Goal: Task Accomplishment & Management: Complete application form

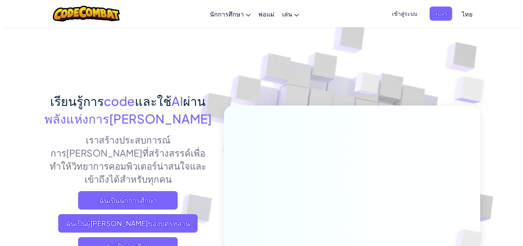
scroll to position [38, 0]
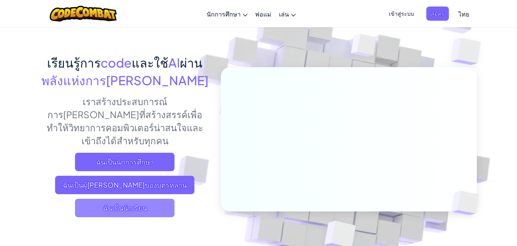
click at [110, 198] on span "ฉันเป็นนักเรียน" at bounding box center [125, 207] width 100 height 18
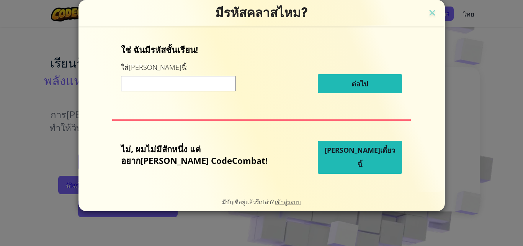
click at [214, 87] on input at bounding box center [178, 83] width 115 height 15
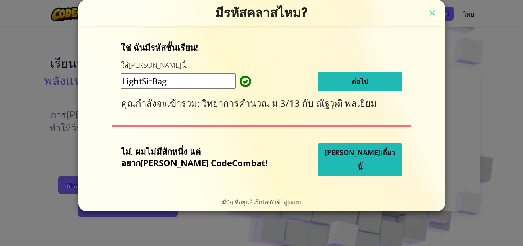
type input "LightSitBag"
click at [352, 81] on span "ต่อไป" at bounding box center [360, 81] width 16 height 9
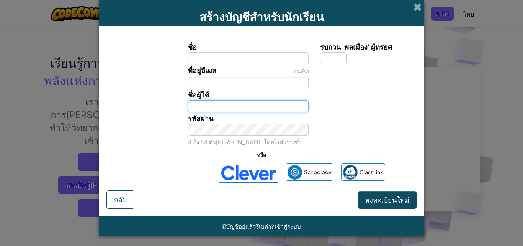
click at [212, 102] on input "ชื่อผู้ใช้" at bounding box center [248, 106] width 121 height 12
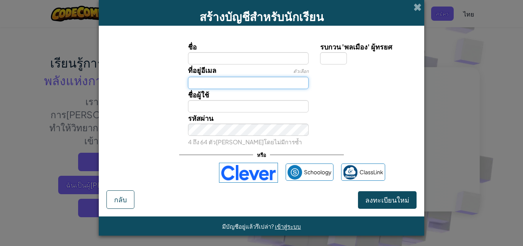
click at [233, 82] on input "ที่อยู่อีเมล" at bounding box center [248, 83] width 121 height 12
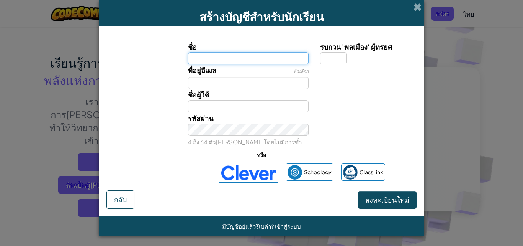
click at [228, 58] on input "ชื่อ" at bounding box center [248, 58] width 121 height 12
type input "Phimchanok"
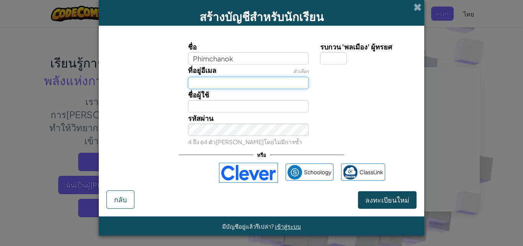
type input "Phimchanok"
click at [238, 84] on input "ที่อยู่อีเมล" at bounding box center [248, 83] width 121 height 12
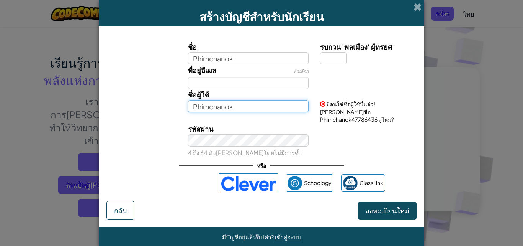
click at [194, 107] on input "Phimchanok" at bounding box center [248, 106] width 121 height 12
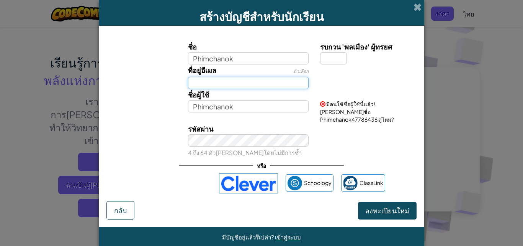
click at [214, 86] on input "ที่อยู่อีเมล" at bounding box center [248, 83] width 121 height 12
type input "Phimchanok30@gmail.com"
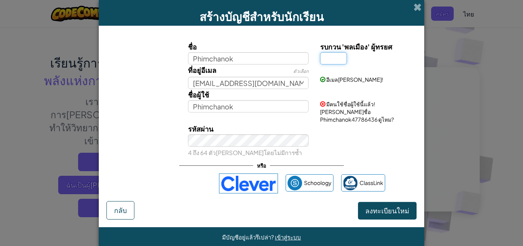
click at [330, 52] on input "รบกวน 'พลเมือง' ผู้ทรยศ" at bounding box center [333, 58] width 27 height 12
type input "8"
type input "Phimchanok8"
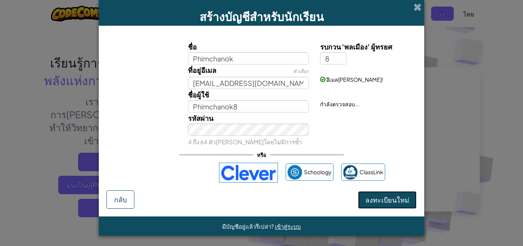
click at [384, 205] on button "ลงทะเบียนใหม่" at bounding box center [387, 200] width 59 height 18
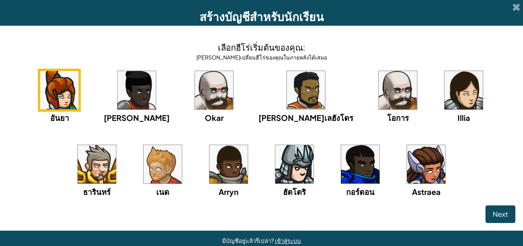
click at [407, 161] on img at bounding box center [426, 164] width 38 height 38
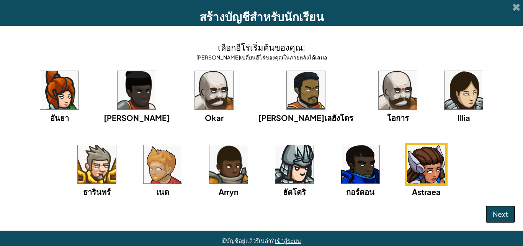
click at [499, 205] on button "Next" at bounding box center [501, 214] width 30 height 18
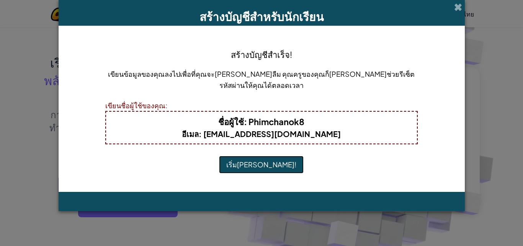
click at [264, 164] on button "เริ่มเล่น!" at bounding box center [261, 165] width 85 height 18
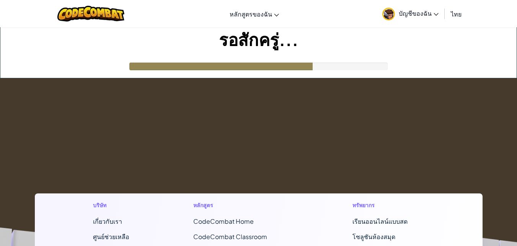
scroll to position [38, 0]
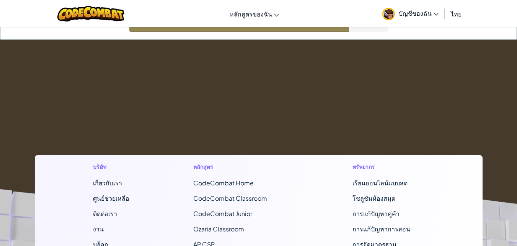
click at [261, 121] on footer "บริษัท เกี่ยวกับเรา ศูนย์ช่วยเหลือ ติดต่อเรา งาน บล็อก พ็อดคาสท์ หลักสูตร CodeC…" at bounding box center [258, 247] width 517 height 415
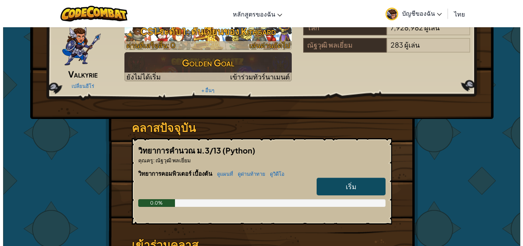
scroll to position [0, 0]
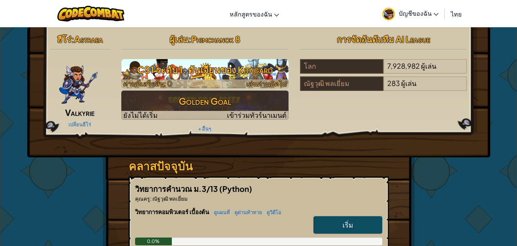
click at [214, 65] on h3 "CS1 ระดับ 1: ดันเจียนของ Kithgard" at bounding box center [204, 69] width 167 height 17
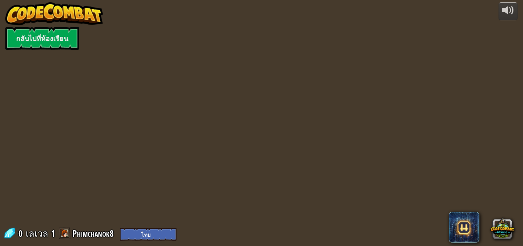
select select "th"
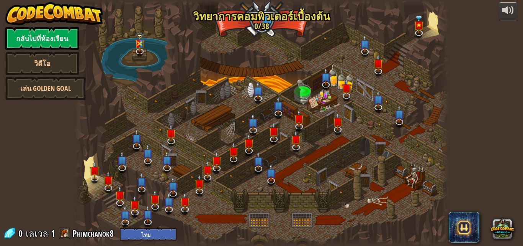
select select "th"
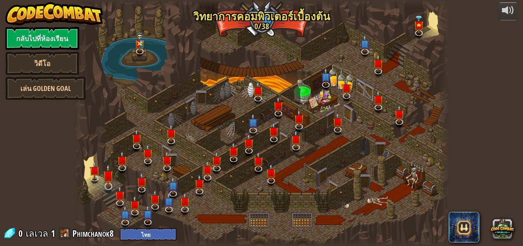
select select "th"
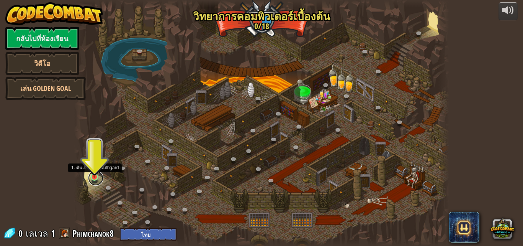
click at [90, 178] on link at bounding box center [95, 177] width 15 height 15
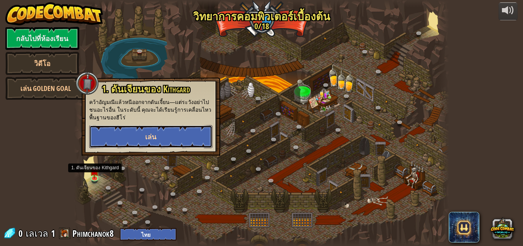
click at [174, 135] on button "เล่น" at bounding box center [150, 136] width 123 height 23
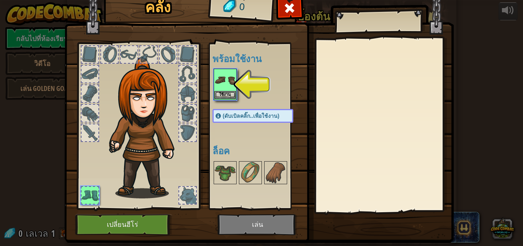
click at [226, 88] on img at bounding box center [224, 79] width 21 height 21
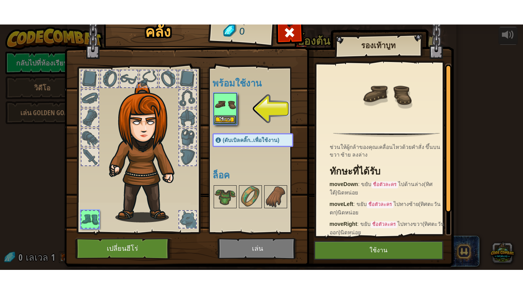
scroll to position [19, 0]
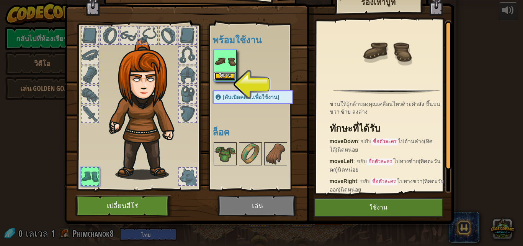
click at [214, 74] on button "ใช้งาน" at bounding box center [224, 76] width 21 height 8
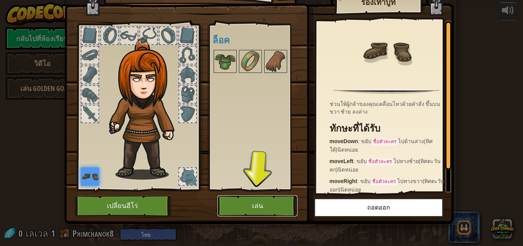
click at [263, 197] on button "เล่น" at bounding box center [258, 205] width 80 height 21
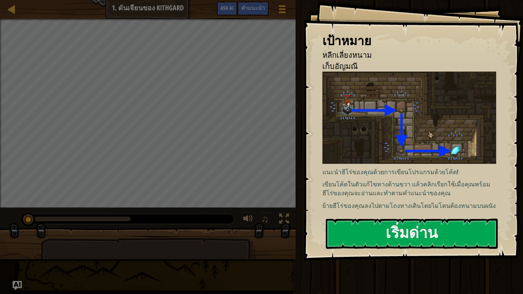
click at [404, 146] on img at bounding box center [413, 118] width 180 height 92
click at [369, 223] on button "เริ่มด่าน" at bounding box center [412, 234] width 172 height 30
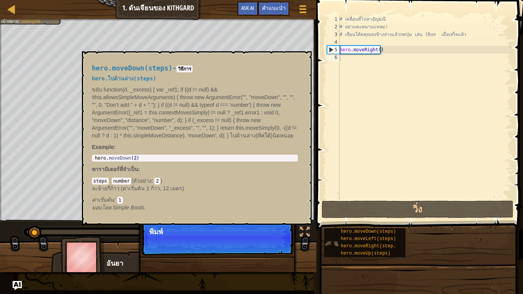
click at [334, 240] on img at bounding box center [331, 243] width 15 height 15
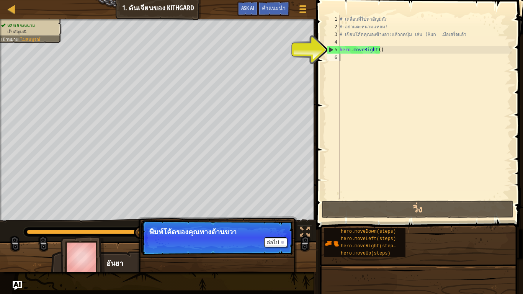
click at [357, 57] on div "# เคลื่อนที่ไปหาอัญมณี # อย่าแตะหนามแหลม! # เขียนโค้ดคุณลงข้างล่างแล้วกดปุ่ม เล…" at bounding box center [425, 114] width 174 height 199
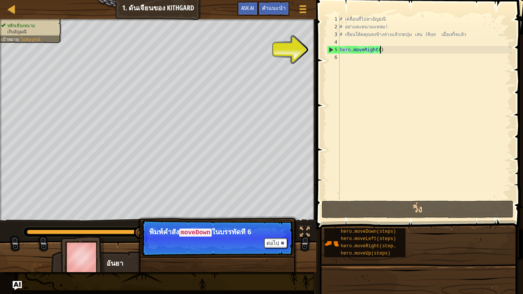
click at [390, 52] on div "# เคลื่อนที่ไปหาอัญมณี # อย่าแตะหนามแหลม! # เขียนโค้ดคุณลงข้างล่างแล้วกดปุ่ม เล…" at bounding box center [425, 114] width 174 height 199
click at [330, 50] on div "5" at bounding box center [333, 50] width 12 height 8
click at [393, 53] on div "# เคลื่อนที่ไปหาอัญมณี # อย่าแตะหนามแหลม! # เขียนโค้ดคุณลงข้างล่างแล้วกดปุ่ม เล…" at bounding box center [425, 114] width 174 height 199
click at [118, 245] on div "อันยา 11 x: 18 y: 18 No target" at bounding box center [158, 283] width 214 height 64
click at [95, 245] on img at bounding box center [83, 257] width 44 height 43
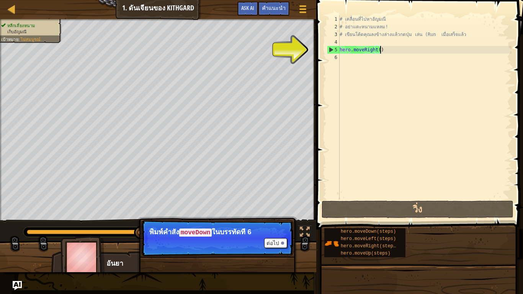
click at [385, 49] on div "# เคลื่อนที่ไปหาอัญมณี # อย่าแตะหนามแหลม! # เขียนโค้ดคุณลงข้างล่างแล้วกดปุ่ม เล…" at bounding box center [425, 114] width 174 height 199
click at [331, 51] on div "5" at bounding box center [333, 50] width 12 height 8
type textarea "hero.moveRight()"
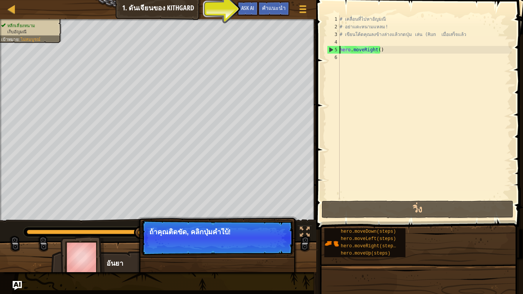
click at [162, 216] on div "หลีกเลี่ยงหนาม เก็บอัญมณี เป้าหมาย : ไม่สมบูรณ์ ♫ อันยา 11 x: 18 y: 18 No targe…" at bounding box center [261, 145] width 523 height 253
drag, startPoint x: 167, startPoint y: 221, endPoint x: 168, endPoint y: 226, distance: 4.4
click at [167, 225] on p "ต่อไป ถ้าคุณติดขัด, คลิกปุ่มคำใบ้!" at bounding box center [217, 237] width 152 height 35
click at [170, 228] on p "ต่อไป ถ้าคุณติดขัด, คลิกปุ่มคำใบ้!" at bounding box center [217, 237] width 152 height 35
click at [195, 240] on p "ต่อไป ถ้าคุณติดขัด, คลิกปุ่มคำใบ้!" at bounding box center [217, 237] width 152 height 35
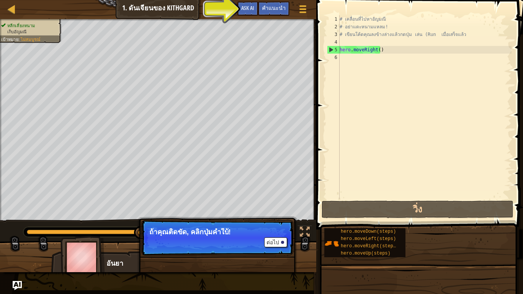
click at [270, 241] on p "ต่อไป ถ้าคุณติดขัด, คลิกปุ่มคำใบ้!" at bounding box center [217, 237] width 152 height 35
click at [270, 241] on button "ต่อไป" at bounding box center [275, 242] width 23 height 10
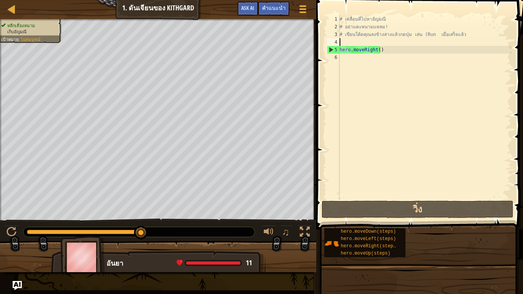
click at [368, 41] on div "# เคลื่อนที่ไปหาอัญมณี # อย่าแตะหนามแหลม! # เขียนโค้ดคุณลงข้างล่างแล้วกดปุ่ม เล…" at bounding box center [425, 114] width 174 height 199
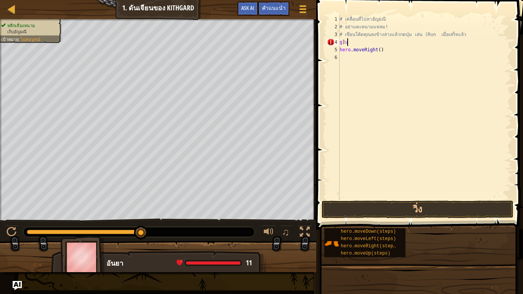
scroll to position [3, 0]
type textarea "g"
click at [415, 214] on button "วิ่ง" at bounding box center [418, 210] width 192 height 18
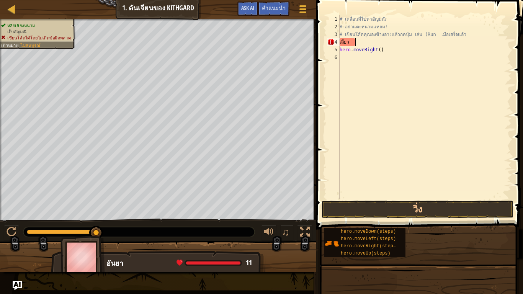
scroll to position [3, 0]
type textarea "เ"
click at [381, 213] on button "วิ่ง" at bounding box center [418, 210] width 192 height 18
type textarea "ต"
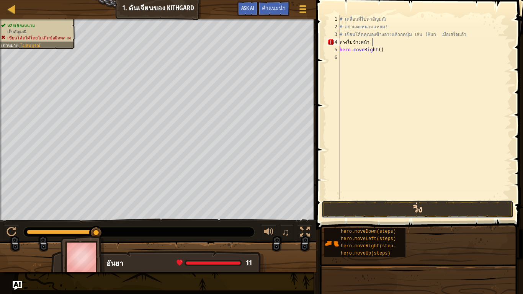
click at [372, 206] on button "วิ่ง" at bounding box center [418, 210] width 192 height 18
type textarea "ต"
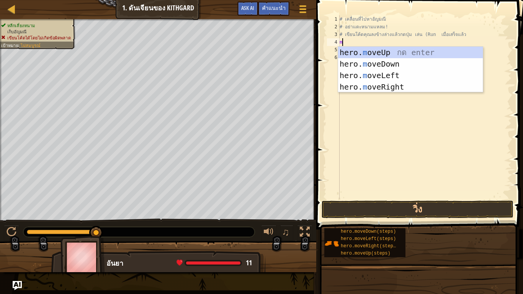
type textarea "mo"
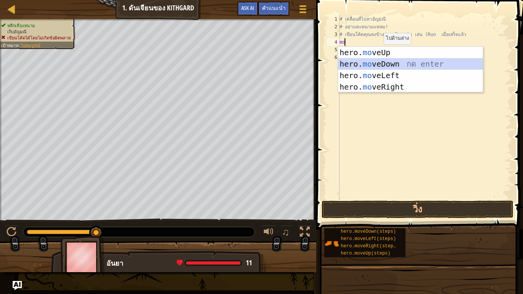
click at [398, 61] on div "hero. mo veUp กด enter hero. mo veDown กด enter hero. mo veLeft กด enter hero. …" at bounding box center [410, 81] width 145 height 69
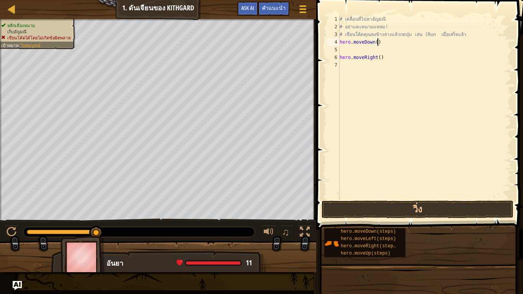
click at [383, 44] on div "# เคลื่อนที่ไปหาอัญมณี # อย่าแตะหนามแหลม! # เขียนโค้ดคุณลงข้างล่างแล้วกดปุ่ม เล…" at bounding box center [425, 114] width 174 height 199
type textarea "hero.moveDown()"
click at [387, 41] on div "# เคลื่อนที่ไปหาอัญมณี # อย่าแตะหนามแหลม! # เขียนโค้ดคุณลงข้างล่างแล้วกดปุ่ม เล…" at bounding box center [425, 114] width 174 height 199
drag, startPoint x: 346, startPoint y: 49, endPoint x: 350, endPoint y: 53, distance: 5.7
click at [349, 52] on div "# เคลื่อนที่ไปหาอัญมณี # อย่าแตะหนามแหลม! # เขียนโค้ดคุณลงข้างล่างแล้วกดปุ่ม เล…" at bounding box center [425, 114] width 174 height 199
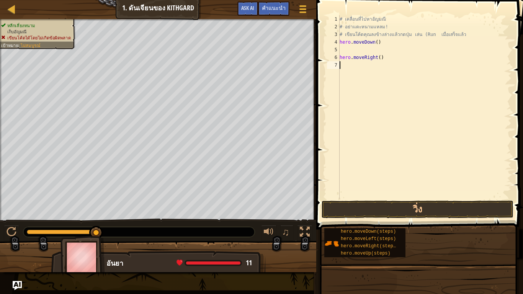
click at [352, 69] on div "# เคลื่อนที่ไปหาอัญมณี # อย่าแตะหนามแหลม! # เขียนโค้ดคุณลงข้างล่างแล้วกดปุ่ม เล…" at bounding box center [425, 114] width 174 height 199
click at [352, 50] on div "# เคลื่อนที่ไปหาอัญมณี # อย่าแตะหนามแหลม! # เขียนโค้ดคุณลงข้างล่างแล้วกดปุ่ม เล…" at bounding box center [425, 114] width 174 height 199
click at [352, 49] on div "# เคลื่อนที่ไปหาอัญมณี # อย่าแตะหนามแหลม! # เขียนโค้ดคุณลงข้างล่างแล้วกดปุ่ม เล…" at bounding box center [425, 114] width 174 height 199
click at [378, 42] on div "# เคลื่อนที่ไปหาอัญมณี # อย่าแตะหนามแหลม! # เขียนโค้ดคุณลงข้างล่างแล้วกดปุ่ม เล…" at bounding box center [425, 114] width 174 height 199
click at [369, 54] on div "# เคลื่อนที่ไปหาอัญมณี # อย่าแตะหนามแหลม! # เขียนโค้ดคุณลงข้างล่างแล้วกดปุ่ม เล…" at bounding box center [425, 114] width 174 height 199
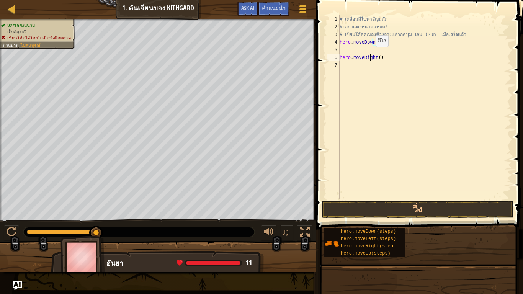
type textarea "hero.moveRight()"
click at [363, 49] on div "# เคลื่อนที่ไปหาอัญมณี # อย่าแตะหนามแหลม! # เขียนโค้ดคุณลงข้างล่างแล้วกดปุ่ม เล…" at bounding box center [425, 114] width 174 height 199
type textarea "h"
type textarea "k"
type textarea "h"
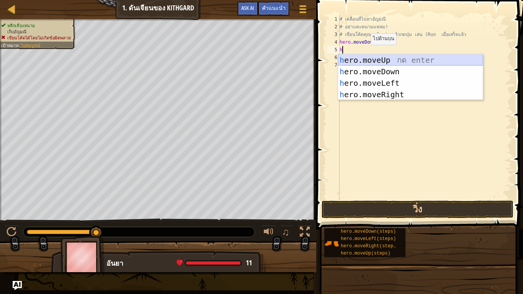
click at [414, 57] on div "h ero.moveUp กด enter h ero.moveDown กด enter h ero.moveLeft กด enter h ero.mov…" at bounding box center [410, 88] width 145 height 69
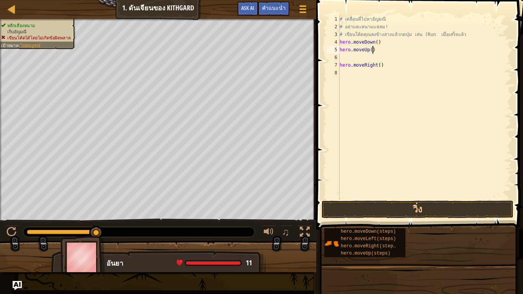
drag, startPoint x: 373, startPoint y: 49, endPoint x: 388, endPoint y: 65, distance: 22.5
click at [374, 52] on div "# เคลื่อนที่ไปหาอัญมณี # อย่าแตะหนามแหลม! # เขียนโค้ดคุณลงข้างล่างแล้วกดปุ่ม เล…" at bounding box center [425, 114] width 174 height 199
click at [383, 43] on div "# เคลื่อนที่ไปหาอัญมณี # อย่าแตะหนามแหลม! # เขียนโค้ดคุณลงข้างล่างแล้วกดปุ่ม เล…" at bounding box center [425, 114] width 174 height 199
type textarea "h"
click at [362, 72] on div "# เคลื่อนที่ไปหาอัญมณี # อย่าแตะหนามแหลม! # เขียนโค้ดคุณลงข้างล่างแล้วกดปุ่ม เล…" at bounding box center [425, 114] width 174 height 199
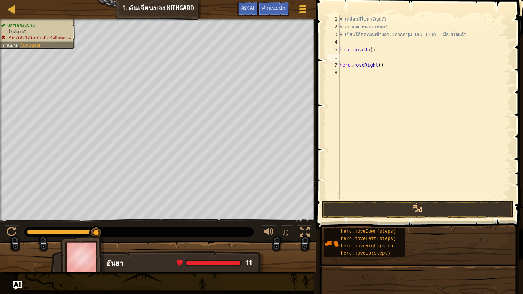
click at [381, 59] on div "# เคลื่อนที่ไปหาอัญมณี # อย่าแตะหนามแหลม! # เขียนโค้ดคุณลงข้างล่างแล้วกดปุ่ม เล…" at bounding box center [425, 114] width 174 height 199
click at [367, 41] on div "# เคลื่อนที่ไปหาอัญมณี # อย่าแตะหนามแหลม! # เขียนโค้ดคุณลงข้างล่างแล้วกดปุ่ม เล…" at bounding box center [425, 114] width 174 height 199
click at [372, 52] on div "# เคลื่อนที่ไปหาอัญมณี # อย่าแตะหนามแหลม! # เขียนโค้ดคุณลงข้างล่างแล้วกดปุ่ม เล…" at bounding box center [425, 114] width 174 height 199
type textarea "hero.moveUp()"
click at [362, 43] on div "# เคลื่อนที่ไปหาอัญมณี # อย่าแตะหนามแหลม! # เขียนโค้ดคุณลงข้างล่างแล้วกดปุ่ม เล…" at bounding box center [425, 114] width 174 height 199
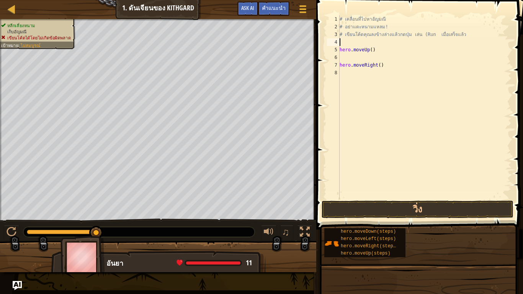
type textarea "h"
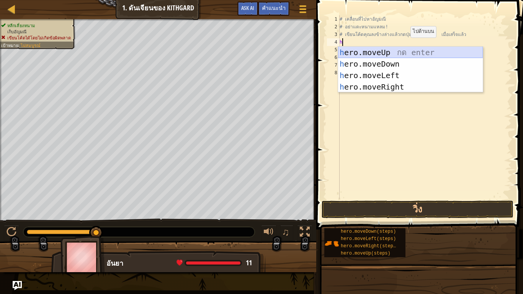
click at [407, 51] on div "h ero.moveUp กด enter h ero.moveDown กด enter h ero.moveLeft กด enter h ero.mov…" at bounding box center [410, 81] width 145 height 69
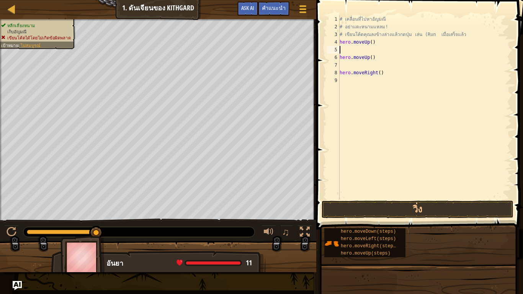
click at [375, 58] on div "# เคลื่อนที่ไปหาอัญมณี # อย่าแตะหนามแหลม! # เขียนโค้ดคุณลงข้างล่างแล้วกดปุ่ม เล…" at bounding box center [425, 114] width 174 height 199
type textarea "h"
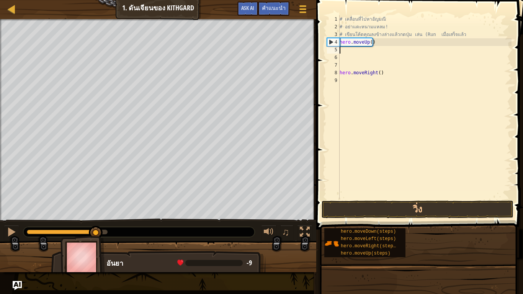
click at [368, 52] on div "# เคลื่อนที่ไปหาอัญมณี # อย่าแตะหนามแหลม! # เขียนโค้ดคุณลงข้างล่างแล้วกดปุ่ม เล…" at bounding box center [425, 114] width 174 height 199
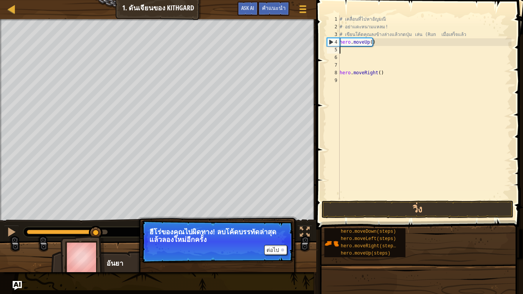
click at [384, 47] on div "# เคลื่อนที่ไปหาอัญมณี # อย่าแตะหนามแหลม! # เขียนโค้ดคุณลงข้างล่างแล้วกดปุ่ม เล…" at bounding box center [425, 114] width 174 height 199
click at [381, 45] on div "# เคลื่อนที่ไปหาอัญมณี # อย่าแตะหนามแหลม! # เขียนโค้ดคุณลงข้างล่างแล้วกดปุ่ม เล…" at bounding box center [425, 114] width 174 height 199
drag, startPoint x: 366, startPoint y: 44, endPoint x: 373, endPoint y: 42, distance: 7.0
click at [370, 43] on div "# เคลื่อนที่ไปหาอัญมณี # อย่าแตะหนามแหลม! # เขียนโค้ดคุณลงข้างล่างแล้วกดปุ่ม เล…" at bounding box center [425, 114] width 174 height 199
click at [375, 41] on div "# เคลื่อนที่ไปหาอัญมณี # อย่าแตะหนามแหลม! # เขียนโค้ดคุณลงข้างล่างแล้วกดปุ่ม เล…" at bounding box center [425, 114] width 174 height 199
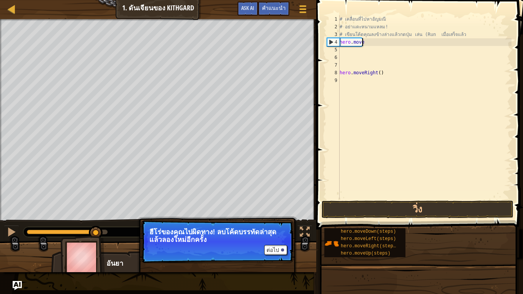
type textarea "h"
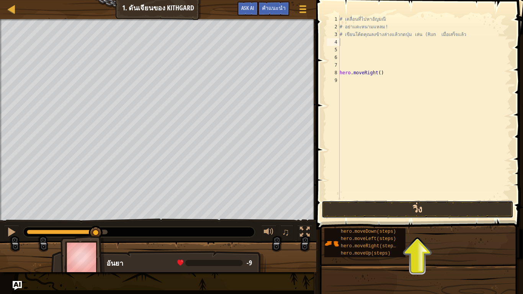
click at [388, 206] on button "วิ่ง" at bounding box center [418, 210] width 192 height 18
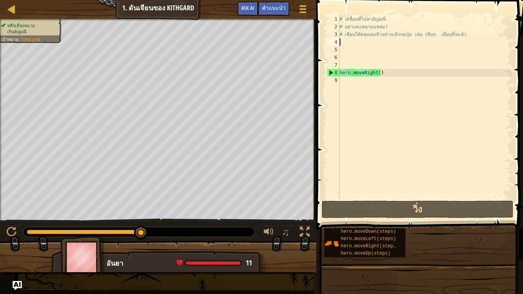
type textarea "h"
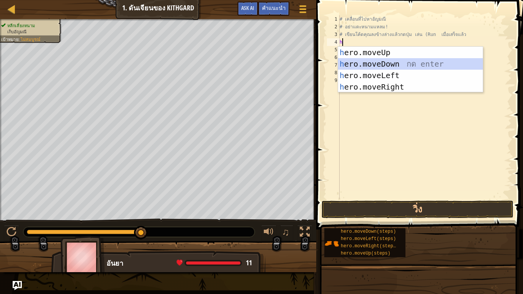
click at [375, 61] on div "h ero.moveUp กด enter h ero.moveDown กด enter h ero.moveLeft กด enter h ero.mov…" at bounding box center [410, 81] width 145 height 69
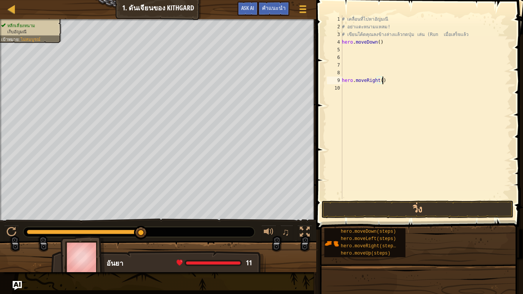
click at [384, 84] on div "# เคลื่อนที่ไปหาอัญมณี # อย่าแตะหนามแหลม! # เขียนโค้ดคุณลงข้างล่างแล้วกดปุ่ม เล…" at bounding box center [426, 114] width 171 height 199
type textarea "hero.moveRight()"
drag, startPoint x: 361, startPoint y: 90, endPoint x: 383, endPoint y: 83, distance: 23.3
click at [362, 90] on div "# เคลื่อนที่ไปหาอัญมณี # อย่าแตะหนามแหลม! # เขียนโค้ดคุณลงข้างล่างแล้วกดปุ่ม เล…" at bounding box center [426, 114] width 171 height 199
click at [386, 79] on div "# เคลื่อนที่ไปหาอัญมณี # อย่าแตะหนามแหลม! # เขียนโค้ดคุณลงข้างล่างแล้วกดปุ่ม เล…" at bounding box center [426, 114] width 171 height 199
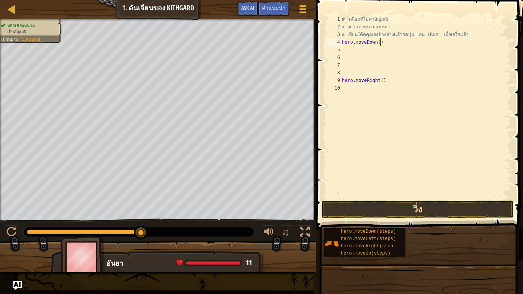
click at [389, 42] on div "# เคลื่อนที่ไปหาอัญมณี # อย่าแตะหนามแหลม! # เขียนโค้ดคุณลงข้างล่างแล้วกดปุ่ม เล…" at bounding box center [426, 114] width 171 height 199
click at [385, 79] on div "# เคลื่อนที่ไปหาอัญมณี # อย่าแตะหนามแหลม! # เขียนโค้ดคุณลงข้างล่างแล้วกดปุ่ม เล…" at bounding box center [426, 114] width 171 height 199
type textarea "hero.moveRight()"
click at [376, 51] on div "# เคลื่อนที่ไปหาอัญมณี # อย่าแตะหนามแหลม! # เขียนโค้ดคุณลงข้างล่างแล้วกดปุ่ม เล…" at bounding box center [426, 114] width 171 height 199
type textarea "h"
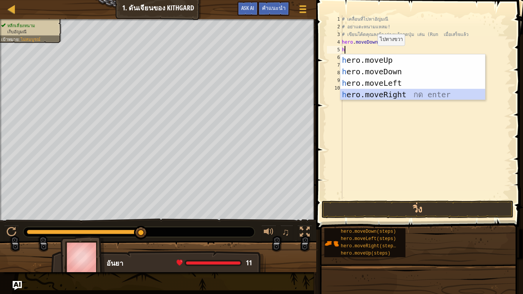
click at [372, 93] on div "h ero.moveUp กด enter h ero.moveDown กด enter h ero.moveLeft กด enter h ero.mov…" at bounding box center [413, 88] width 145 height 69
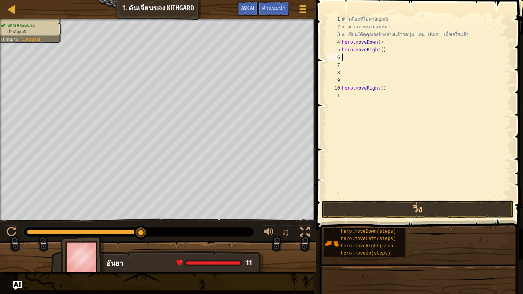
click at [372, 58] on div "# เคลื่อนที่ไปหาอัญมณี # อย่าแตะหนามแหลม! # เขียนโค้ดคุณลงข้างล่างแล้วกดปุ่ม เล…" at bounding box center [426, 114] width 171 height 199
click at [373, 204] on button "วิ่ง" at bounding box center [418, 210] width 192 height 18
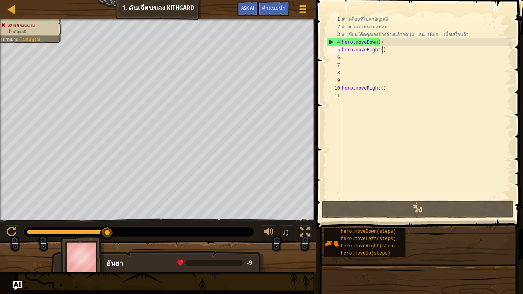
click at [383, 48] on div "# เคลื่อนที่ไปหาอัญมณี # อย่าแตะหนามแหลม! # เขียนโค้ดคุณลงข้างล่างแล้วกดปุ่ม เล…" at bounding box center [426, 114] width 171 height 199
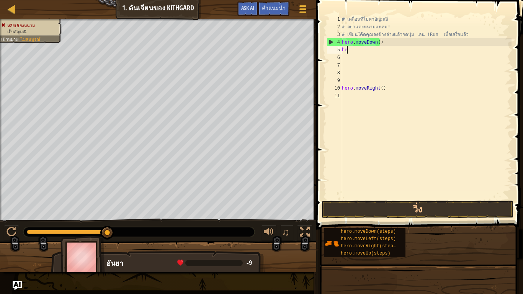
type textarea "h"
click at [390, 45] on div "# เคลื่อนที่ไปหาอัญมณี # อย่าแตะหนามแหลม! # เขียนโค้ดคุณลงข้างล่างแล้วกดปุ่ม เล…" at bounding box center [426, 114] width 171 height 199
type textarea "h"
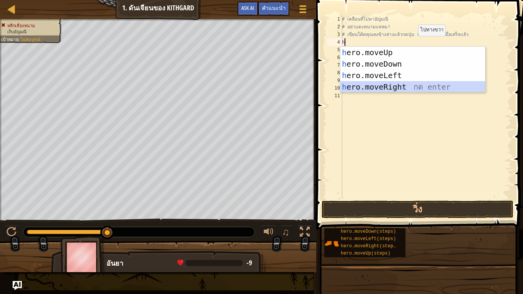
click at [408, 84] on div "h ero.moveUp กด enter h ero.moveDown กด enter h ero.moveLeft กด enter h ero.mov…" at bounding box center [413, 81] width 145 height 69
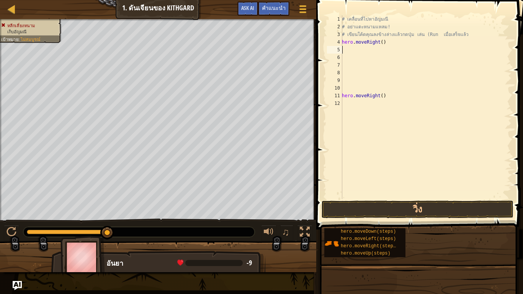
click at [386, 53] on div "# เคลื่อนที่ไปหาอัญมณี # อย่าแตะหนามแหลม! # เขียนโค้ดคุณลงข้างล่างแล้วกดปุ่ม เล…" at bounding box center [426, 114] width 171 height 199
type textarea "h"
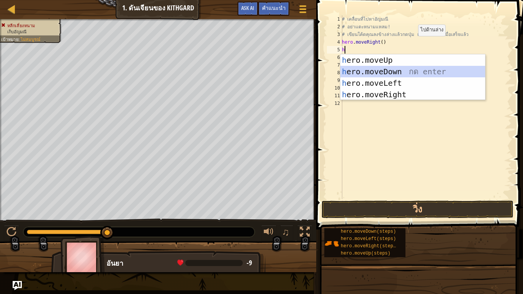
click at [393, 67] on div "h ero.moveUp กด enter h ero.moveDown กด enter h ero.moveLeft กด enter h ero.mov…" at bounding box center [413, 88] width 145 height 69
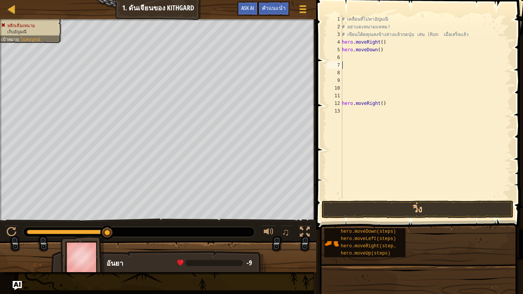
click at [392, 63] on div "# เคลื่อนที่ไปหาอัญมณี # อย่าแตะหนามแหลม! # เขียนโค้ดคุณลงข้างล่างแล้วกดปุ่ม เล…" at bounding box center [426, 114] width 171 height 199
click at [391, 58] on div "# เคลื่อนที่ไปหาอัญมณี # อย่าแตะหนามแหลม! # เขียนโค้ดคุณลงข้างล่างแล้วกดปุ่ม เล…" at bounding box center [426, 114] width 171 height 199
type textarea "h"
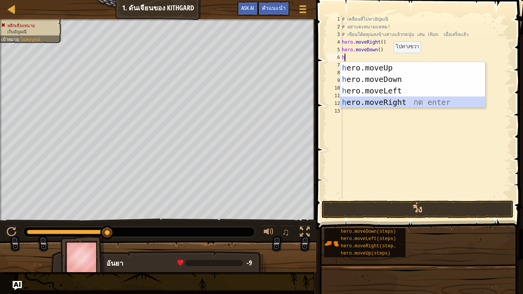
click at [398, 103] on div "h ero.moveUp กด enter h ero.moveDown กด enter h ero.moveLeft กด enter h ero.mov…" at bounding box center [413, 96] width 145 height 69
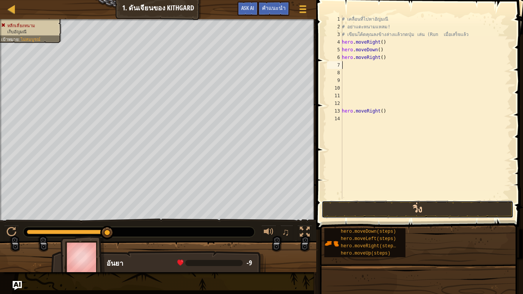
click at [399, 206] on button "วิ่ง" at bounding box center [418, 210] width 192 height 18
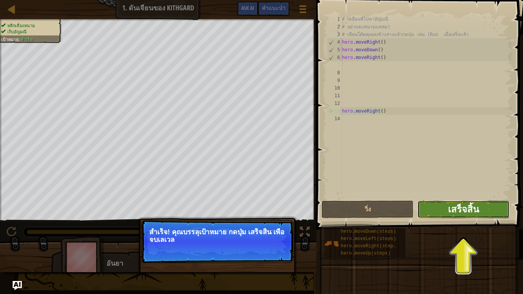
click at [469, 210] on span "เสร็จสิ้น" at bounding box center [463, 209] width 31 height 12
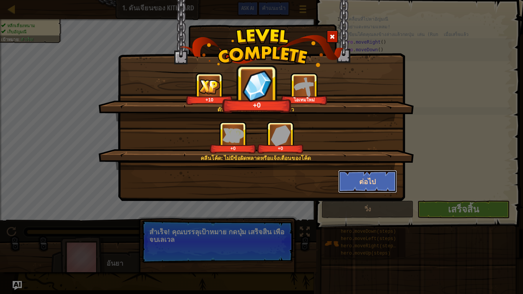
click at [369, 180] on button "ต่อไป" at bounding box center [367, 181] width 59 height 23
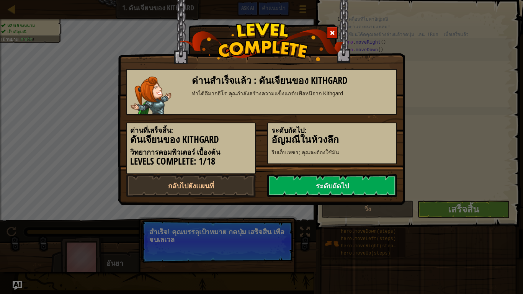
click at [365, 180] on link "ระดับถัดไป" at bounding box center [332, 185] width 130 height 23
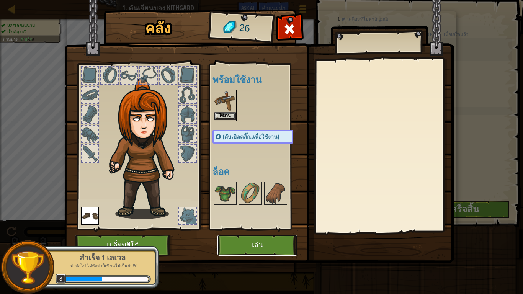
click at [246, 244] on button "เล่น" at bounding box center [258, 245] width 80 height 21
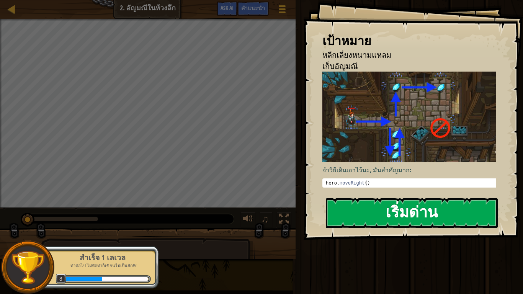
click at [394, 210] on button "เริ่มด่าน" at bounding box center [412, 213] width 172 height 30
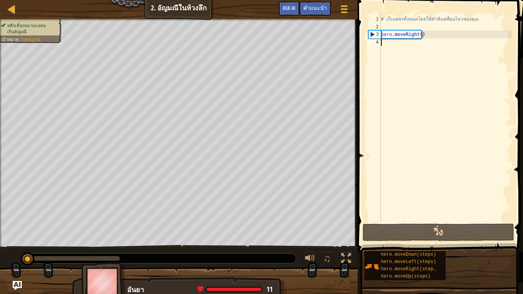
type textarea "h"
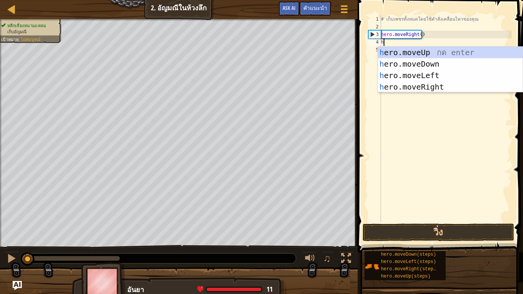
scroll to position [3, 0]
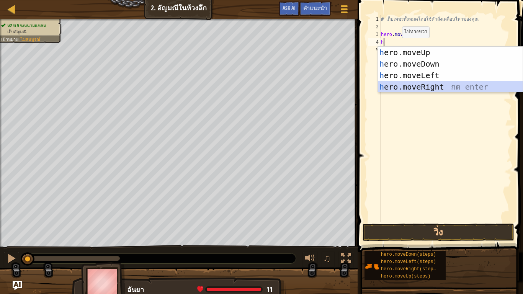
click at [403, 83] on div "h ero.moveUp กด enter h ero.moveDown กด enter h ero.moveLeft กด enter h ero.mov…" at bounding box center [450, 81] width 145 height 69
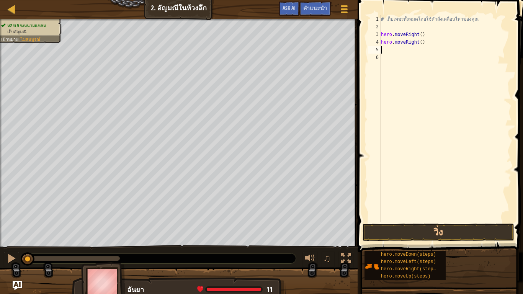
type textarea "h"
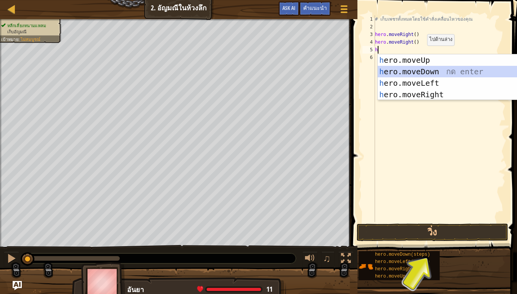
click at [422, 70] on div "h ero.moveUp กด enter h ero.moveDown กด enter h ero.moveLeft กด enter h ero.mov…" at bounding box center [450, 88] width 145 height 69
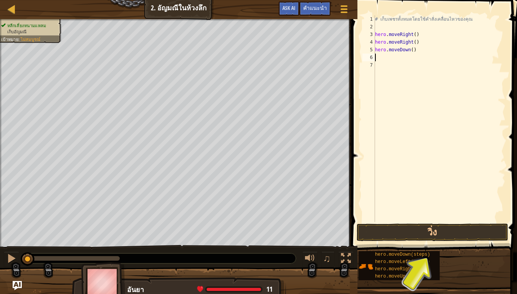
click at [410, 59] on div "# เก็บเพชรทั้งหมดโดยใช้คำสั่งเคลื่อนไหวของคุณ hero . moveRight ( ) hero . moveR…" at bounding box center [440, 126] width 132 height 222
type textarea "h"
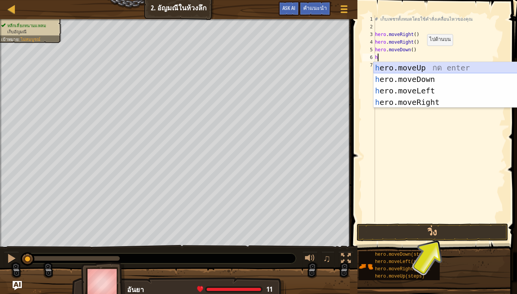
click at [408, 68] on div "h ero.moveUp กด enter h ero.moveDown กด enter h ero.moveLeft กด enter h ero.mov…" at bounding box center [446, 96] width 145 height 69
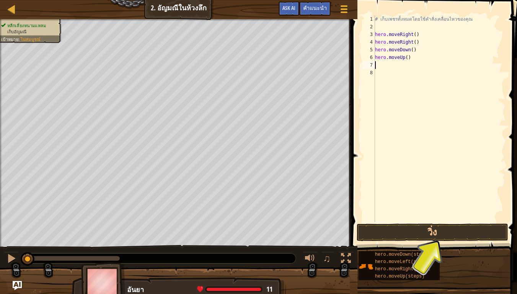
type textarea "h"
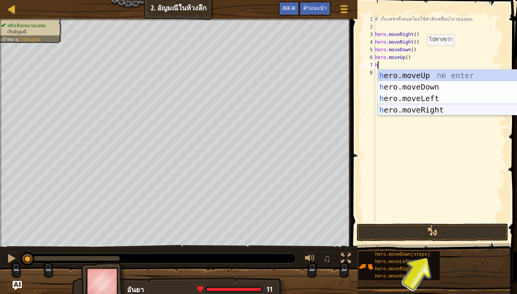
click at [410, 114] on div "h ero.moveUp กด enter h ero.moveDown กด enter h ero.moveLeft กด enter h ero.mov…" at bounding box center [450, 104] width 145 height 69
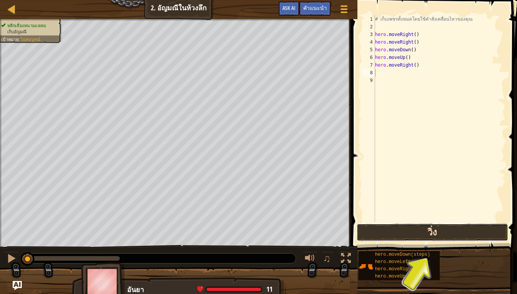
click at [422, 229] on button "วิ่ง" at bounding box center [433, 233] width 152 height 18
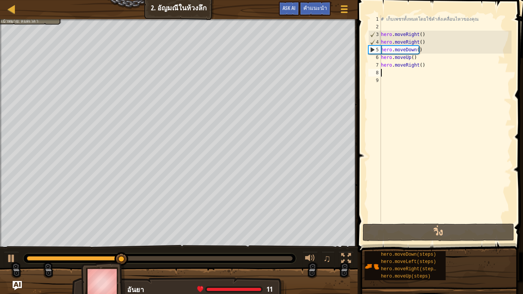
click at [435, 48] on div "# เก็บเพชรทั้งหมดโดยใช้คำสั่งเคลื่อนไหวของคุณ hero . moveRight ( ) hero . moveR…" at bounding box center [446, 126] width 132 height 222
drag, startPoint x: 434, startPoint y: 43, endPoint x: 426, endPoint y: 43, distance: 8.0
click at [434, 43] on div "# เก็บเพชรทั้งหมดโดยใช้คำสั่งเคลื่อนไหวของคุณ hero . moveRight ( ) hero . moveR…" at bounding box center [446, 126] width 132 height 222
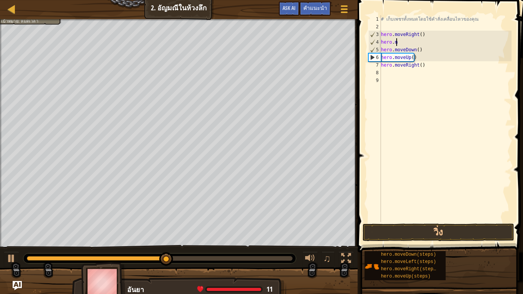
type textarea "h"
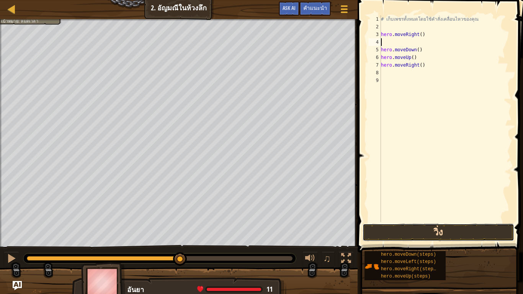
click at [439, 231] on button "วิ่ง" at bounding box center [439, 233] width 152 height 18
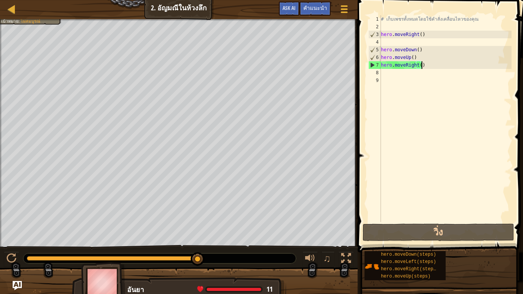
click at [439, 67] on div "# เก็บเพชรทั้งหมดโดยใช้คำสั่งเคลื่อนไหวของคุณ hero . moveRight ( ) hero . moveD…" at bounding box center [446, 126] width 132 height 222
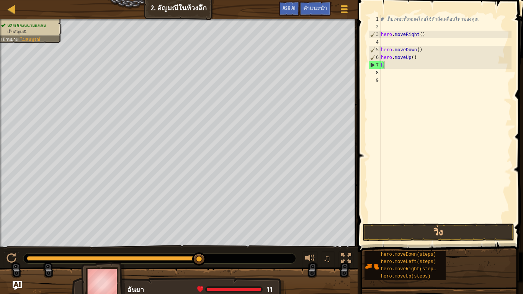
type textarea "h"
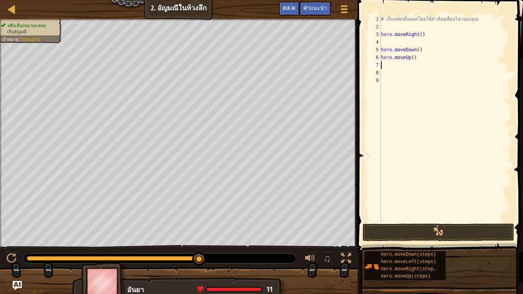
type textarea "h"
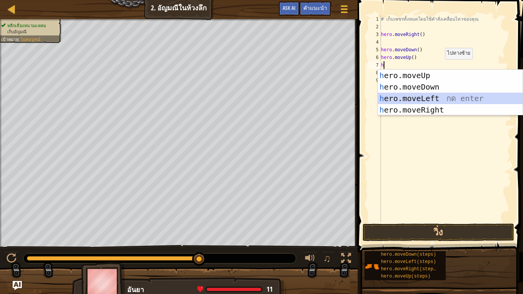
click at [418, 96] on div "h ero.moveUp กด enter h ero.moveDown กด enter h ero.moveLeft กด enter h ero.mov…" at bounding box center [450, 104] width 145 height 69
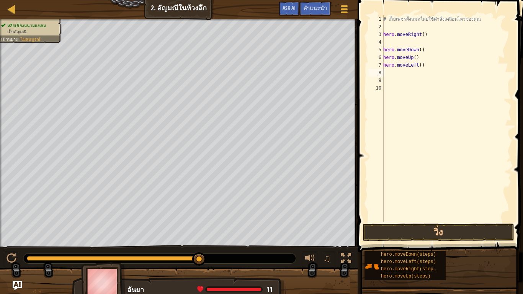
click at [406, 74] on div "# เก็บเพชรทั้งหมดโดยใช้คำสั่งเคลื่อนไหวของคุณ hero . moveRight ( ) hero . moveD…" at bounding box center [447, 126] width 130 height 222
type textarea "h"
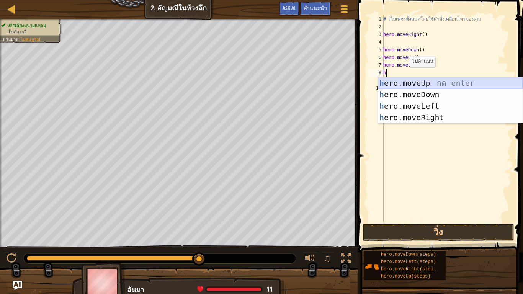
click at [409, 81] on div "h ero.moveUp กด enter h ero.moveDown กด enter h ero.moveLeft กด enter h ero.mov…" at bounding box center [450, 111] width 145 height 69
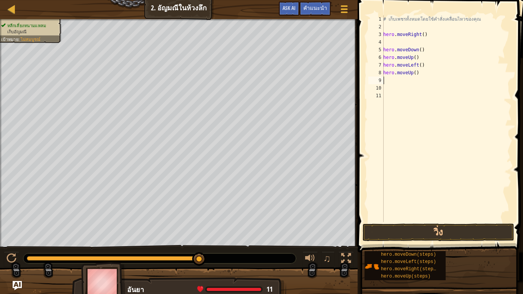
click at [408, 83] on div "# เก็บเพชรทั้งหมดโดยใช้คำสั่งเคลื่อนไหวของคุณ hero . moveRight ( ) hero . moveD…" at bounding box center [447, 126] width 130 height 222
type textarea "h"
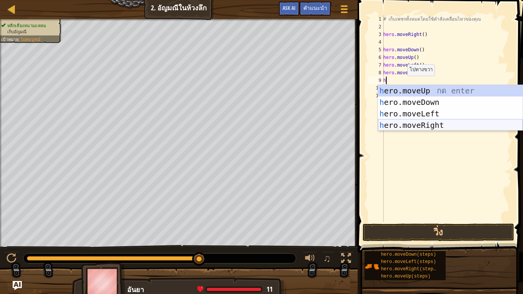
click at [410, 126] on div "h ero.moveUp กด enter h ero.moveDown กด enter h ero.moveLeft กด enter h ero.mov…" at bounding box center [450, 119] width 145 height 69
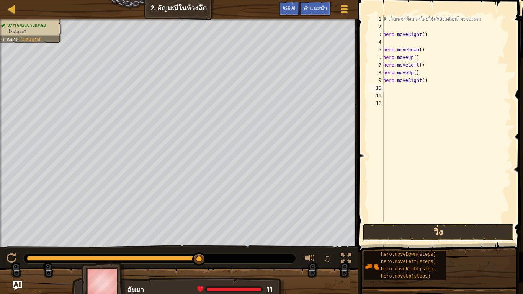
click at [420, 231] on button "วิ่ง" at bounding box center [439, 233] width 152 height 18
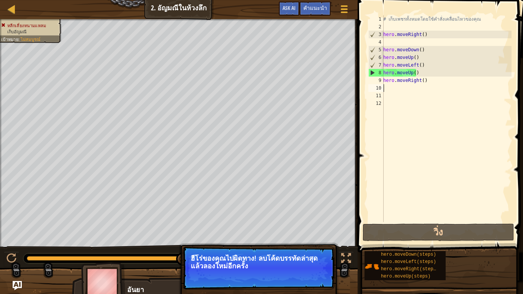
click at [430, 85] on div "# เก็บเพชรทั้งหมดโดยใช้คำสั่งเคลื่อนไหวของคุณ hero . moveRight ( ) hero . moveD…" at bounding box center [447, 126] width 130 height 222
click at [433, 81] on div "# เก็บเพชรทั้งหมดโดยใช้คำสั่งเคลื่อนไหวของคุณ hero . moveRight ( ) hero . moveD…" at bounding box center [447, 126] width 130 height 222
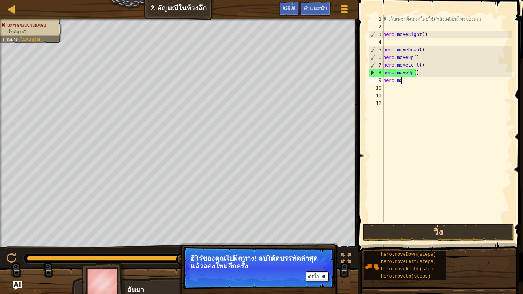
type textarea "h"
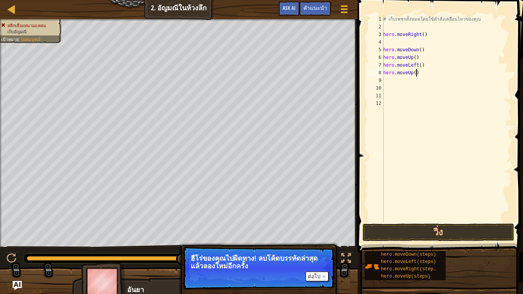
click at [432, 74] on div "# เก็บเพชรทั้งหมดโดยใช้คำสั่งเคลื่อนไหวของคุณ hero . moveRight ( ) hero . moveD…" at bounding box center [447, 126] width 130 height 222
type textarea "h"
click at [426, 61] on div "# เก็บเพชรทั้งหมดโดยใช้คำสั่งเคลื่อนไหวของคุณ hero . moveRight ( ) hero . moveD…" at bounding box center [447, 126] width 130 height 222
type textarea "h"
click at [434, 56] on div "# เก็บเพชรทั้งหมดโดยใช้คำสั่งเคลื่อนไหวของคุณ hero . moveRight ( ) hero . moveD…" at bounding box center [447, 126] width 130 height 222
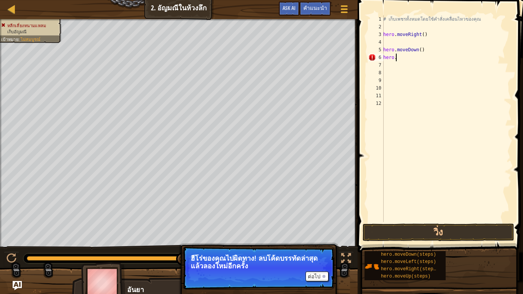
type textarea "h"
click at [434, 56] on div "# เก็บเพชรทั้งหมดโดยใช้คำสั่งเคลื่อนไหวของคุณ hero . moveRight ( ) hero . moveD…" at bounding box center [447, 126] width 130 height 222
click at [434, 51] on div "# เก็บเพชรทั้งหมดโดยใช้คำสั่งเคลื่อนไหวของคุณ hero . moveRight ( ) hero . moveD…" at bounding box center [447, 126] width 130 height 222
type textarea "h"
click at [426, 42] on div "# เก็บเพชรทั้งหมดโดยใช้คำสั่งเคลื่อนไหวของคุณ hero . moveRight ( )" at bounding box center [447, 126] width 130 height 222
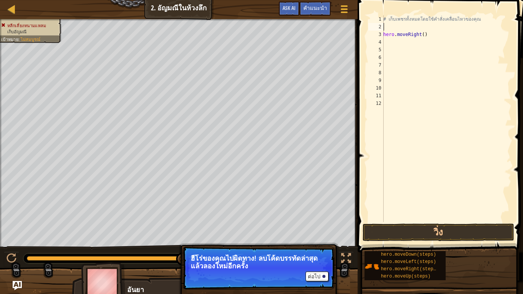
click at [423, 27] on div "# เก็บเพชรทั้งหมดโดยใช้คำสั่งเคลื่อนไหวของคุณ hero . moveRight ( )" at bounding box center [447, 126] width 130 height 222
type textarea "# เก็บเพชรทั้งหมดโดยใช้คำสั่งเคลื่อนไหวขอ"
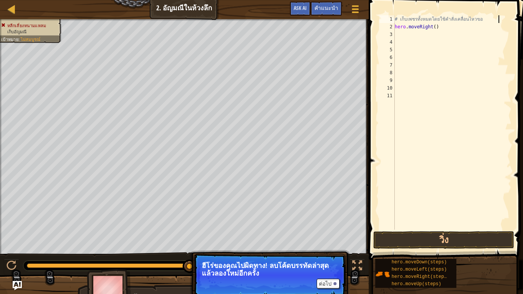
click at [413, 36] on div "# เก็บเพชรทั้งหมดโดยใช้คำสั่งเคลื่อนไหวขอ hero . moveRight ( )" at bounding box center [452, 130] width 118 height 230
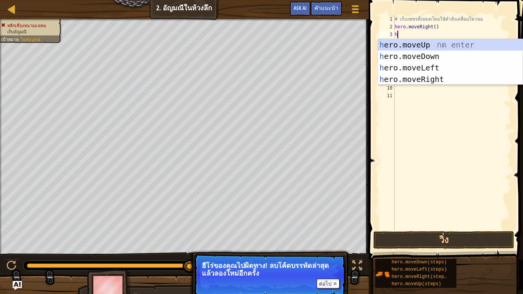
type textarea "h"
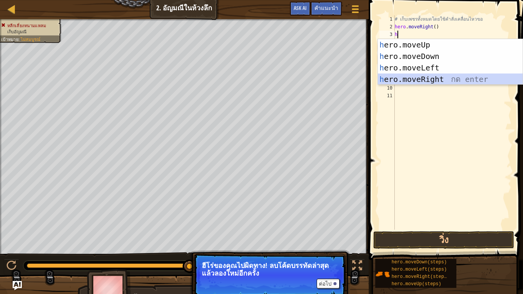
click at [425, 78] on div "h ero.moveUp กด enter h ero.moveDown กด enter h ero.moveLeft กด enter h ero.mov…" at bounding box center [450, 73] width 145 height 69
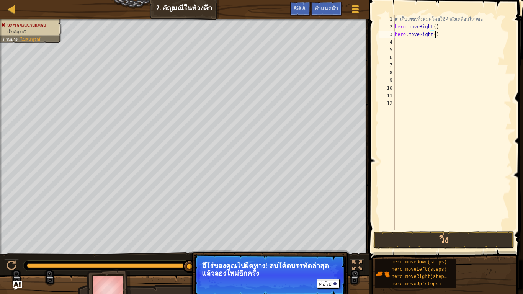
click at [435, 34] on div "# เก็บเพชรทั้งหมดโดยใช้คำสั่งเคลื่อนไหวขอ hero . moveRight ( ) hero . moveRight…" at bounding box center [452, 130] width 118 height 230
type textarea "h"
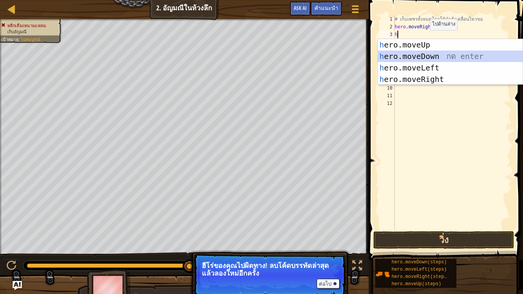
click at [443, 55] on div "h ero.moveUp กด enter h ero.moveDown กด enter h ero.moveLeft กด enter h ero.mov…" at bounding box center [450, 73] width 145 height 69
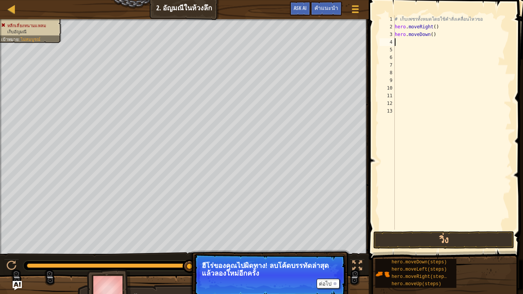
type textarea "h"
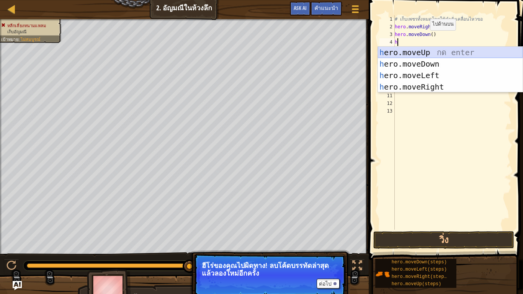
click at [429, 49] on div "h ero.moveUp กด enter h ero.moveDown กด enter h ero.moveLeft กด enter h ero.mov…" at bounding box center [450, 81] width 145 height 69
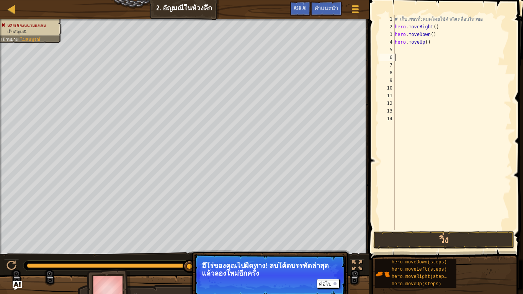
click at [422, 56] on div "# เก็บเพชรทั้งหมดโดยใช้คำสั่งเคลื่อนไหวขอ hero . moveRight ( ) hero . moveDown …" at bounding box center [452, 130] width 118 height 230
click at [424, 49] on div "# เก็บเพชรทั้งหมดโดยใช้คำสั่งเคลื่อนไหวขอ hero . moveRight ( ) hero . moveDown …" at bounding box center [452, 130] width 118 height 230
type textarea "h"
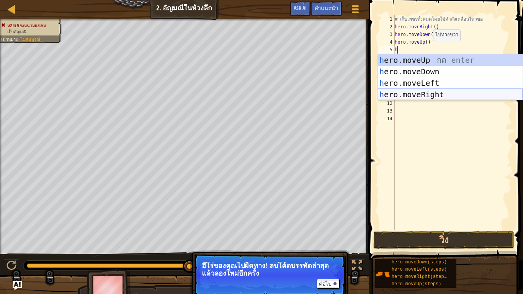
click at [418, 94] on div "h ero.moveUp กด enter h ero.moveDown กด enter h ero.moveLeft กด enter h ero.mov…" at bounding box center [450, 88] width 145 height 69
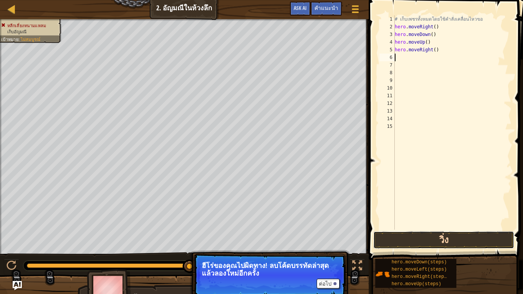
click at [448, 237] on button "วิ่ง" at bounding box center [443, 240] width 141 height 18
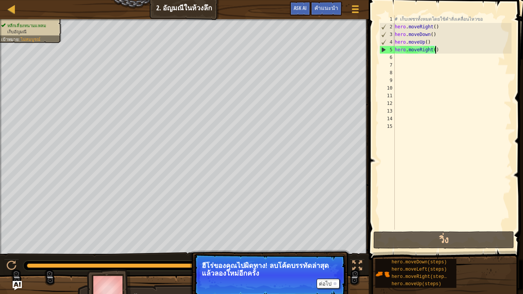
click at [439, 47] on div "# เก็บเพชรทั้งหมดโดยใช้คำสั่งเคลื่อนไหวขอ hero . moveRight ( ) hero . moveDown …" at bounding box center [452, 130] width 118 height 230
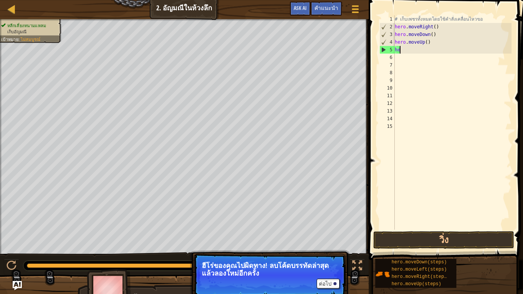
type textarea "h"
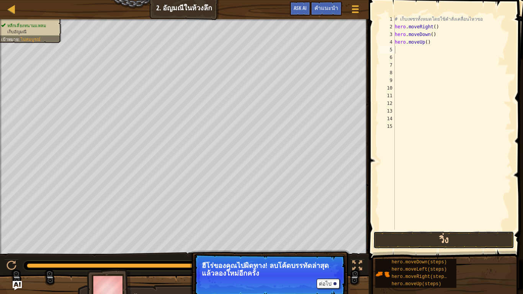
click at [430, 240] on button "วิ่ง" at bounding box center [443, 240] width 141 height 18
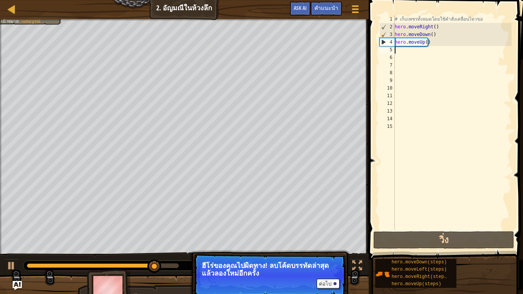
type textarea "h"
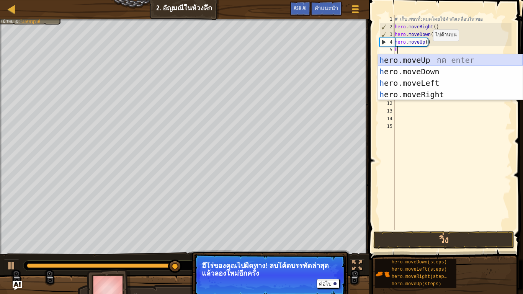
click at [424, 57] on div "h ero.moveUp กด enter h ero.moveDown กด enter h ero.moveLeft กด enter h ero.mov…" at bounding box center [450, 88] width 145 height 69
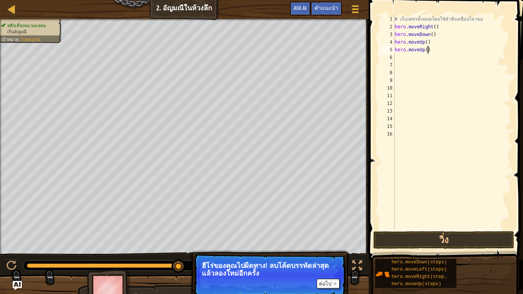
click at [430, 46] on div "# เก็บเพชรทั้งหมดโดยใช้คำสั่งเคลื่อนไหวขอ hero . moveRight ( ) hero . moveDown …" at bounding box center [452, 130] width 118 height 230
type textarea "h"
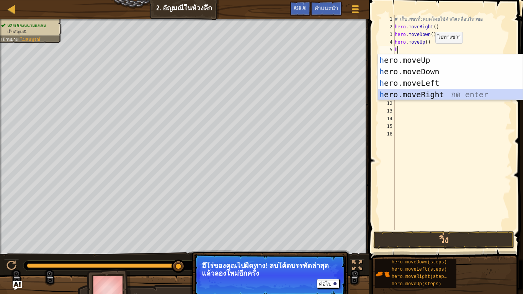
click at [435, 94] on div "h ero.moveUp กด enter h ero.moveDown กด enter h ero.moveLeft กด enter h ero.mov…" at bounding box center [450, 88] width 145 height 69
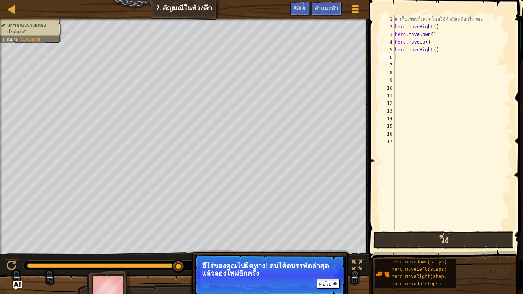
click at [391, 234] on button "วิ่ง" at bounding box center [443, 240] width 141 height 18
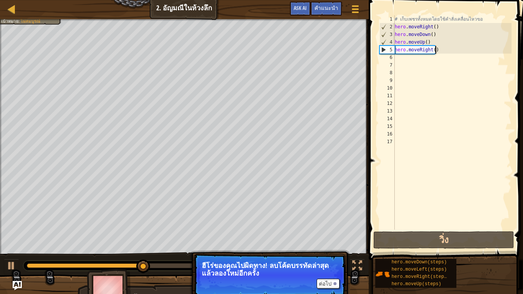
click at [454, 48] on div "# เก็บเพชรทั้งหมดโดยใช้คำสั่งเคลื่อนไหวขอ hero . moveRight ( ) hero . moveDown …" at bounding box center [452, 130] width 118 height 230
type textarea "hero.moveRight()"
drag, startPoint x: 433, startPoint y: 52, endPoint x: 445, endPoint y: 52, distance: 11.5
click at [440, 52] on div "# เก็บเพชรทั้งหมดโดยใช้คำสั่งเคลื่อนไหวขอ hero . moveRight ( ) hero . moveDown …" at bounding box center [452, 130] width 118 height 230
click at [445, 52] on div "# เก็บเพชรทั้งหมดโดยใช้คำสั่งเคลื่อนไหวขอ hero . moveRight ( ) hero . moveDown …" at bounding box center [452, 122] width 118 height 214
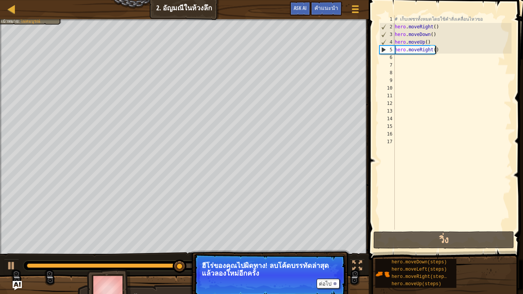
click at [445, 52] on div "# เก็บเพชรทั้งหมดโดยใช้คำสั่งเคลื่อนไหวขอ hero . moveRight ( ) hero . moveDown …" at bounding box center [452, 130] width 118 height 230
click at [439, 46] on div "# เก็บเพชรทั้งหมดโดยใช้คำสั่งเคลื่อนไหวขอ hero . moveRight ( ) hero . moveDown …" at bounding box center [452, 130] width 118 height 230
click at [435, 58] on div "# เก็บเพชรทั้งหมดโดยใช้คำสั่งเคลื่อนไหวขอ hero . moveRight ( ) hero . moveDown …" at bounding box center [452, 130] width 118 height 230
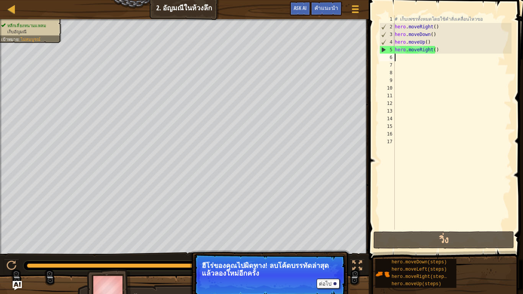
click at [433, 54] on div "# เก็บเพชรทั้งหมดโดยใช้คำสั่งเคลื่อนไหวขอ hero . moveRight ( ) hero . moveDown …" at bounding box center [452, 130] width 118 height 230
click at [436, 48] on div "# เก็บเพชรทั้งหมดโดยใช้คำสั่งเคลื่อนไหวขอ hero . moveRight ( ) hero . moveDown …" at bounding box center [452, 130] width 118 height 230
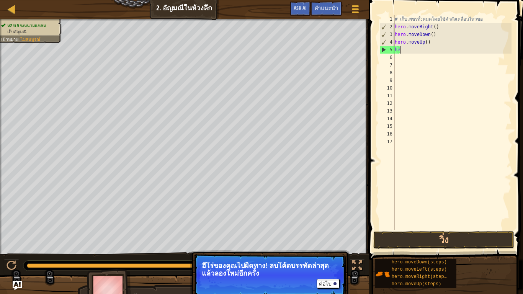
type textarea "h"
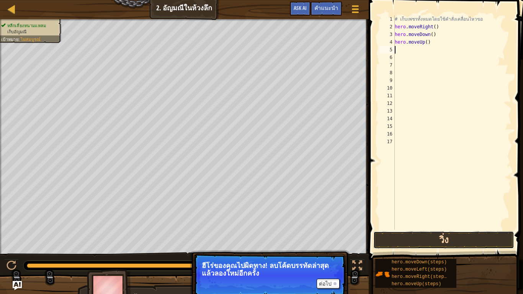
click at [421, 242] on button "วิ่ง" at bounding box center [443, 240] width 141 height 18
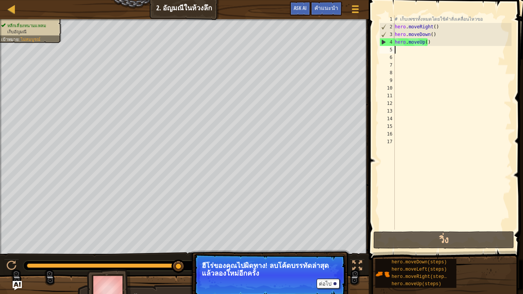
type textarea "h"
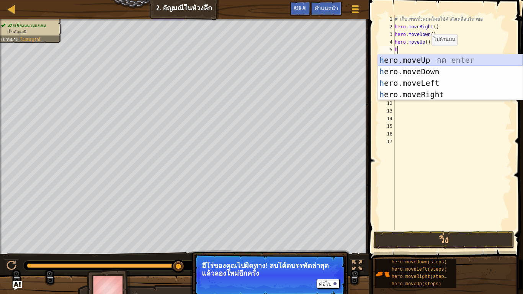
click at [426, 58] on div "h ero.moveUp กด enter h ero.moveDown กด enter h ero.moveLeft กด enter h ero.mov…" at bounding box center [450, 88] width 145 height 69
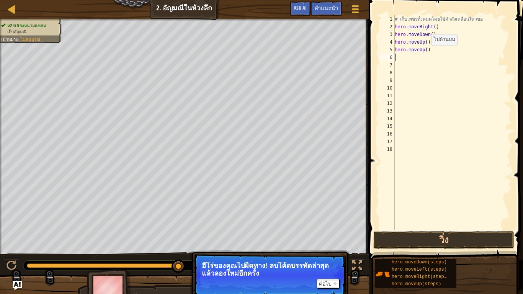
click at [426, 58] on div "# เก็บเพชรทั้งหมดโดยใช้คำสั่งเคลื่อนไหวขอ hero . moveRight ( ) hero . moveDown …" at bounding box center [452, 130] width 118 height 230
type textarea "h"
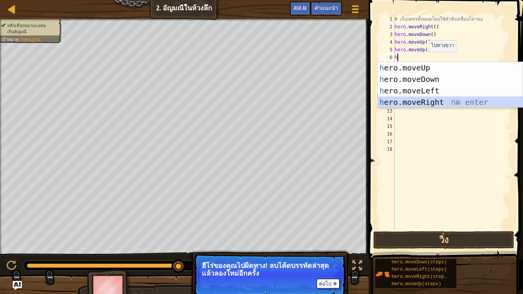
click at [439, 103] on div "h ero.moveUp กด enter h ero.moveDown กด enter h ero.moveLeft กด enter h ero.mov…" at bounding box center [450, 96] width 145 height 69
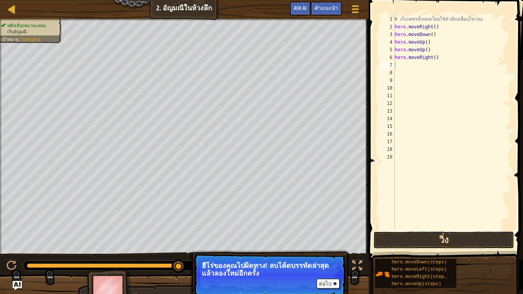
click at [419, 239] on button "วิ่ง" at bounding box center [443, 240] width 141 height 18
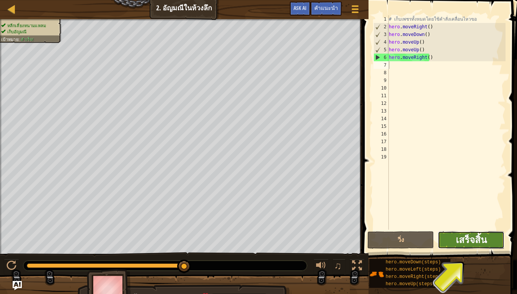
click at [470, 238] on span "เสร็จสิ้น" at bounding box center [471, 240] width 31 height 12
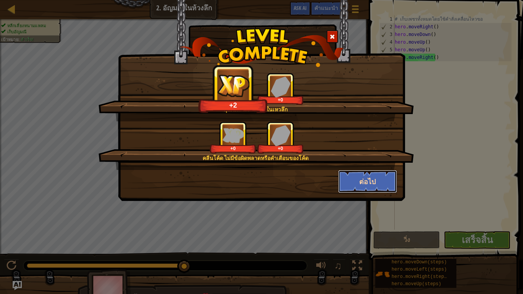
click at [379, 186] on button "ต่อไป" at bounding box center [367, 181] width 59 height 23
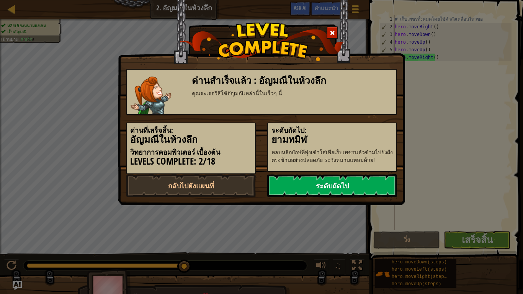
click at [353, 187] on link "ระดับถัดไป" at bounding box center [332, 185] width 130 height 23
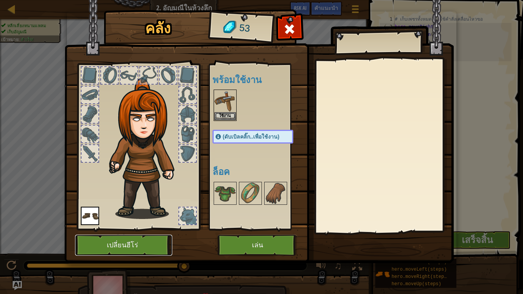
click at [112, 244] on button "เปลี่ยนฮีโร่" at bounding box center [123, 245] width 97 height 21
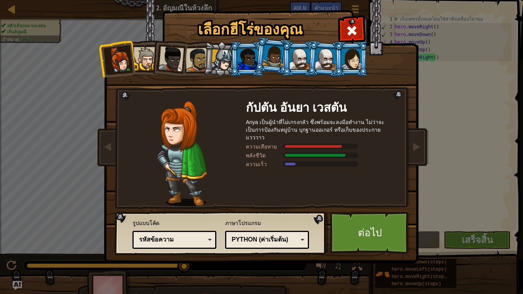
click at [358, 63] on div at bounding box center [352, 59] width 20 height 21
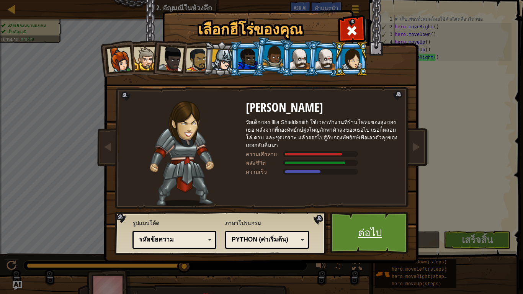
click at [354, 242] on link "ต่อไป" at bounding box center [370, 233] width 80 height 42
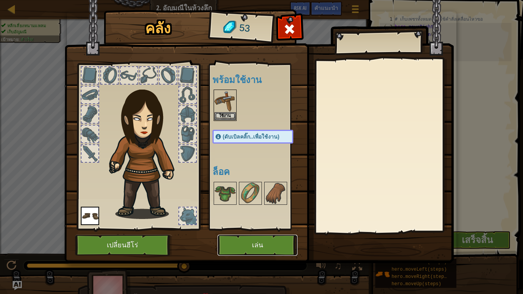
click at [255, 243] on button "เล่น" at bounding box center [258, 245] width 80 height 21
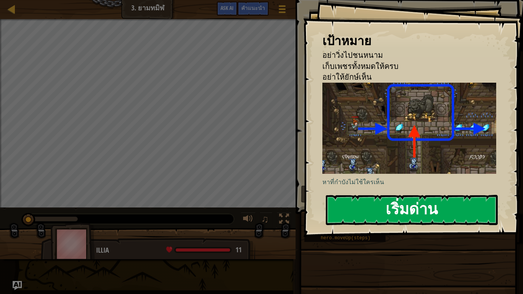
click at [335, 206] on button "เริ่มด่าน" at bounding box center [412, 210] width 172 height 30
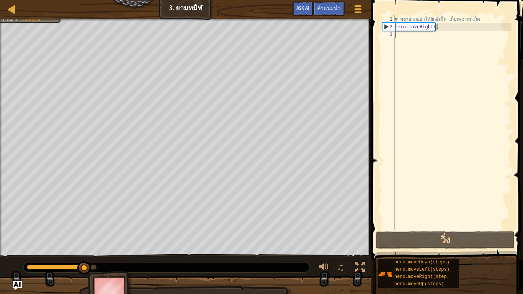
type textarea "h"
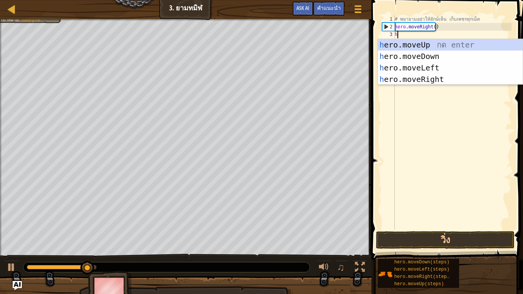
scroll to position [3, 0]
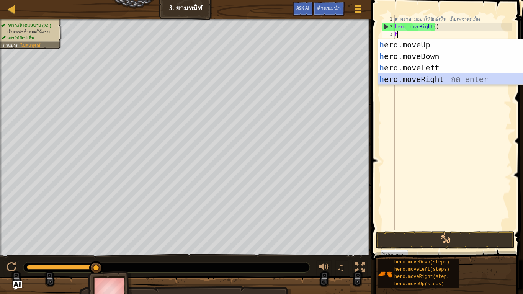
click at [433, 75] on div "h ero.moveUp กด enter h ero.moveDown กด enter h ero.moveLeft กด enter h ero.mov…" at bounding box center [450, 73] width 145 height 69
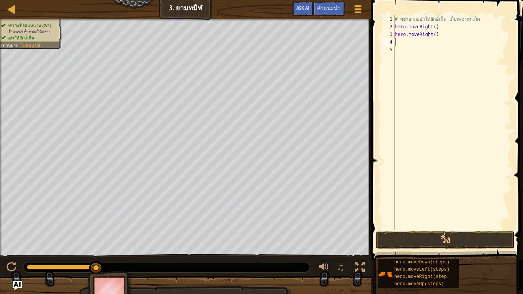
type textarea "h"
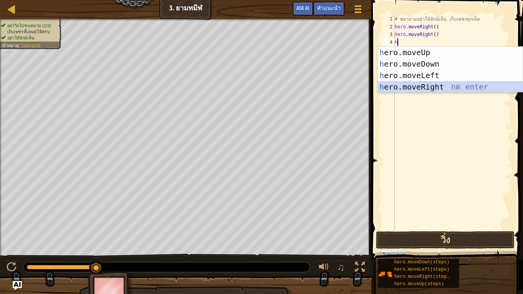
click at [418, 85] on div "h ero.moveUp กด enter h ero.moveDown กด enter h ero.moveLeft กด enter h ero.mov…" at bounding box center [450, 81] width 145 height 69
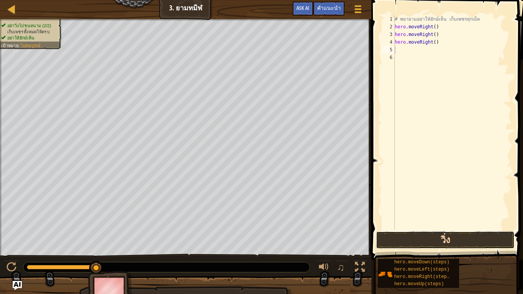
click at [424, 239] on button "วิ่ง" at bounding box center [445, 240] width 138 height 18
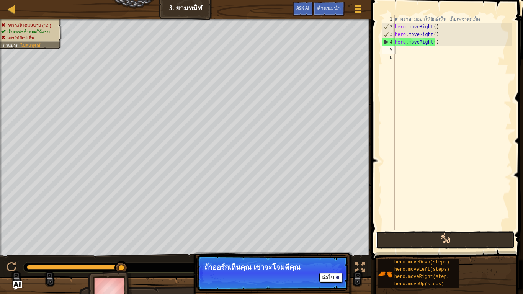
click at [415, 241] on button "วิ่ง" at bounding box center [445, 240] width 138 height 18
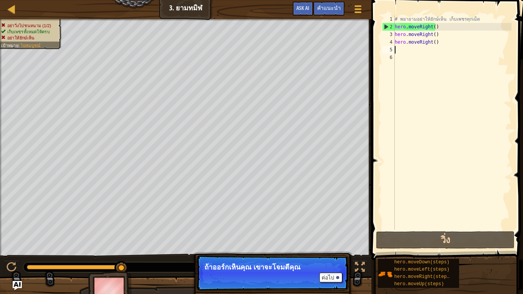
click at [439, 46] on div "# พยายามอย่าให้ยักษ์เห็น เก็บเพชรทุกเม็ด hero . moveRight ( ) hero . moveRight …" at bounding box center [452, 130] width 118 height 230
click at [439, 43] on div "# พยายามอย่าให้ยักษ์เห็น เก็บเพชรทุกเม็ด hero . moveRight ( ) hero . moveRight …" at bounding box center [452, 130] width 118 height 230
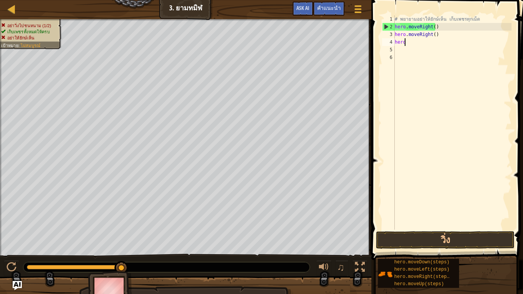
type textarea "h"
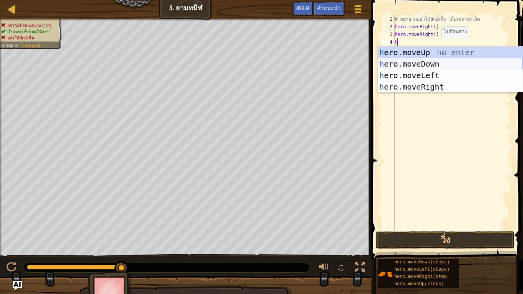
click at [429, 63] on div "h ero.moveUp กด enter h ero.moveDown กด enter h ero.moveLeft กด enter h ero.mov…" at bounding box center [450, 81] width 145 height 69
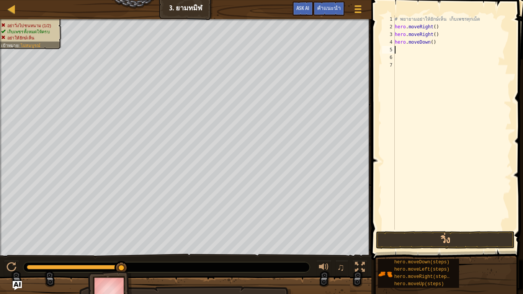
type textarea "h"
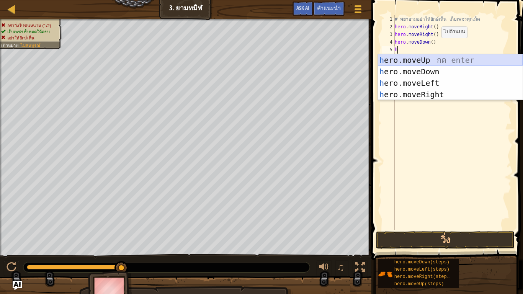
click at [429, 59] on div "h ero.moveUp กด enter h ero.moveDown กด enter h ero.moveLeft กด enter h ero.mov…" at bounding box center [450, 88] width 145 height 69
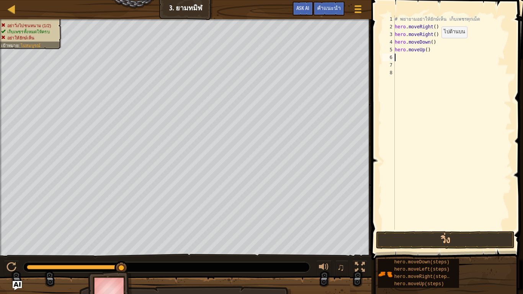
click at [429, 59] on div "# พยายามอย่าให้ยักษ์เห็น เก็บเพชรทุกเม็ด hero . moveRight ( ) hero . moveRight …" at bounding box center [452, 130] width 118 height 230
type textarea "h"
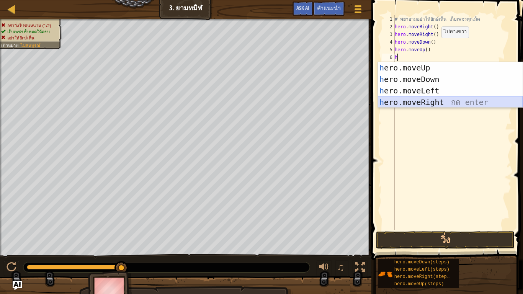
click at [431, 102] on div "h ero.moveUp กด enter h ero.moveDown กด enter h ero.moveLeft กด enter h ero.mov…" at bounding box center [450, 96] width 145 height 69
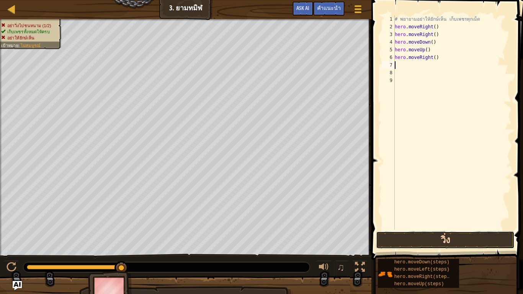
click at [414, 238] on button "วิ่ง" at bounding box center [445, 240] width 138 height 18
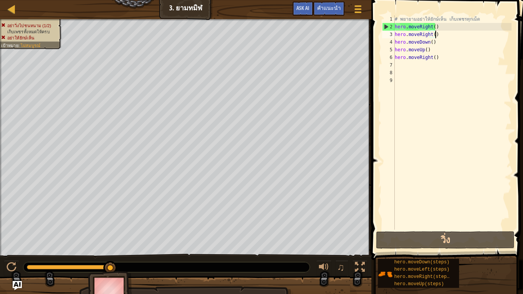
click at [435, 36] on div "# พยายามอย่าให้ยักษ์เห็น เก็บเพชรทุกเม็ด hero . moveRight ( ) hero . moveRight …" at bounding box center [452, 130] width 118 height 230
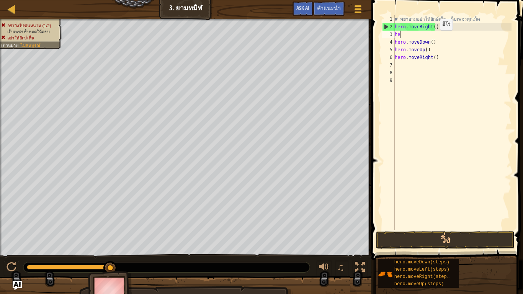
type textarea "h"
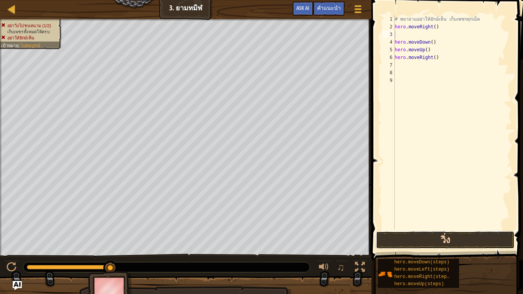
click at [426, 239] on button "วิ่ง" at bounding box center [445, 240] width 138 height 18
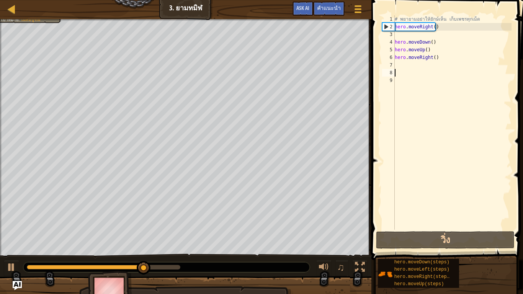
click at [420, 69] on div "# พยายามอย่าให้ยักษ์เห็น เก็บเพชรทุกเม็ด hero . moveRight ( ) hero . moveDown (…" at bounding box center [452, 130] width 118 height 230
click at [416, 69] on div "# พยายามอย่าให้ยักษ์เห็น เก็บเพชรทุกเม็ด hero . moveRight ( ) hero . moveDown (…" at bounding box center [452, 130] width 118 height 230
click at [415, 68] on div "# พยายามอย่าให้ยักษ์เห็น เก็บเพชรทุกเม็ด hero . moveRight ( ) hero . moveDown (…" at bounding box center [452, 130] width 118 height 230
type textarea "h"
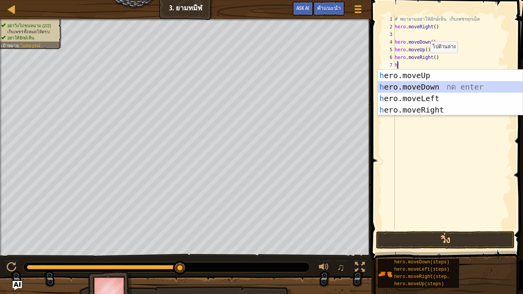
click at [423, 87] on div "h ero.moveUp กด enter h ero.moveDown กด enter h ero.moveLeft กด enter h ero.mov…" at bounding box center [450, 104] width 145 height 69
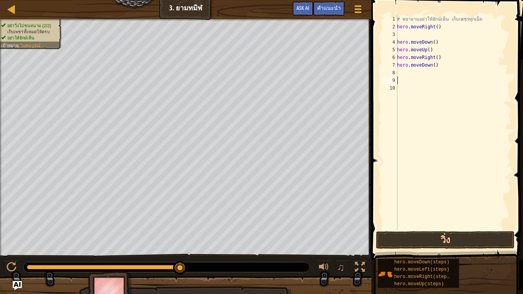
click at [428, 78] on div "# พยายามอย่าให้ยักษ์เห็น เก็บเพชรทุกเม็ด hero . moveRight ( ) hero . moveDown (…" at bounding box center [454, 130] width 116 height 230
click at [428, 77] on div "# พยายามอย่าให้ยักษ์เห็น เก็บเพชรทุกเม็ด hero . moveRight ( ) hero . moveDown (…" at bounding box center [454, 130] width 116 height 230
click at [428, 74] on div "# พยายามอย่าให้ยักษ์เห็น เก็บเพชรทุกเม็ด hero . moveRight ( ) hero . moveDown (…" at bounding box center [454, 130] width 116 height 230
type textarea "h"
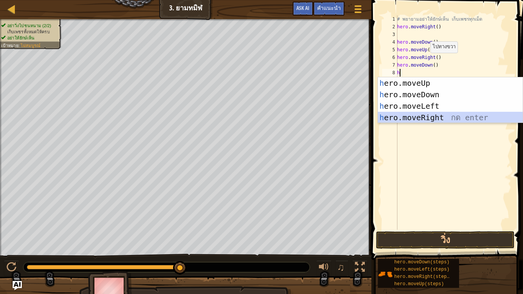
drag, startPoint x: 395, startPoint y: 115, endPoint x: 401, endPoint y: 129, distance: 16.3
click at [395, 115] on div "h ero.moveUp กด enter h ero.moveDown กด enter h ero.moveLeft กด enter h ero.mov…" at bounding box center [450, 111] width 145 height 69
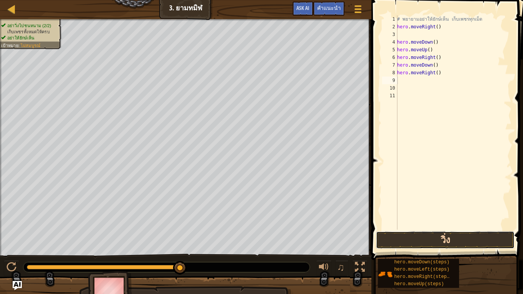
click at [408, 236] on button "วิ่ง" at bounding box center [445, 240] width 138 height 18
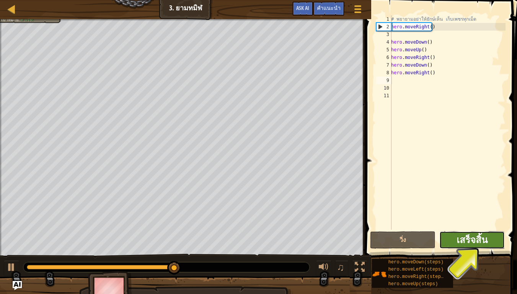
click at [478, 239] on span "เสร็จสิ้น" at bounding box center [472, 240] width 31 height 12
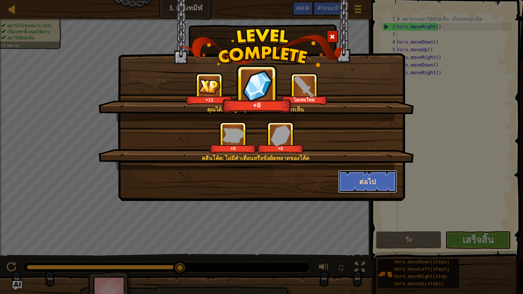
click at [362, 185] on button "ต่อไป" at bounding box center [367, 181] width 59 height 23
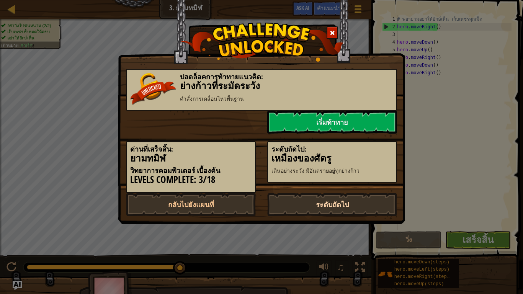
click at [356, 210] on link "ระดับถัดไป" at bounding box center [332, 204] width 130 height 23
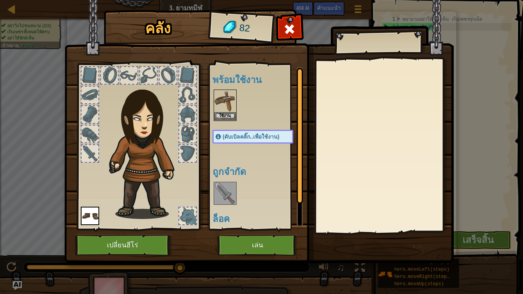
click at [228, 185] on img at bounding box center [224, 193] width 21 height 21
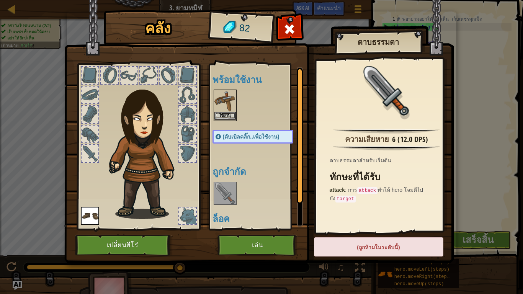
click at [218, 110] on img at bounding box center [224, 100] width 21 height 21
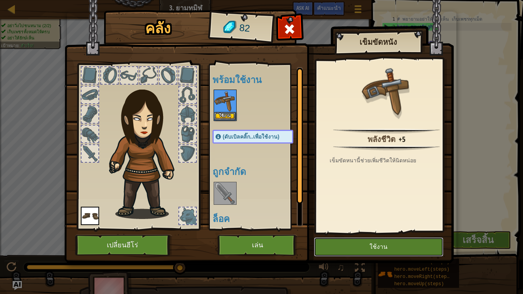
click at [347, 245] on button "ใช้งาน" at bounding box center [378, 246] width 129 height 19
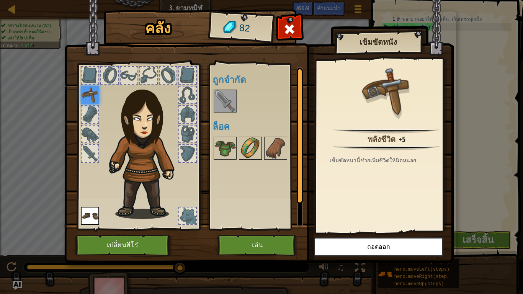
click at [249, 156] on img at bounding box center [250, 148] width 21 height 21
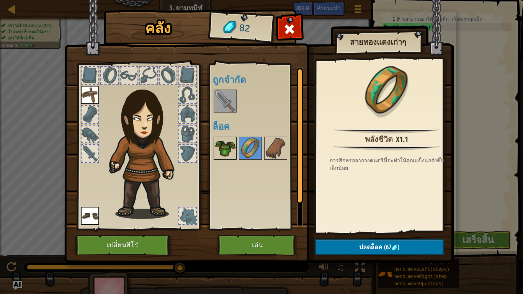
click at [228, 151] on img at bounding box center [224, 148] width 21 height 21
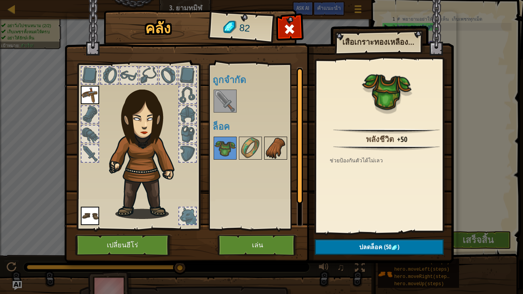
click at [285, 148] on img at bounding box center [275, 148] width 21 height 21
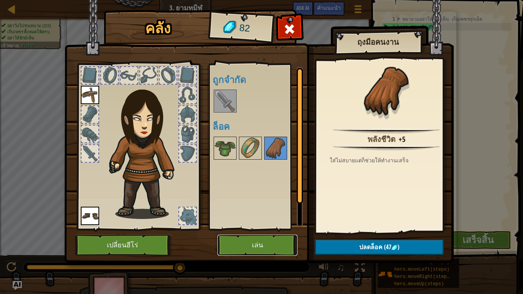
click at [275, 242] on button "เล่น" at bounding box center [258, 245] width 80 height 21
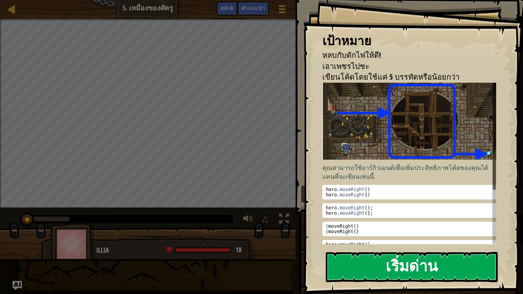
click at [367, 245] on button "เริ่มด่าน" at bounding box center [412, 267] width 172 height 30
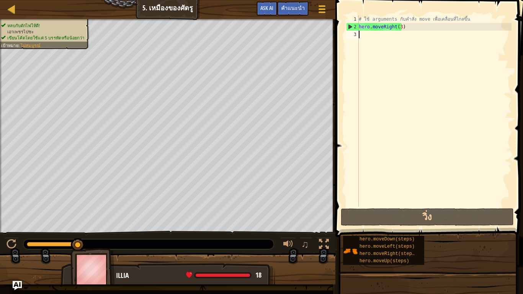
type textarea "h"
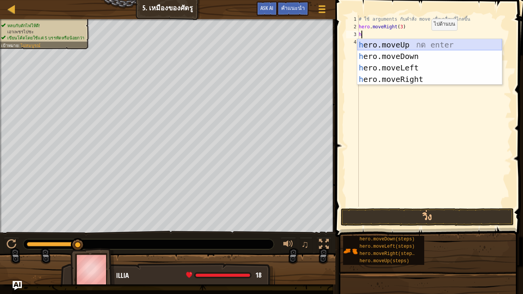
click at [388, 41] on div "h ero.moveUp กด enter h ero.moveDown กด enter h ero.moveLeft กด enter h ero.mov…" at bounding box center [429, 73] width 145 height 69
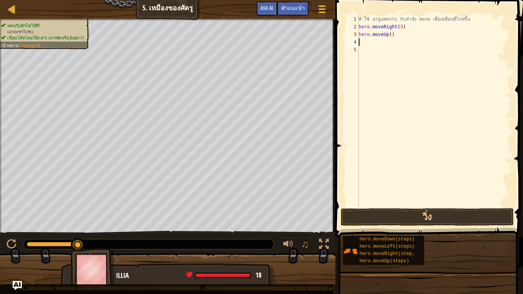
type textarea "h"
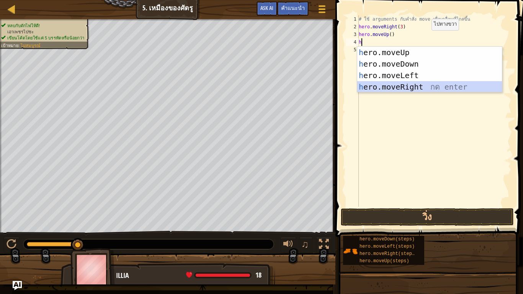
drag, startPoint x: 371, startPoint y: 87, endPoint x: 371, endPoint y: 93, distance: 6.1
click at [371, 88] on div "h ero.moveUp กด enter h ero.moveDown กด enter h ero.moveLeft กด enter h ero.mov…" at bounding box center [429, 81] width 145 height 69
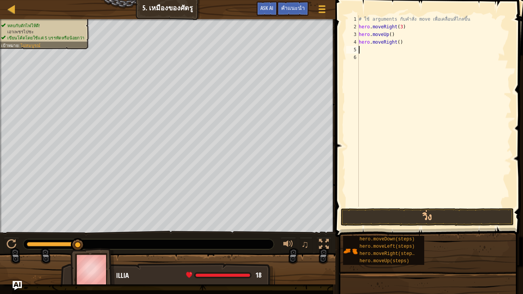
type textarea "h"
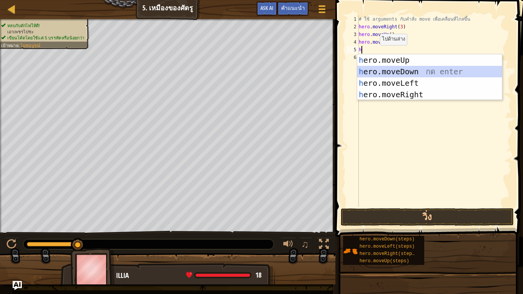
click at [383, 74] on div "h ero.moveUp กด enter h ero.moveDown กด enter h ero.moveLeft กด enter h ero.mov…" at bounding box center [429, 88] width 145 height 69
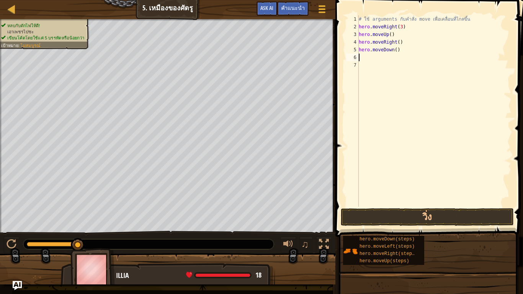
type textarea "h"
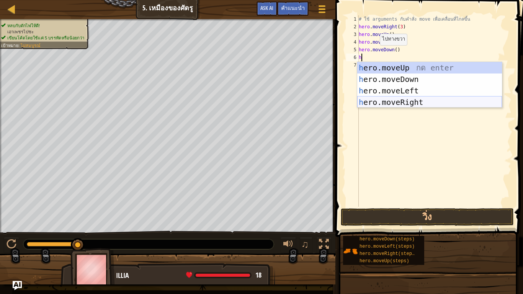
click at [390, 101] on div "h ero.moveUp กด enter h ero.moveDown กด enter h ero.moveLeft กด enter h ero.mov…" at bounding box center [429, 96] width 145 height 69
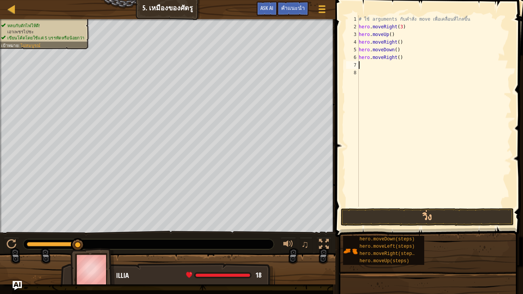
type textarea "h"
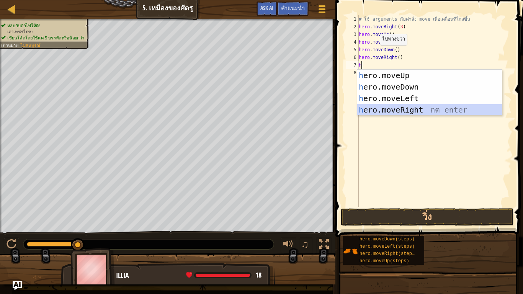
click at [393, 111] on div "h ero.moveUp กด enter h ero.moveDown กด enter h ero.moveLeft กด enter h ero.mov…" at bounding box center [429, 104] width 145 height 69
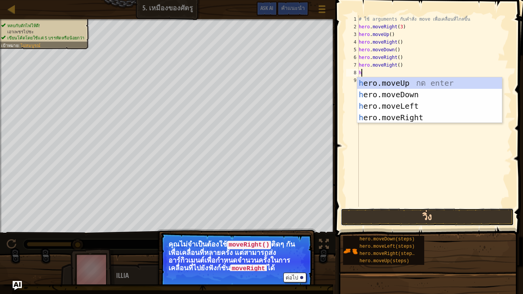
click at [381, 217] on button "วิ่ง" at bounding box center [427, 217] width 173 height 18
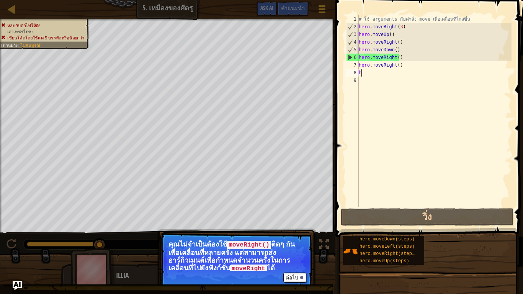
click at [422, 67] on div "# ใช้ arguments กับคำสั่ง move เพื่อเคลื่อนที่ไกลขึ้น hero . moveRight ( 3 ) he…" at bounding box center [434, 118] width 154 height 207
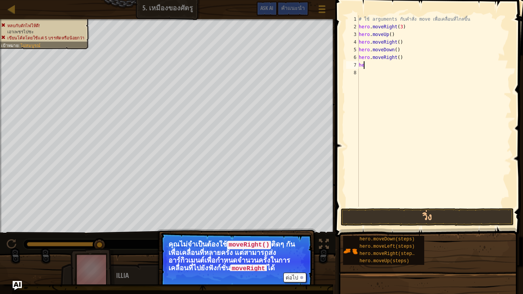
type textarea "h"
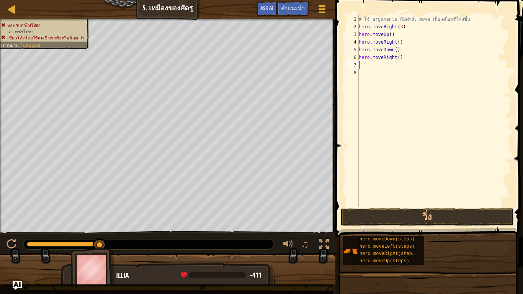
drag, startPoint x: 419, startPoint y: 63, endPoint x: 419, endPoint y: 69, distance: 5.8
click at [419, 64] on div "# ใช้ arguments กับคำสั่ง move เพื่อเคลื่อนที่ไกลขึ้น hero . moveRight ( 3 ) he…" at bounding box center [434, 118] width 154 height 207
type textarea "h"
click at [413, 54] on div "# ใช้ arguments กับคำสั่ง move เพื่อเคลื่อนที่ไกลขึ้น hero . moveRight ( 3 ) he…" at bounding box center [434, 118] width 154 height 207
type textarea "h"
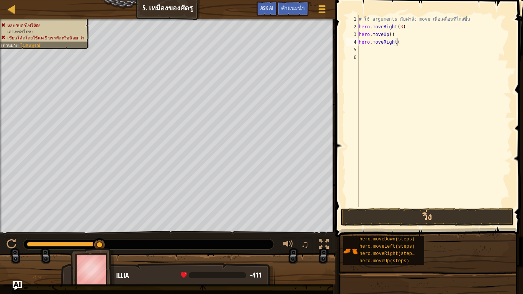
click at [410, 41] on div "# ใช้ arguments กับคำสั่ง move เพื่อเคลื่อนที่ไกลขึ้น hero . moveRight ( 3 ) he…" at bounding box center [434, 118] width 154 height 207
type textarea "h"
click at [404, 44] on div "# ใช้ arguments กับคำสั่ง move เพื่อเคลื่อนที่ไกลขึ้น hero . moveRight ( 3 ) he…" at bounding box center [434, 118] width 154 height 207
type textarea "h"
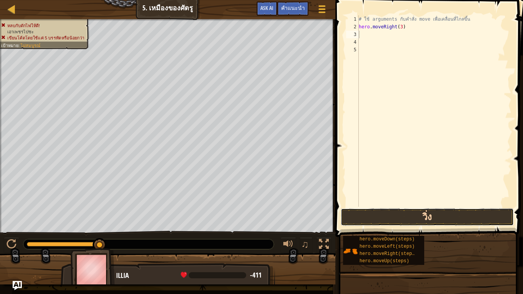
click at [383, 211] on button "วิ่ง" at bounding box center [427, 217] width 173 height 18
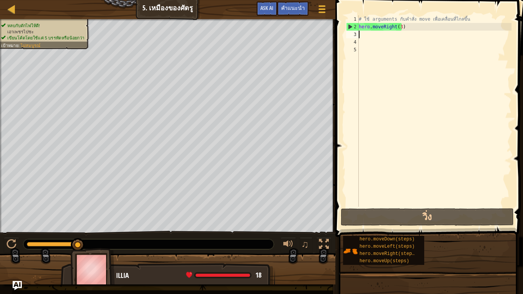
type textarea "h"
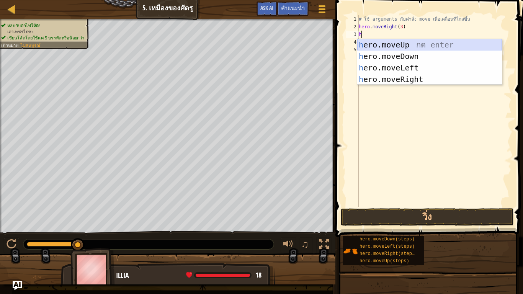
click at [386, 43] on div "h ero.moveUp กด enter h ero.moveDown กด enter h ero.moveLeft กด enter h ero.mov…" at bounding box center [429, 73] width 145 height 69
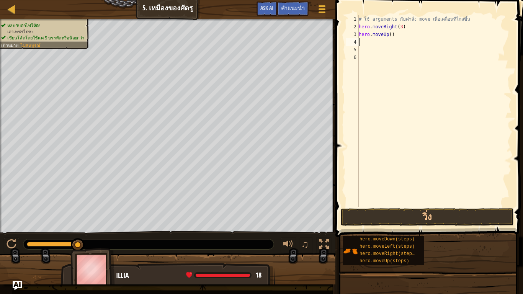
click at [386, 44] on div "# ใช้ arguments กับคำสั่ง move เพื่อเคลื่อนที่ไกลขึ้น hero . moveRight ( 3 ) he…" at bounding box center [434, 118] width 154 height 207
type textarea "h"
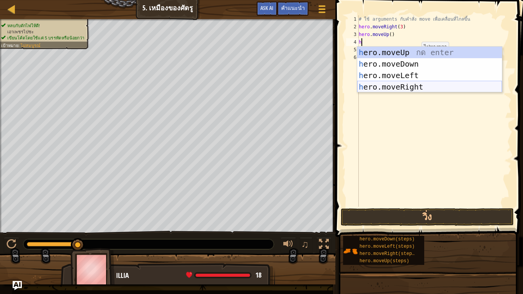
click at [400, 88] on div "h ero.moveUp กด enter h ero.moveDown กด enter h ero.moveLeft กด enter h ero.mov…" at bounding box center [429, 81] width 145 height 69
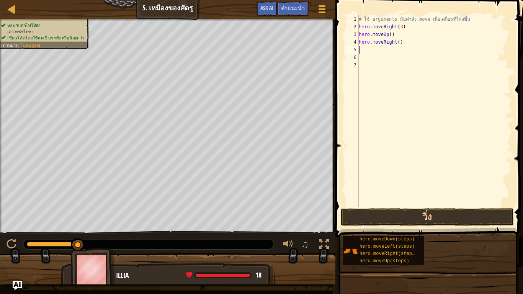
type textarea "h"
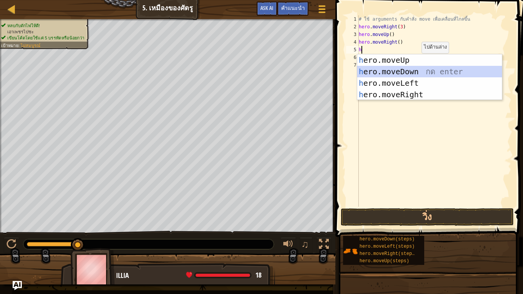
click at [396, 71] on div "h ero.moveUp กด enter h ero.moveDown กด enter h ero.moveLeft กด enter h ero.mov…" at bounding box center [429, 88] width 145 height 69
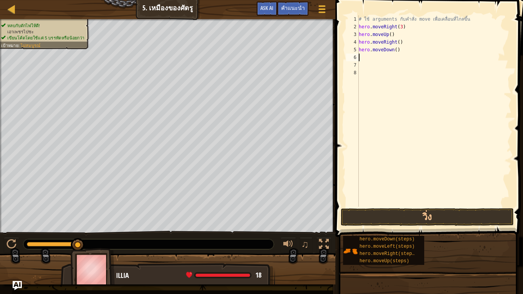
type textarea "h"
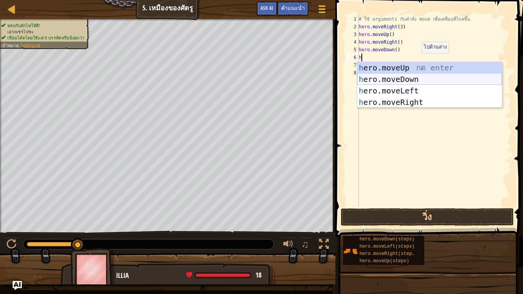
click at [391, 74] on div "h ero.moveUp กด enter h ero.moveDown กด enter h ero.moveLeft กด enter h ero.mov…" at bounding box center [429, 96] width 145 height 69
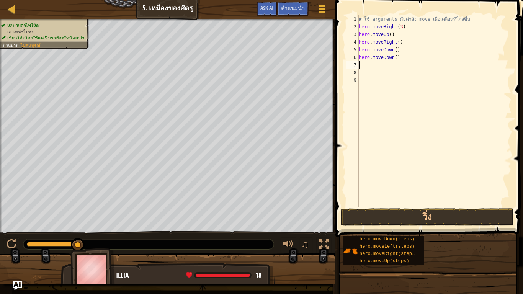
type textarea "h"
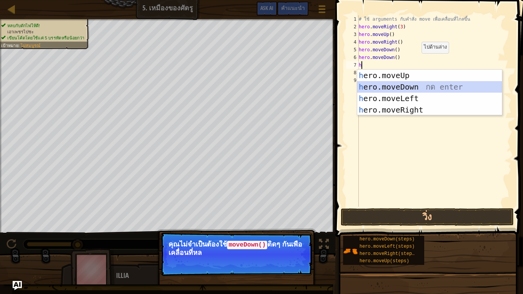
click at [387, 85] on div "h ero.moveUp กด enter h ero.moveDown กด enter h ero.moveLeft กด enter h ero.mov…" at bounding box center [429, 104] width 145 height 69
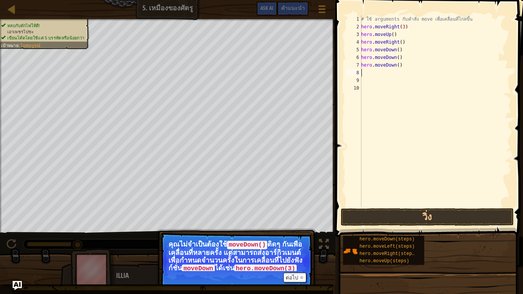
type textarea "h"
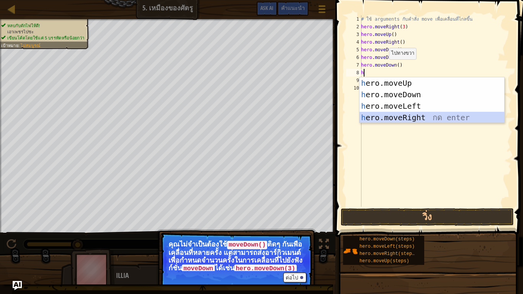
click at [401, 117] on div "h ero.moveUp กด enter h ero.moveDown กด enter h ero.moveLeft กด enter h ero.mov…" at bounding box center [432, 111] width 145 height 69
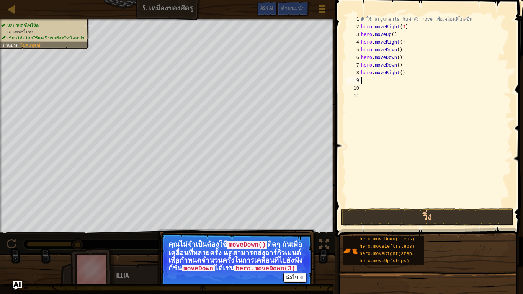
type textarea "h"
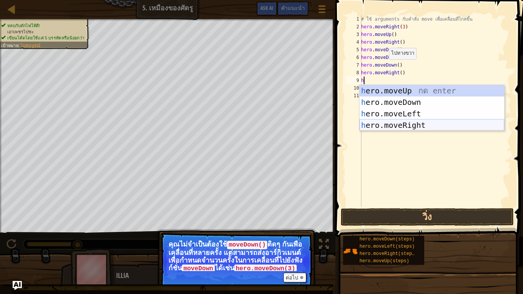
click at [389, 124] on div "h ero.moveUp กด enter h ero.moveDown กด enter h ero.moveLeft กด enter h ero.mov…" at bounding box center [432, 119] width 145 height 69
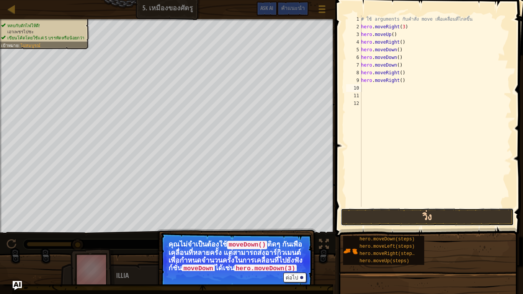
click at [391, 216] on button "วิ่ง" at bounding box center [427, 217] width 173 height 18
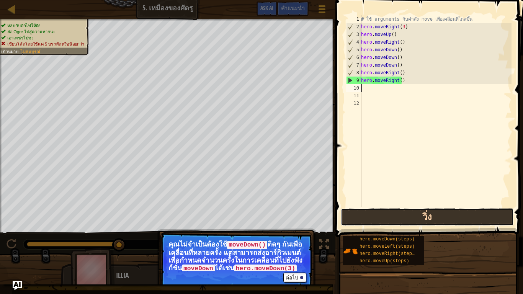
click at [408, 215] on button "วิ่ง" at bounding box center [427, 217] width 173 height 18
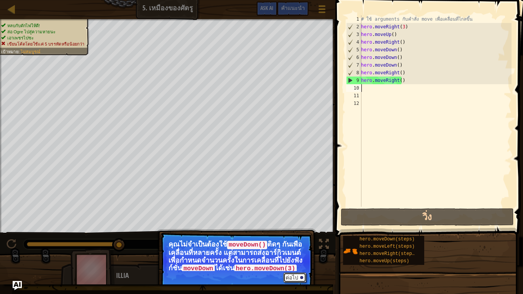
click at [295, 245] on button "ต่อไป" at bounding box center [294, 278] width 23 height 10
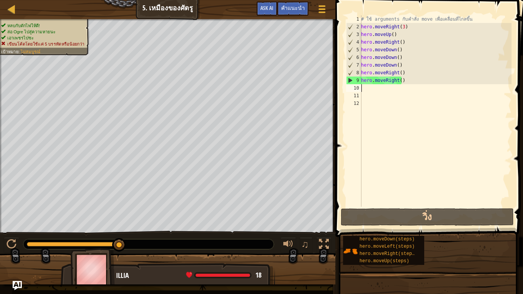
drag, startPoint x: 121, startPoint y: 244, endPoint x: 136, endPoint y: 245, distance: 15.7
click at [409, 51] on div "# ใช้ arguments กับคำสั่ง move เพื่อเคลื่อนที่ไกลขึ้น hero . moveRight ( 3 ) he…" at bounding box center [436, 118] width 152 height 207
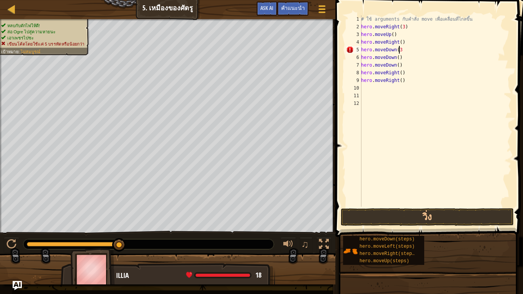
scroll to position [3, 3]
click at [400, 59] on div "# ใช้ arguments กับคำสั่ง move เพื่อเคลื่อนที่ไกลขึ้น hero . moveRight ( 3 ) he…" at bounding box center [436, 118] width 152 height 207
type textarea "h"
click at [399, 65] on div "# ใช้ arguments กับคำสั่ง move เพื่อเคลื่อนที่ไกลขึ้น hero . moveRight ( 3 ) he…" at bounding box center [436, 118] width 152 height 207
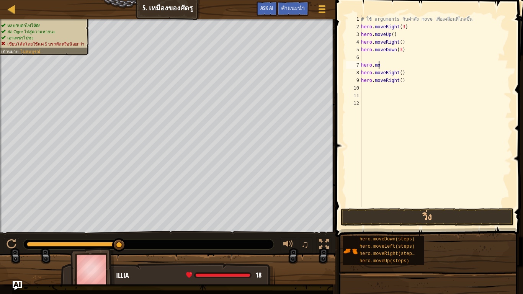
type textarea "h"
click at [404, 74] on div "# ใช้ arguments กับคำสั่ง move เพื่อเคลื่อนที่ไกลขึ้น hero . moveRight ( 3 ) he…" at bounding box center [436, 118] width 152 height 207
type textarea "h"
click at [404, 82] on div "# ใช้ arguments กับคำสั่ง move เพื่อเคลื่อนที่ไกลขึ้น hero . moveRight ( 3 ) he…" at bounding box center [436, 118] width 152 height 207
type textarea "h"
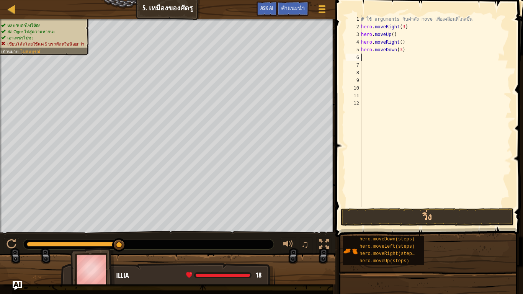
click at [382, 59] on div "# ใช้ arguments กับคำสั่ง move เพื่อเคลื่อนที่ไกลขึ้น hero . moveRight ( 3 ) he…" at bounding box center [436, 118] width 152 height 207
type textarea "h"
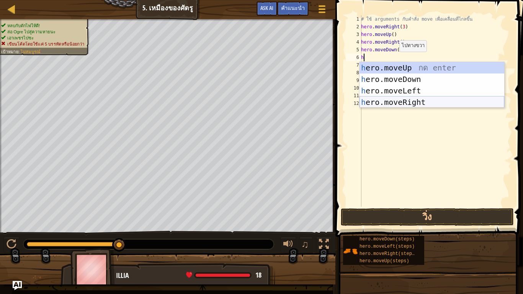
click at [409, 105] on div "h ero.moveUp กด enter h ero.moveDown กด enter h ero.moveLeft กด enter h ero.mov…" at bounding box center [432, 96] width 145 height 69
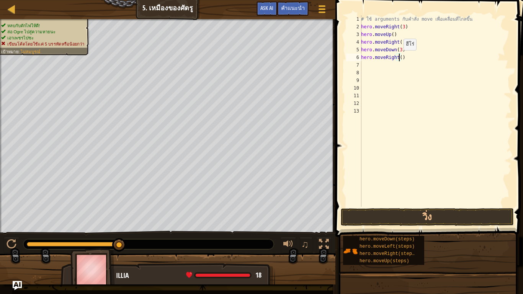
drag, startPoint x: 400, startPoint y: 58, endPoint x: 410, endPoint y: 55, distance: 11.1
click at [403, 58] on div "# ใช้ arguments กับคำสั่ง move เพื่อเคลื่อนที่ไกลขึ้น hero . moveRight ( 3 ) he…" at bounding box center [436, 118] width 152 height 207
type textarea "hero.moveRight()"
drag, startPoint x: 390, startPoint y: 78, endPoint x: 389, endPoint y: 53, distance: 24.9
click at [389, 75] on div "# ใช้ arguments กับคำสั่ง move เพื่อเคลื่อนที่ไกลขึ้น hero . moveRight ( 3 ) he…" at bounding box center [436, 118] width 152 height 207
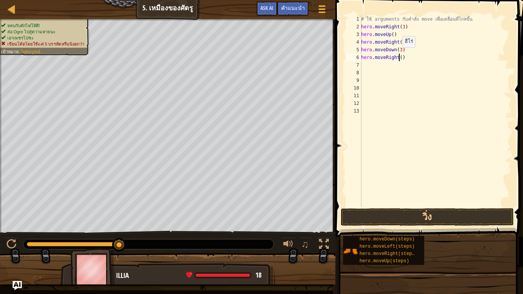
click at [398, 55] on div "# ใช้ arguments กับคำสั่ง move เพื่อเคลื่อนที่ไกลขึ้น hero . moveRight ( 3 ) he…" at bounding box center [436, 118] width 152 height 207
type textarea "hero.moveRight(2)"
click at [381, 220] on button "วิ่ง" at bounding box center [427, 217] width 173 height 18
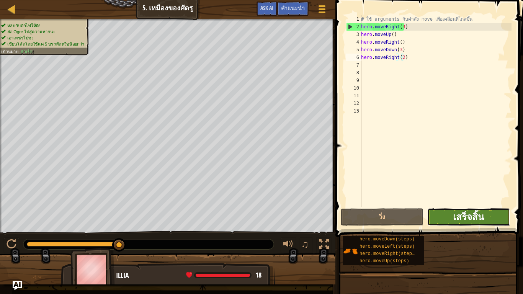
click at [460, 220] on span "เสร็จสิ้น" at bounding box center [468, 217] width 31 height 12
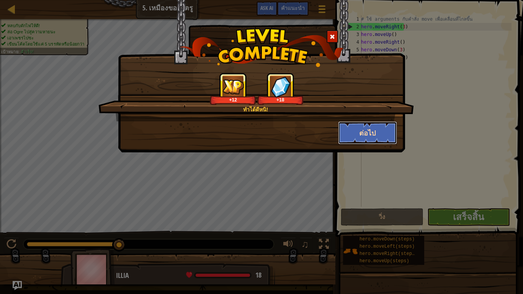
click at [349, 128] on button "ต่อไป" at bounding box center [367, 132] width 59 height 23
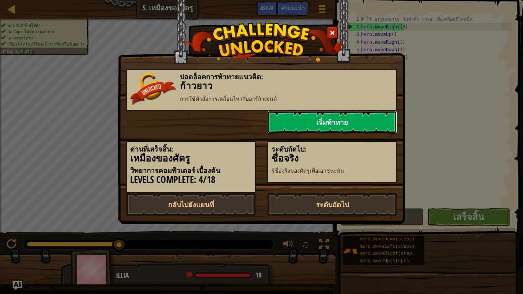
click at [357, 118] on link "เริ่มท้าทาย" at bounding box center [332, 122] width 130 height 23
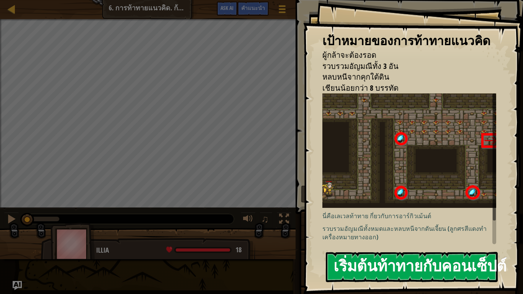
click at [402, 245] on button "เริ่มต้นท้าทายกับคอนเซ็ปต์" at bounding box center [412, 267] width 172 height 30
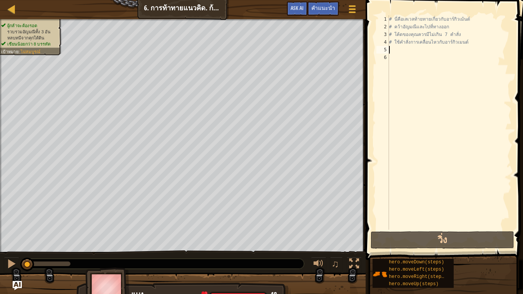
click at [433, 49] on div "# นี่คือเลเวลท้ายทายเกี่ยวกับอาร์กิวเม้นต์ # คว้าอัญมณีและไปที่ทางออก # โค้ดของ…" at bounding box center [450, 130] width 124 height 230
type textarea "h"
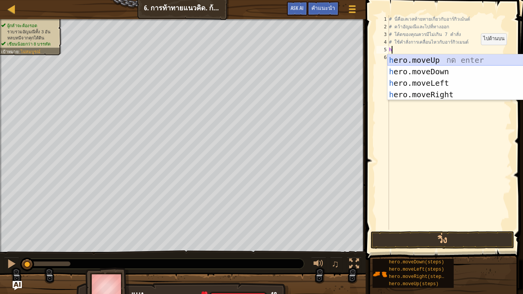
click at [444, 59] on div "h ero.moveUp กด enter h ero.moveDown กด enter h ero.moveLeft กด enter h ero.mov…" at bounding box center [460, 88] width 145 height 69
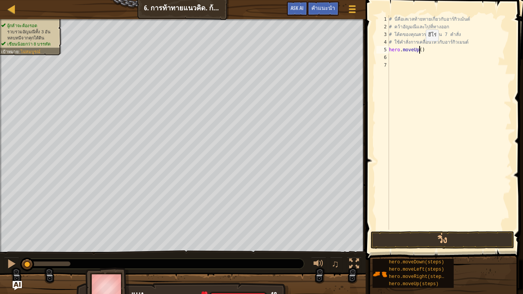
drag, startPoint x: 419, startPoint y: 49, endPoint x: 429, endPoint y: 53, distance: 10.8
click at [419, 49] on div "# นี่คือเลเวลท้ายทายเกี่ยวกับอาร์กิวเม้นต์ # คว้าอัญมณีและไปที่ทางออก # โค้ดของ…" at bounding box center [450, 130] width 124 height 230
type textarea "hero.moveUp(3)"
click at [417, 53] on div "# นี่คือเลเวลท้ายทายเกี่ยวกับอาร์กิวเม้นต์ # คว้าอัญมณีและไปที่ทางออก # โค้ดของ…" at bounding box center [450, 130] width 124 height 230
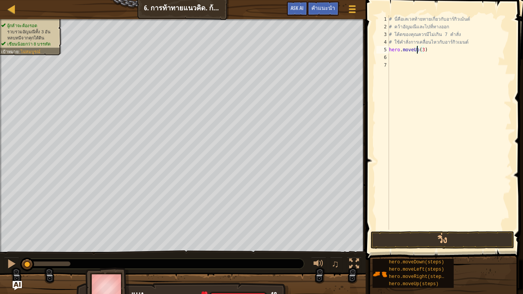
click at [414, 57] on div "# นี่คือเลเวลท้ายทายเกี่ยวกับอาร์กิวเม้นต์ # คว้าอัญมณีและไปที่ทางออก # โค้ดของ…" at bounding box center [450, 130] width 124 height 230
type textarea "h"
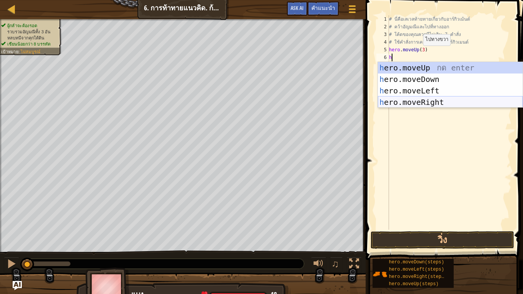
click at [414, 99] on div "h ero.moveUp กด enter h ero.moveDown กด enter h ero.moveLeft กด enter h ero.mov…" at bounding box center [450, 96] width 145 height 69
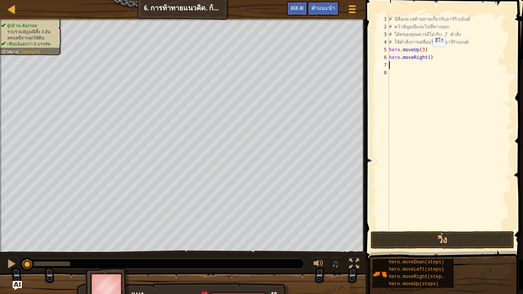
click at [426, 54] on div "# นี่คือเลเวลท้ายทายเกี่ยวกับอาร์กิวเม้นต์ # คว้าอัญมณีและไปที่ทางออก # โค้ดของ…" at bounding box center [450, 130] width 124 height 230
type textarea "hero.moveRight(2)"
click at [410, 65] on div "# นี่คือเลเวลท้ายทายเกี่ยวกับอาร์กิวเม้นต์ # คว้าอัญมณีและไปที่ทางออก # โค้ดของ…" at bounding box center [450, 130] width 124 height 230
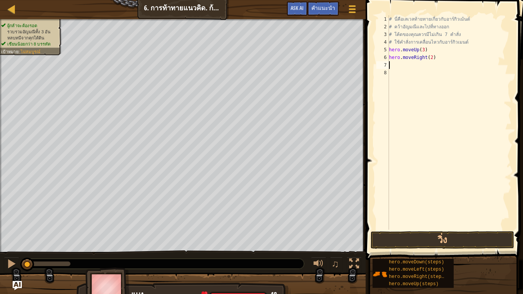
type textarea "h"
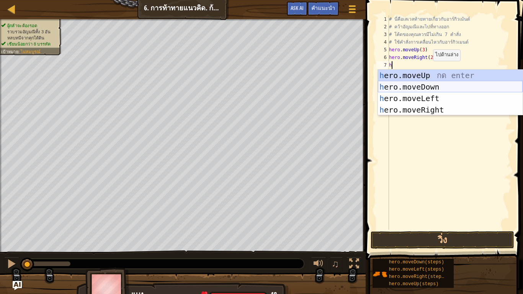
click at [424, 86] on div "h ero.moveUp กด enter h ero.moveDown กด enter h ero.moveLeft กด enter h ero.mov…" at bounding box center [450, 104] width 145 height 69
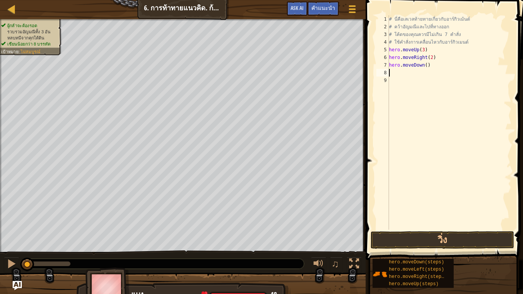
type textarea "h"
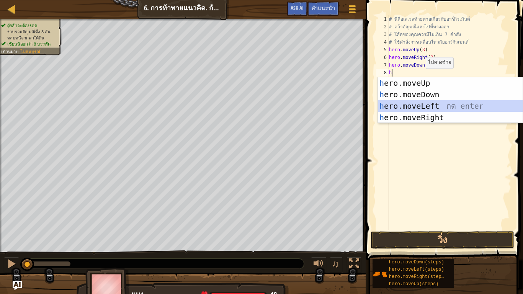
click at [409, 108] on div "h ero.moveUp กด enter h ero.moveDown กด enter h ero.moveLeft กด enter h ero.mov…" at bounding box center [450, 111] width 145 height 69
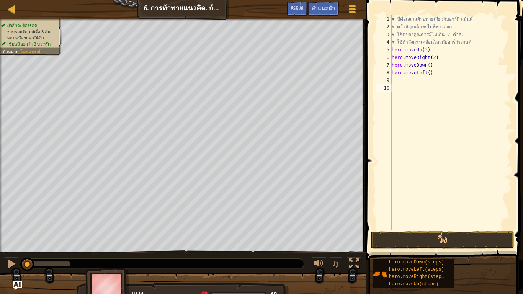
click at [410, 85] on div "# นี่คือเลเวลท้ายทายเกี่ยวกับอาร์กิวเม้นต์ # คว้าอัญมณีและไปที่ทางออก # โค้ดของ…" at bounding box center [451, 130] width 122 height 230
type textarea "h"
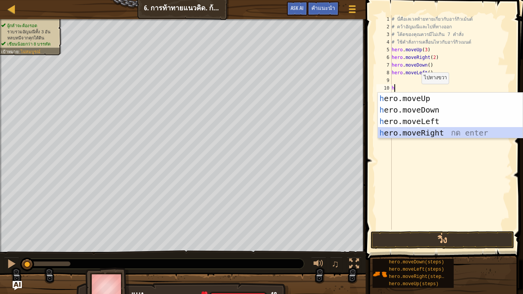
click at [429, 133] on div "h ero.moveUp กด enter h ero.moveDown กด enter h ero.moveLeft กด enter h ero.mov…" at bounding box center [450, 127] width 145 height 69
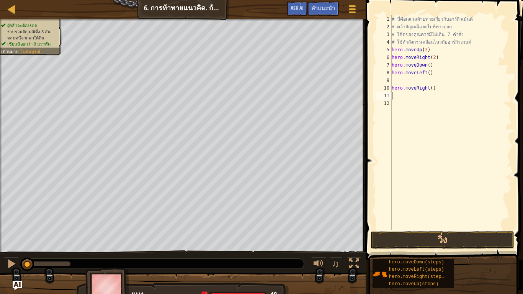
click at [445, 85] on div "# นี่คือเลเวลท้ายทายเกี่ยวกับอาร์กิวเม้นต์ # คว้าอัญมณีและไปที่ทางออก # โค้ดของ…" at bounding box center [451, 130] width 122 height 230
type textarea "h"
click at [415, 82] on div "# นี่คือเลเวลท้ายทายเกี่ยวกับอาร์กิวเม้นต์ # คว้าอัญมณีและไปที่ทางออก # โค้ดของ…" at bounding box center [451, 130] width 122 height 230
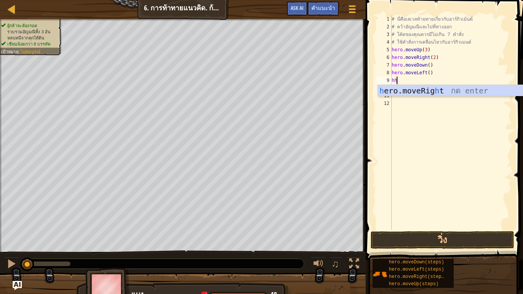
type textarea "h"
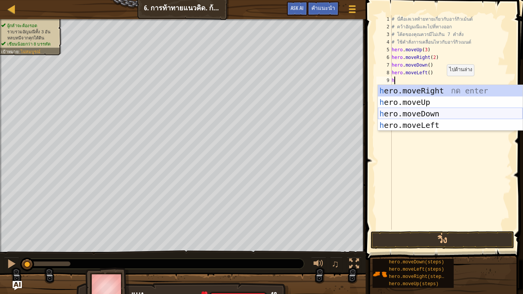
click at [436, 110] on div "h ero.moveRight กด enter h ero.moveUp กด enter h ero.moveDown กด enter h ero.mo…" at bounding box center [450, 119] width 145 height 69
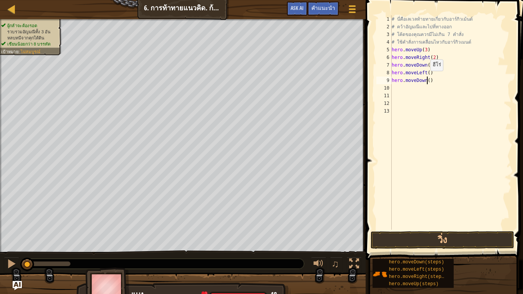
click at [427, 79] on div "# นี่คือเลเวลท้ายทายเกี่ยวกับอาร์กิวเม้นต์ # คว้าอัญมณีและไปที่ทางออก # โค้ดของ…" at bounding box center [451, 130] width 122 height 230
type textarea "hero.moveDown(3)"
click at [421, 93] on div "# นี่คือเลเวลท้ายทายเกี่ยวกับอาร์กิวเม้นต์ # คว้าอัญมณีและไปที่ทางออก # โค้ดของ…" at bounding box center [451, 130] width 122 height 230
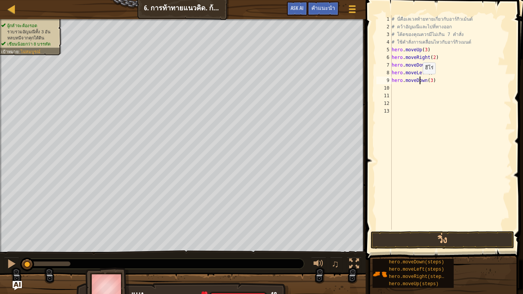
drag, startPoint x: 419, startPoint y: 82, endPoint x: 423, endPoint y: 100, distance: 18.9
click at [419, 85] on div "# นี่คือเลเวลท้ายทายเกี่ยวกับอาร์กิวเม้นต์ # คว้าอัญมณีและไปที่ทางออก # โค้ดของ…" at bounding box center [451, 130] width 122 height 230
type textarea "h"
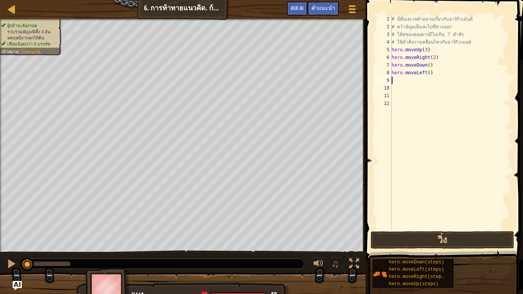
type textarea "h"
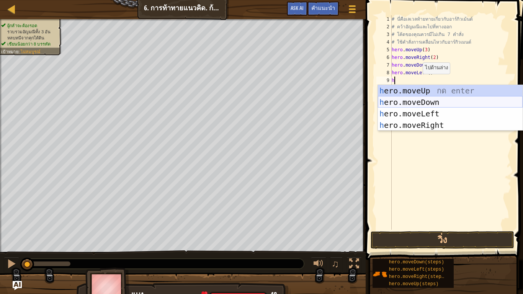
click at [439, 99] on div "h ero.moveUp กด enter h ero.moveDown กด enter h ero.moveLeft กด enter h ero.mov…" at bounding box center [450, 119] width 145 height 69
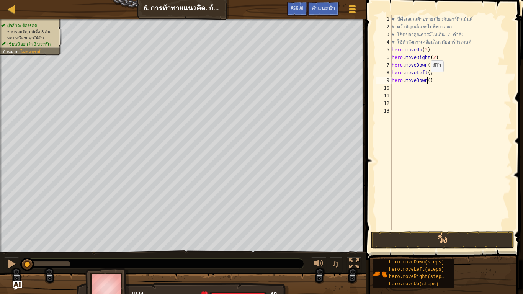
click at [427, 80] on div "# นี่คือเลเวลท้ายทายเกี่ยวกับอาร์กิวเม้นต์ # คว้าอัญมณีและไปที่ทางออก # โค้ดของ…" at bounding box center [451, 130] width 122 height 230
type textarea "hero.moveDown(3)"
click at [407, 91] on div "# นี่คือเลเวลท้ายทายเกี่ยวกับอาร์กิวเม้นต์ # คว้าอัญมณีและไปที่ทางออก # โค้ดของ…" at bounding box center [451, 130] width 122 height 230
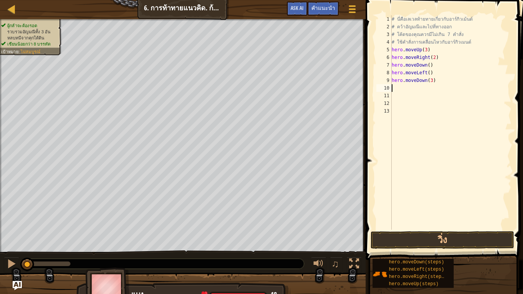
type textarea "h"
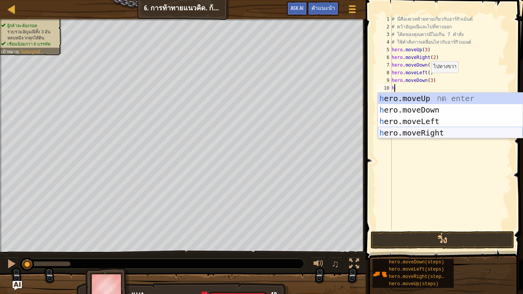
click at [431, 130] on div "h ero.moveUp กด enter h ero.moveDown กด enter h ero.moveLeft กด enter h ero.mov…" at bounding box center [450, 127] width 145 height 69
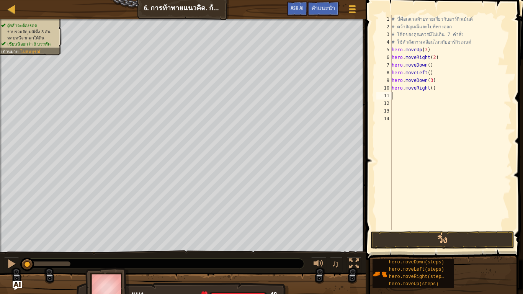
type textarea "h"
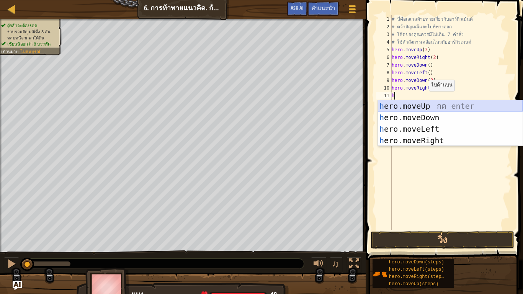
click at [418, 103] on div "h ero.moveUp กด enter h ero.moveDown กด enter h ero.moveLeft กด enter h ero.mov…" at bounding box center [450, 134] width 145 height 69
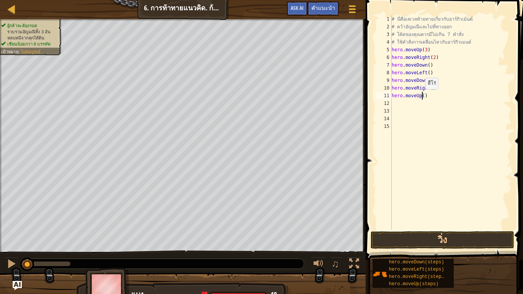
drag, startPoint x: 422, startPoint y: 97, endPoint x: 432, endPoint y: 98, distance: 10.5
click at [426, 97] on div "# นี่คือเลเวลท้ายทายเกี่ยวกับอาร์กิวเม้นต์ # คว้าอัญมณีและไปที่ทางออก # โค้ดของ…" at bounding box center [451, 130] width 122 height 230
type textarea "hero.moveUp(3)"
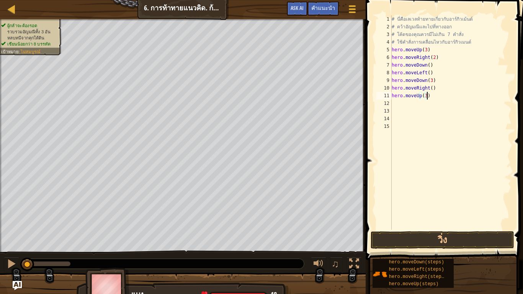
click at [410, 108] on div "# นี่คือเลเวลท้ายทายเกี่ยวกับอาร์กิวเม้นต์ # คว้าอัญมณีและไปที่ทางออก # โค้ดของ…" at bounding box center [451, 130] width 122 height 230
click at [410, 106] on div "# นี่คือเลเวลท้ายทายเกี่ยวกับอาร์กิวเม้นต์ # คว้าอัญมณีและไปที่ทางออก # โค้ดของ…" at bounding box center [451, 130] width 122 height 230
type textarea "h"
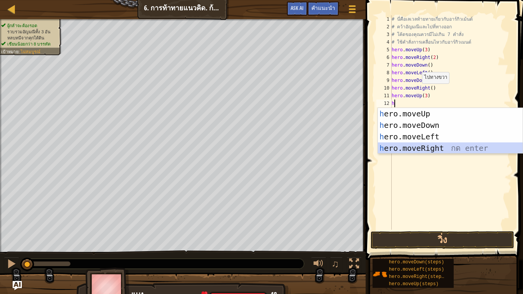
click at [419, 147] on div "h ero.moveUp กด enter h ero.moveDown กด enter h ero.moveLeft กด enter h ero.mov…" at bounding box center [450, 142] width 145 height 69
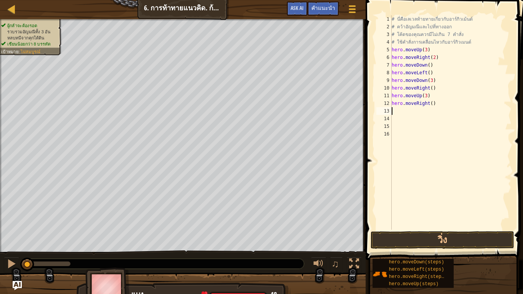
type textarea "3"
click at [431, 104] on div "# นี่คือเลเวลท้ายทายเกี่ยวกับอาร์กิวเม้นต์ # คว้าอัญมณีและไปที่ทางออก # โค้ดของ…" at bounding box center [451, 130] width 122 height 230
click at [381, 241] on button "วิ่ง" at bounding box center [443, 240] width 144 height 18
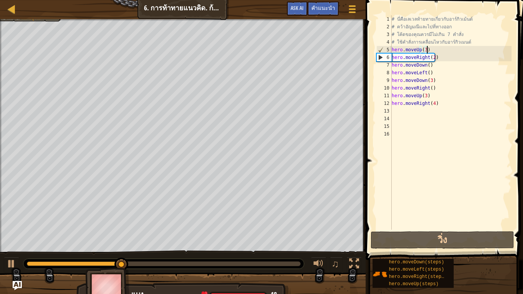
click at [430, 49] on div "# นี่คือเลเวลท้ายทายเกี่ยวกับอาร์กิวเม้นต์ # คว้าอัญมณีและไปที่ทางออก # โค้ดของ…" at bounding box center [451, 130] width 122 height 230
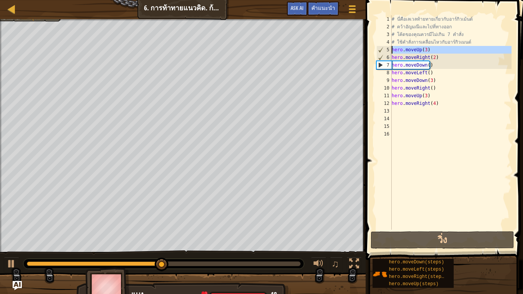
click at [390, 46] on div "5" at bounding box center [384, 50] width 15 height 8
click at [389, 51] on div "5" at bounding box center [384, 50] width 15 height 8
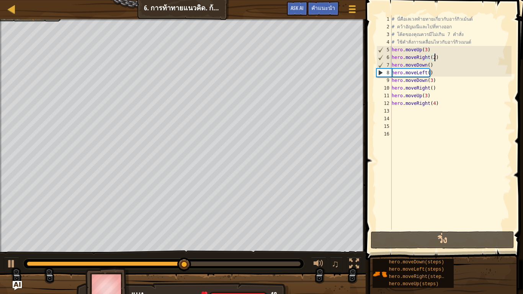
drag, startPoint x: 454, startPoint y: 56, endPoint x: 450, endPoint y: 53, distance: 4.1
click at [453, 56] on div "# นี่คือเลเวลท้ายทายเกี่ยวกับอาร์กิวเม้นต์ # คว้าอัญมณีและไปที่ทางออก # โค้ดของ…" at bounding box center [451, 130] width 122 height 230
click at [470, 40] on div "# นี่คือเลเวลท้ายทายเกี่ยวกับอาร์กิวเม้นต์ # คว้าอัญมณีและไปที่ทางออก # โค้ดของ…" at bounding box center [451, 130] width 122 height 230
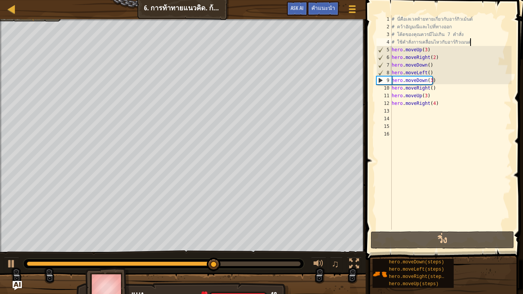
click at [430, 48] on div "# นี่คือเลเวลท้ายทายเกี่ยวกับอาร์กิวเม้นต์ # คว้าอัญมณีและไปที่ทางออก # โค้ดของ…" at bounding box center [451, 130] width 122 height 230
type textarea "hero.moveUp(3)"
click at [392, 47] on div "# นี่คือเลเวลท้ายทายเกี่ยวกับอาร์กิวเม้นต์ # คว้าอัญมณีและไปที่ทางออก # โค้ดของ…" at bounding box center [451, 130] width 122 height 230
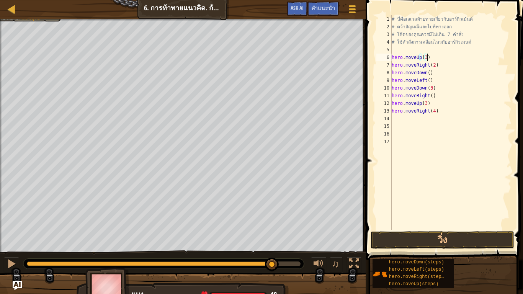
click at [431, 55] on div "# นี่คือเลเวลท้ายทายเกี่ยวกับอาร์กิวเม้นต์ # คว้าอัญมณีและไปที่ทางออก # โค้ดของ…" at bounding box center [451, 130] width 122 height 230
click at [422, 49] on div "# นี่คือเลเวลท้ายทายเกี่ยวกับอาร์กิวเม้นต์ # คว้าอัญมณีและไปที่ทางออก # โค้ดของ…" at bounding box center [451, 130] width 122 height 230
type textarea "h"
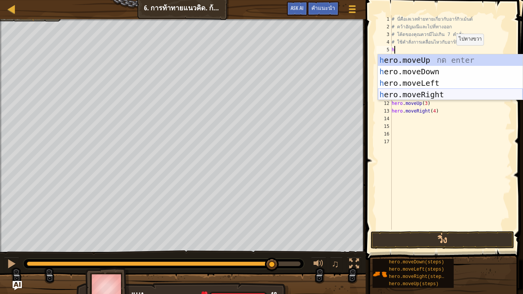
click at [443, 94] on div "h ero.moveUp กด enter h ero.moveDown กด enter h ero.moveLeft กด enter h ero.mov…" at bounding box center [450, 88] width 145 height 69
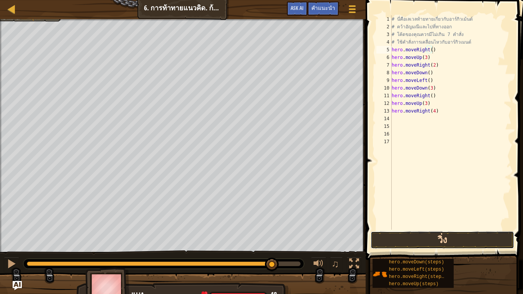
click at [437, 240] on button "วิ่ง" at bounding box center [443, 240] width 144 height 18
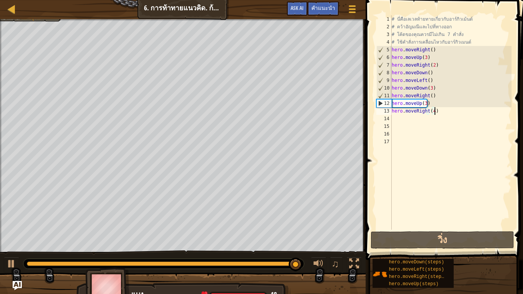
click at [455, 115] on div "# นี่คือเลเวลท้ายทายเกี่ยวกับอาร์กิวเม้นต์ # คว้าอัญมณีและไปที่ทางออก # โค้ดของ…" at bounding box center [451, 130] width 122 height 230
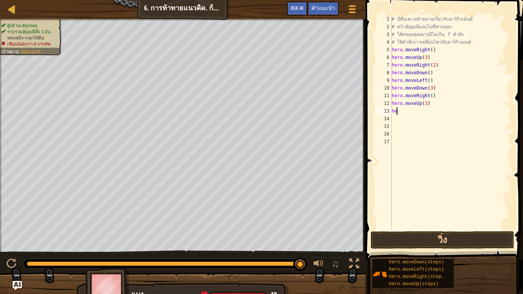
type textarea "h"
click at [436, 107] on div "# นี่คือเลเวลท้ายทายเกี่ยวกับอาร์กิวเม้นต์ # คว้าอัญมณีและไปที่ทางออก # โค้ดของ…" at bounding box center [451, 130] width 122 height 230
type textarea "h"
click at [428, 95] on div "# นี่คือเลเวลท้ายทายเกี่ยวกับอาร์กิวเม้นต์ # คว้าอัญมณีและไปที่ทางออก # โค้ดของ…" at bounding box center [451, 130] width 122 height 230
click at [429, 95] on div "# นี่คือเลเวลท้ายทายเกี่ยวกับอาร์กิวเม้นต์ # คว้าอัญมณีและไปที่ทางออก # โค้ดของ…" at bounding box center [451, 130] width 122 height 230
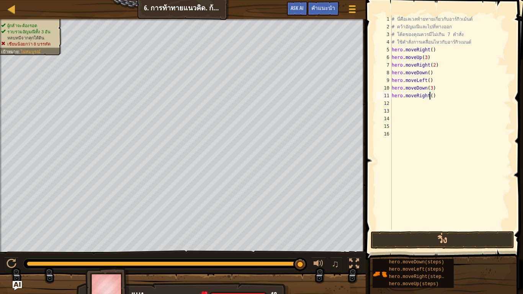
scroll to position [3, 3]
type textarea "hero.moveRight(2)"
click at [421, 102] on div "# นี่คือเลเวลท้ายทายเกี่ยวกับอาร์กิวเม้นต์ # คว้าอัญมณีและไปที่ทางออก # โค้ดของ…" at bounding box center [451, 130] width 122 height 230
type textarea "h"
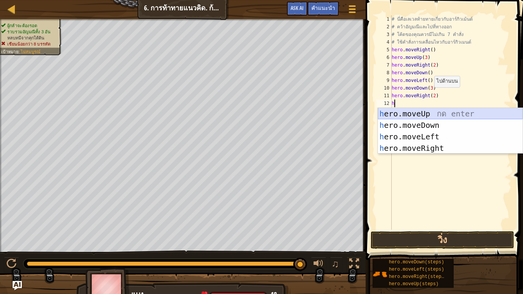
click at [416, 111] on div "h ero.moveUp กด enter h ero.moveDown กด enter h ero.moveLeft กด enter h ero.mov…" at bounding box center [450, 142] width 145 height 69
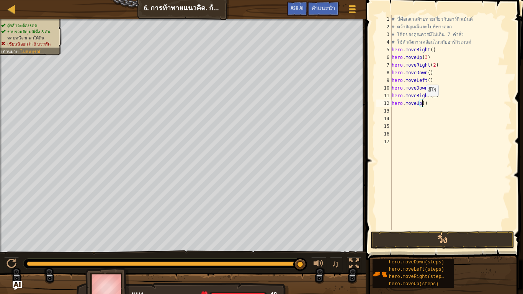
click at [422, 104] on div "# นี่คือเลเวลท้ายทายเกี่ยวกับอาร์กิวเม้นต์ # คว้าอัญมณีและไปที่ทางออก # โค้ดของ…" at bounding box center [451, 130] width 122 height 230
type textarea "hero.moveUp(2)"
click at [423, 114] on div "# นี่คือเลเวลท้ายทายเกี่ยวกับอาร์กิวเม้นต์ # คว้าอัญมณีและไปที่ทางออก # โค้ดของ…" at bounding box center [451, 130] width 122 height 230
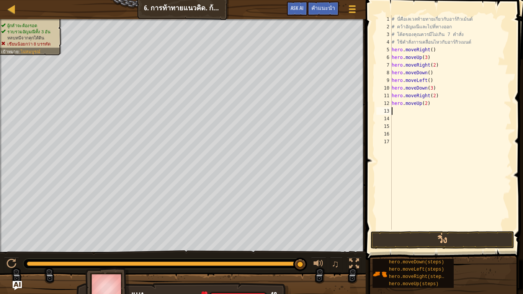
type textarea "h"
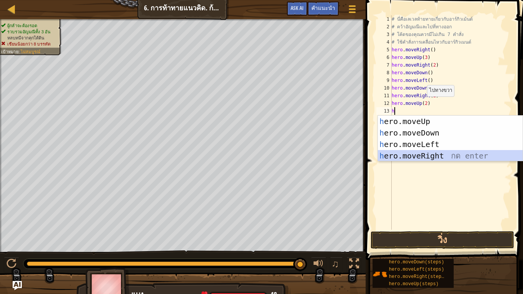
click at [426, 156] on div "h ero.moveUp กด enter h ero.moveDown กด enter h ero.moveLeft กด enter h ero.mov…" at bounding box center [450, 150] width 145 height 69
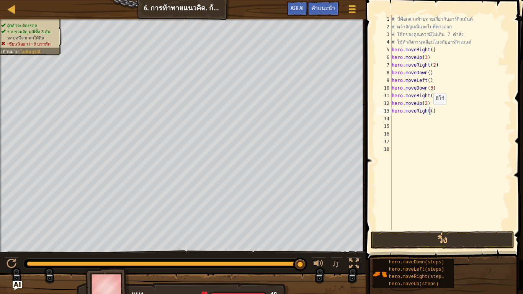
click at [430, 112] on div "# นี่คือเลเวลท้ายทายเกี่ยวกับอาร์กิวเม้นต์ # คว้าอัญมณีและไปที่ทางออก # โค้ดของ…" at bounding box center [451, 130] width 122 height 230
click at [419, 241] on button "วิ่ง" at bounding box center [443, 240] width 144 height 18
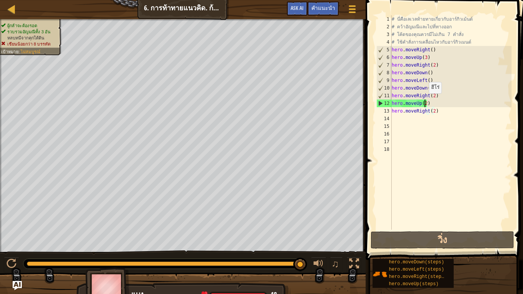
click at [425, 102] on div "# นี่คือเลเวลท้ายทายเกี่ยวกับอาร์กิวเม้นต์ # คว้าอัญมณีและไปที่ทางออก # โค้ดของ…" at bounding box center [451, 130] width 122 height 230
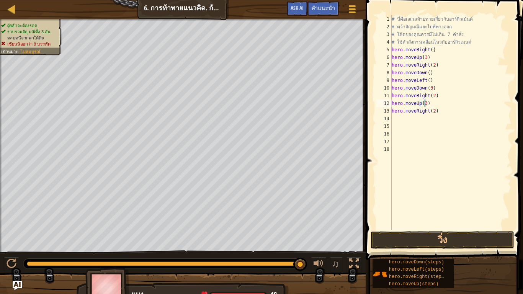
scroll to position [3, 3]
click at [400, 241] on button "วิ่ง" at bounding box center [443, 240] width 144 height 18
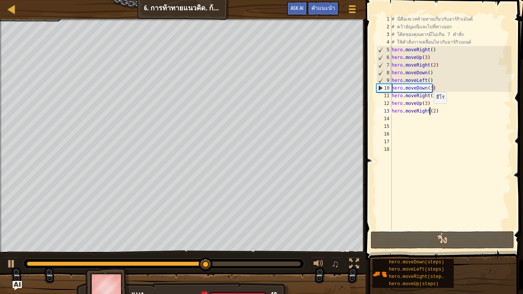
click at [430, 111] on div "# นี่คือเลเวลท้ายทายเกี่ยวกับอาร์กิวเม้นต์ # คว้าอัญมณีและไปที่ทางออก # โค้ดของ…" at bounding box center [451, 130] width 122 height 230
click at [433, 111] on div "# นี่คือเลเวลท้ายทายเกี่ยวกับอาร์กิวเม้นต์ # คว้าอัญมณีและไปที่ทางออก # โค้ดของ…" at bounding box center [451, 130] width 122 height 230
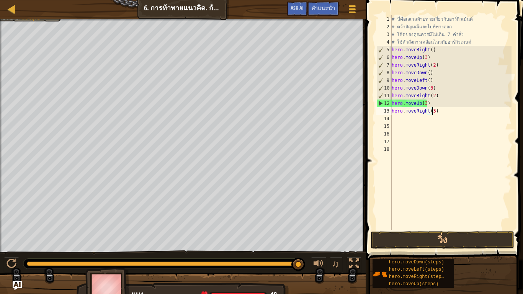
scroll to position [3, 3]
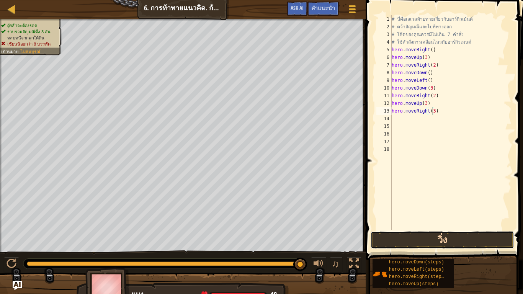
click at [418, 240] on button "วิ่ง" at bounding box center [443, 240] width 144 height 18
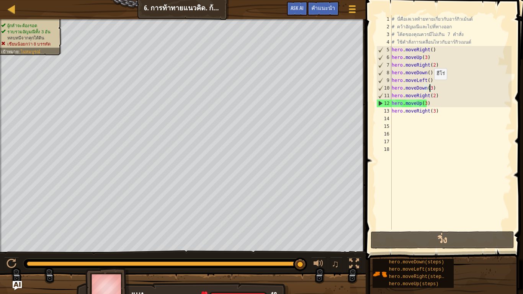
click at [431, 87] on div "# นี่คือเลเวลท้ายทายเกี่ยวกับอาร์กิวเม้นต์ # คว้าอัญมณีและไปที่ทางออก # โค้ดของ…" at bounding box center [451, 130] width 122 height 230
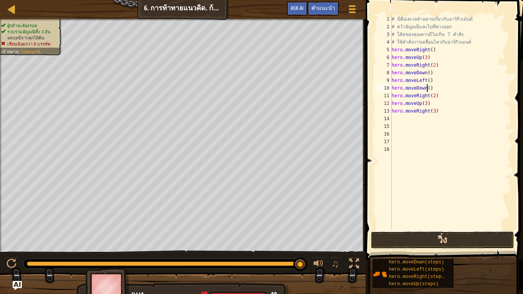
click at [409, 245] on button "วิ่ง" at bounding box center [443, 240] width 144 height 18
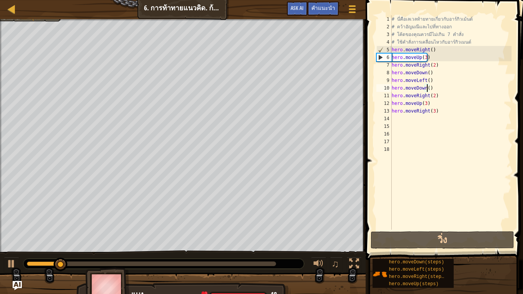
type textarea "hero.moveDown(2)"
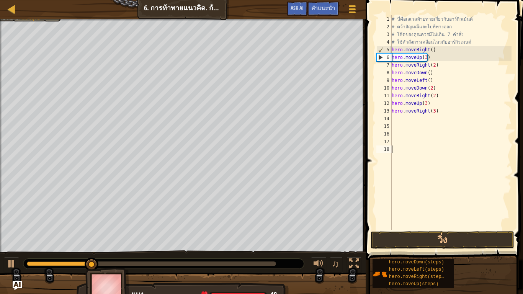
click at [414, 202] on div "# นี่คือเลเวลท้ายทายเกี่ยวกับอาร์กิวเม้นต์ # คว้าอัญมณีและไปที่ทางออก # โค้ดของ…" at bounding box center [451, 130] width 122 height 230
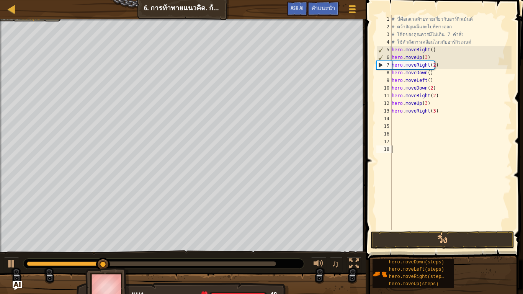
click at [414, 231] on span at bounding box center [445, 119] width 164 height 283
click at [411, 237] on button "วิ่ง" at bounding box center [443, 240] width 144 height 18
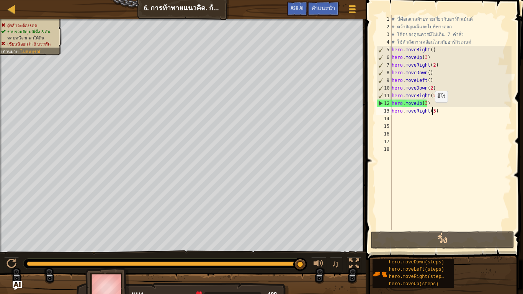
click at [431, 110] on div "# นี่คือเลเวลท้ายทายเกี่ยวกับอาร์กิวเม้นต์ # คว้าอัญมณีและไปที่ทางออก # โค้ดของ…" at bounding box center [451, 130] width 122 height 230
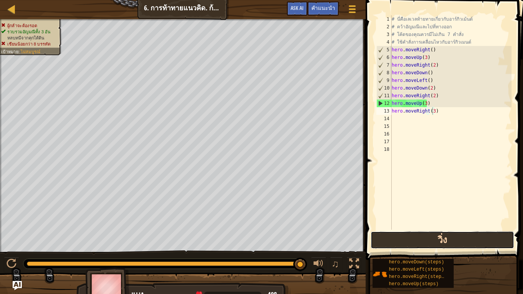
click at [403, 239] on button "วิ่ง" at bounding box center [443, 240] width 144 height 18
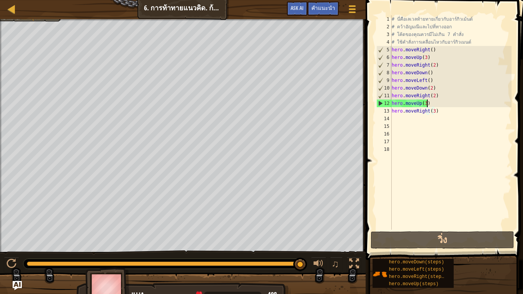
click at [441, 107] on div "# นี่คือเลเวลท้ายทายเกี่ยวกับอาร์กิวเม้นต์ # คว้าอัญมณีและไปที่ทางออก # โค้ดของ…" at bounding box center [451, 130] width 122 height 230
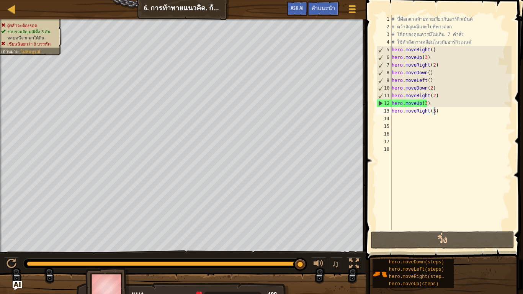
click at [441, 113] on div "# นี่คือเลเวลท้ายทายเกี่ยวกับอาร์กิวเม้นต์ # คว้าอัญมณีและไปที่ทางออก # โค้ดของ…" at bounding box center [451, 130] width 122 height 230
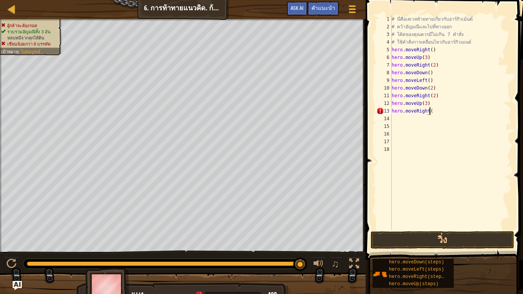
scroll to position [3, 3]
click at [416, 239] on button "วิ่ง" at bounding box center [443, 240] width 144 height 18
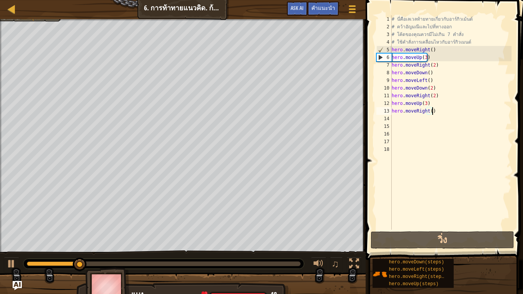
click at [439, 93] on div "# นี่คือเลเวลท้ายทายเกี่ยวกับอาร์กิวเม้นต์ # คว้าอัญมณีและไปที่ทางออก # โค้ดของ…" at bounding box center [451, 130] width 122 height 230
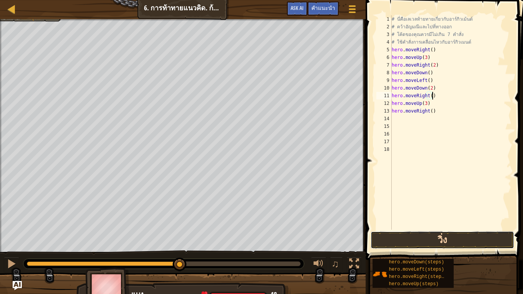
click at [406, 241] on button "วิ่ง" at bounding box center [443, 240] width 144 height 18
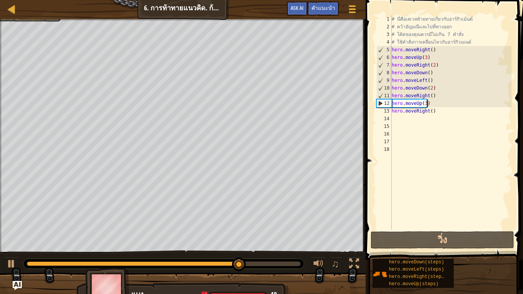
click at [432, 101] on div "# นี่คือเลเวลท้ายทายเกี่ยวกับอาร์กิวเม้นต์ # คว้าอัญมณีและไปที่ทางออก # โค้ดของ…" at bounding box center [451, 130] width 122 height 230
click at [427, 102] on div "# นี่คือเลเวลท้ายทายเกี่ยวกับอาร์กิวเม้นต์ # คว้าอัญมณีและไปที่ทางออก # โค้ดของ…" at bounding box center [451, 130] width 122 height 230
click at [426, 103] on div "# นี่คือเลเวลท้ายทายเกี่ยวกับอาร์กิวเม้นต์ # คว้าอัญมณีและไปที่ทางออก # โค้ดของ…" at bounding box center [451, 130] width 122 height 230
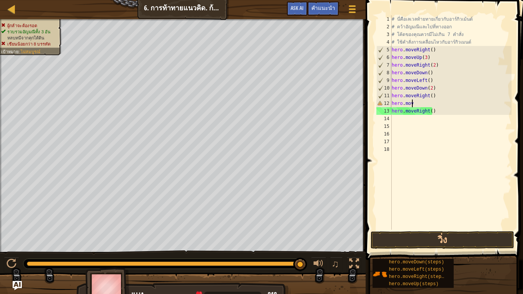
scroll to position [3, 1]
type textarea "h"
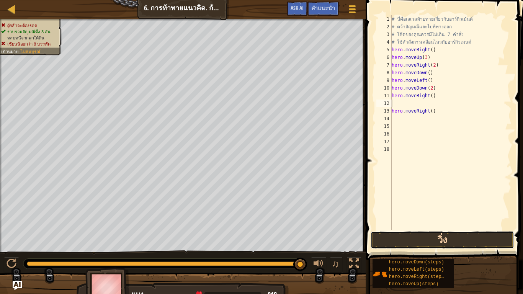
click at [411, 235] on button "วิ่ง" at bounding box center [443, 240] width 144 height 18
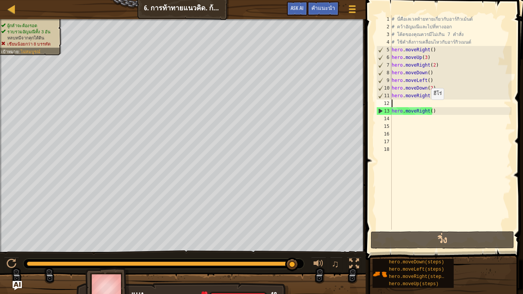
click at [427, 107] on div "# นี่คือเลเวลท้ายทายเกี่ยวกับอาร์กิวเม้นต์ # คว้าอัญมณีและไปที่ทางออก # โค้ดของ…" at bounding box center [451, 130] width 122 height 230
type textarea "hero.moveRight()"
click at [427, 105] on div "# นี่คือเลเวลท้ายทายเกี่ยวกับอาร์กิวเม้นต์ # คว้าอัญมณีและไปที่ทางออก # โค้ดของ…" at bounding box center [451, 130] width 122 height 230
type textarea "h"
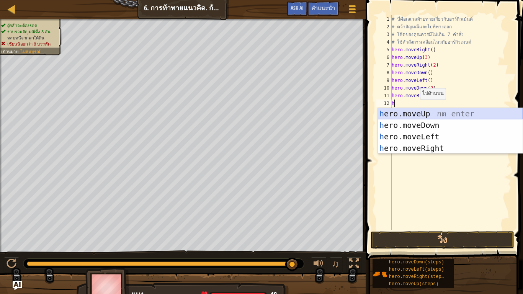
click at [424, 113] on div "h ero.moveUp กด enter h ero.moveDown กด enter h ero.moveLeft กด enter h ero.mov…" at bounding box center [450, 142] width 145 height 69
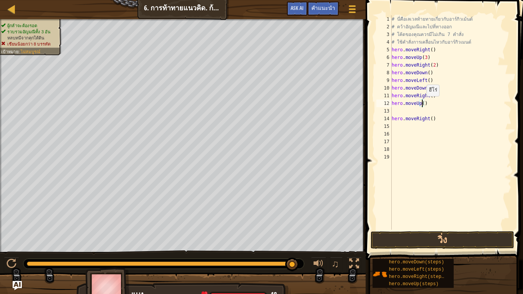
click at [423, 104] on div "# นี่คือเลเวลท้ายทายเกี่ยวกับอาร์กิวเม้นต์ # คว้าอัญมณีและไปที่ทางออก # โค้ดของ…" at bounding box center [451, 130] width 122 height 230
click at [425, 117] on div "# นี่คือเลเวลท้ายทายเกี่ยวกับอาร์กิวเม้นต์ # คว้าอัญมณีและไปที่ทางออก # โค้ดของ…" at bounding box center [451, 130] width 122 height 230
type textarea "hero.moveRight()"
click at [422, 110] on div "# นี่คือเลเวลท้ายทายเกี่ยวกับอาร์กิวเม้นต์ # คว้าอัญมณีและไปที่ทางออก # โค้ดของ…" at bounding box center [451, 130] width 122 height 230
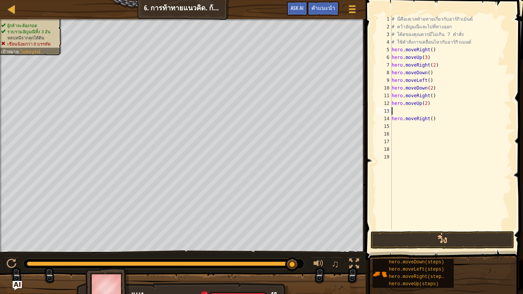
scroll to position [3, 0]
type textarea "h"
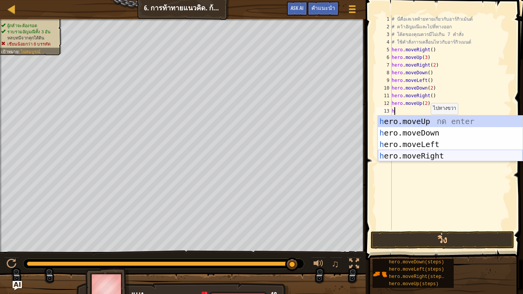
click at [436, 153] on div "h ero.moveUp กด enter h ero.moveDown กด enter h ero.moveLeft กด enter h ero.mov…" at bounding box center [450, 150] width 145 height 69
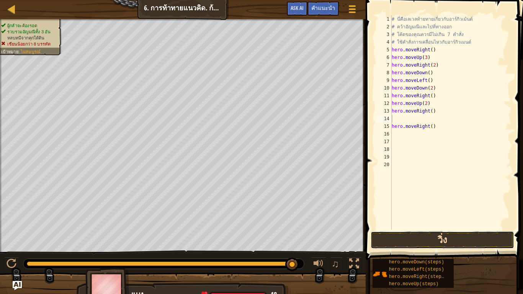
click at [426, 233] on button "วิ่ง" at bounding box center [443, 240] width 144 height 18
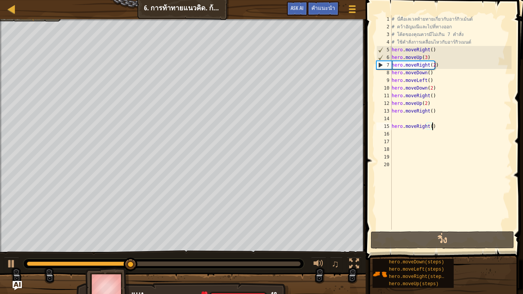
click at [442, 129] on div "# นี่คือเลเวลท้ายทายเกี่ยวกับอาร์กิวเม้นต์ # คว้าอัญมณีและไปที่ทางออก # โค้ดของ…" at bounding box center [451, 130] width 122 height 230
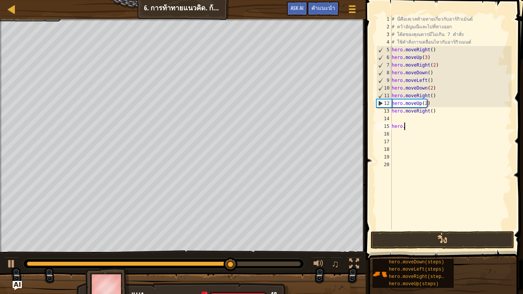
type textarea "h"
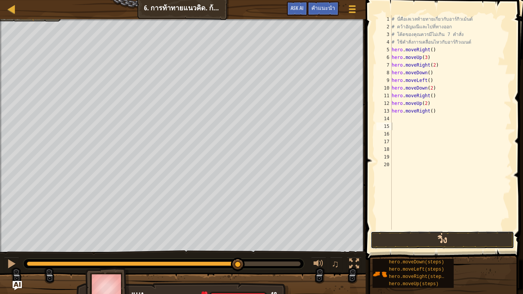
click at [437, 237] on button "วิ่ง" at bounding box center [443, 240] width 144 height 18
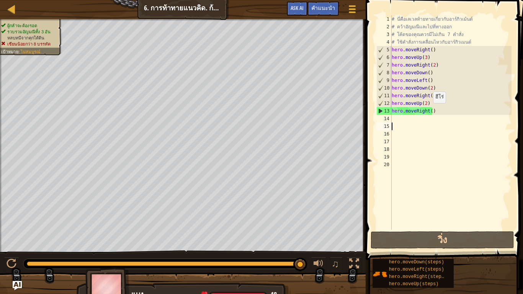
click at [429, 111] on div "# นี่คือเลเวลท้ายทายเกี่ยวกับอาร์กิวเม้นต์ # คว้าอัญมณีและไปที่ทางออก # โค้ดของ…" at bounding box center [451, 130] width 122 height 230
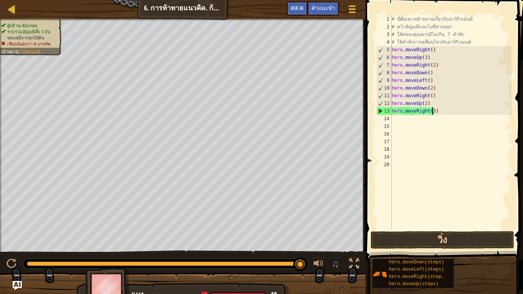
scroll to position [3, 3]
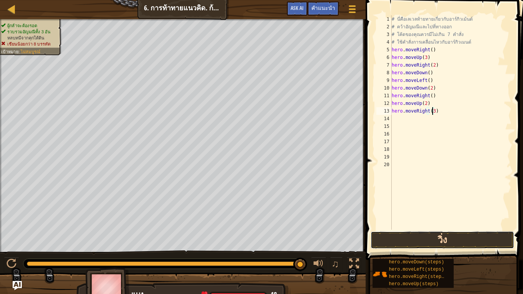
click at [418, 242] on button "วิ่ง" at bounding box center [443, 240] width 144 height 18
click at [438, 245] on button "วิ่ง" at bounding box center [443, 240] width 144 height 18
click at [421, 234] on button "วิ่ง" at bounding box center [443, 240] width 144 height 18
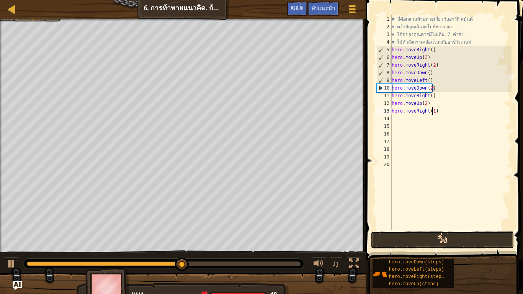
click at [419, 234] on button "วิ่ง" at bounding box center [443, 240] width 144 height 18
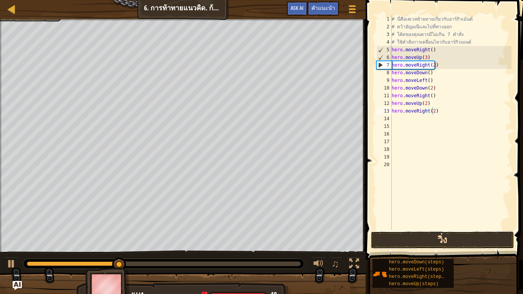
click at [426, 239] on button "วิ่ง" at bounding box center [443, 240] width 144 height 18
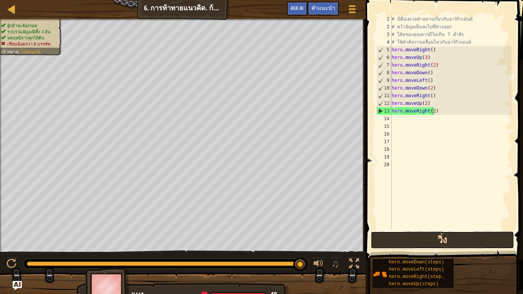
click at [416, 239] on button "วิ่ง" at bounding box center [443, 240] width 144 height 18
drag, startPoint x: 420, startPoint y: 239, endPoint x: 377, endPoint y: 239, distance: 43.7
click at [414, 239] on button "วิ่ง" at bounding box center [443, 240] width 144 height 18
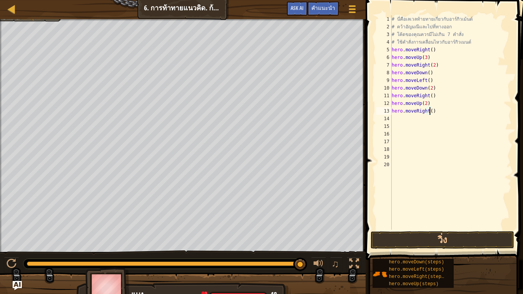
type textarea "hero.moveRight(8)"
drag, startPoint x: 414, startPoint y: 225, endPoint x: 414, endPoint y: 232, distance: 7.3
click at [414, 227] on div "# นี่คือเลเวลท้ายทายเกี่ยวกับอาร์กิวเม้นต์ # คว้าอัญมณีและไปที่ทางออก # โค้ดของ…" at bounding box center [451, 130] width 122 height 230
click at [414, 237] on button "วิ่ง" at bounding box center [443, 240] width 144 height 18
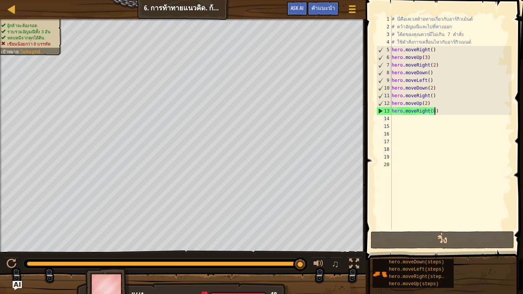
click at [440, 108] on div "# นี่คือเลเวลท้ายทายเกี่ยวกับอาร์กิวเม้นต์ # คว้าอัญมณีและไปที่ทางออก # โค้ดของ…" at bounding box center [451, 130] width 122 height 230
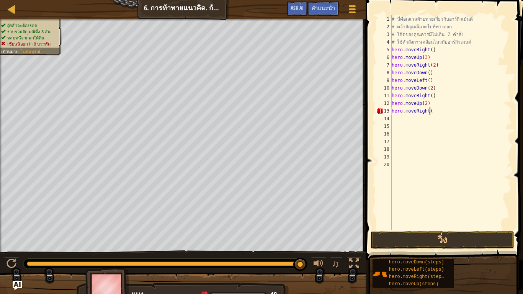
scroll to position [3, 3]
type textarea "hero.moveRight()"
click at [409, 122] on div "# นี่คือเลเวลท้ายทายเกี่ยวกับอาร์กิวเม้นต์ # คว้าอัญมณีและไปที่ทางออก # โค้ดของ…" at bounding box center [451, 130] width 122 height 230
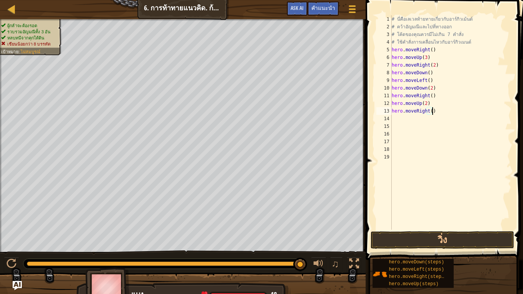
click at [472, 42] on div "# นี่คือเลเวลท้ายทายเกี่ยวกับอาร์กิวเม้นต์ # คว้าอัญมณีและไปที่ทางออก # โค้ดของ…" at bounding box center [451, 130] width 122 height 230
click at [434, 72] on div "# นี่คือเลเวลท้ายทายเกี่ยวกับอาร์กิวเม้นต์ # คว้าอัญมณีและไปที่ทางออก # โค้ดของ…" at bounding box center [451, 130] width 122 height 230
click at [389, 236] on button "วิ่ง" at bounding box center [443, 240] width 144 height 18
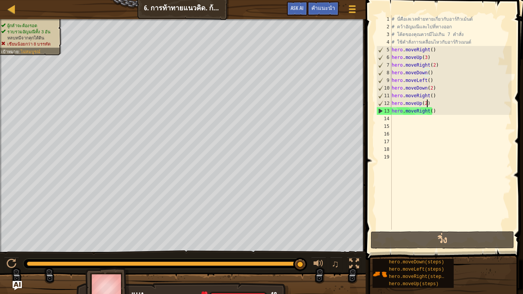
click at [437, 102] on div "# นี่คือเลเวลท้ายทายเกี่ยวกับอาร์กิวเม้นต์ # คว้าอัญมณีและไปที่ทางออก # โค้ดของ…" at bounding box center [451, 130] width 122 height 230
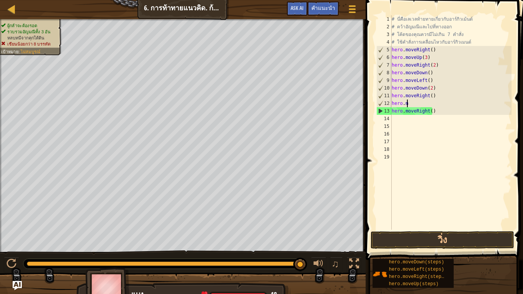
type textarea "h"
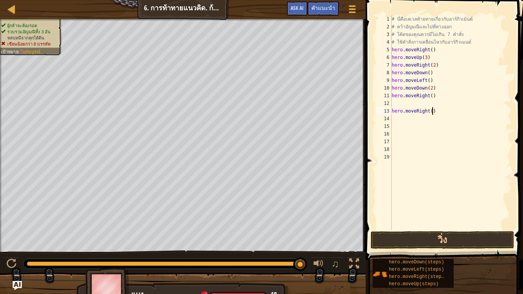
click at [435, 115] on div "# นี่คือเลเวลท้ายทายเกี่ยวกับอาร์กิวเม้นต์ # คว้าอัญมณีและไปที่ทางออก # โค้ดของ…" at bounding box center [451, 130] width 122 height 230
type textarea "h"
click at [431, 237] on button "วิ่ง" at bounding box center [443, 240] width 144 height 18
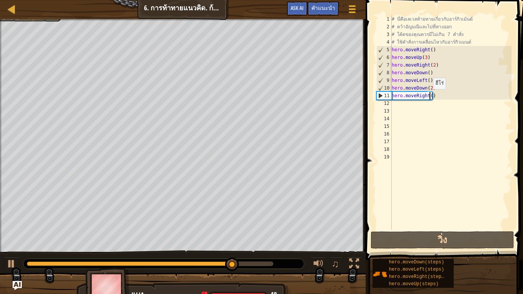
click at [429, 97] on div "# นี่คือเลเวลท้ายทายเกี่ยวกับอาร์กิวเม้นต์ # คว้าอัญมณีและไปที่ทางออก # โค้ดของ…" at bounding box center [451, 130] width 122 height 230
type textarea "hero.moveRight(2)"
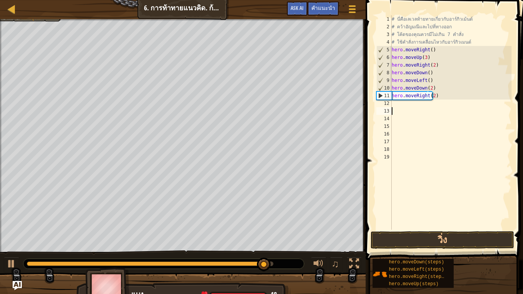
click at [429, 108] on div "# นี่คือเลเวลท้ายทายเกี่ยวกับอาร์กิวเม้นต์ # คว้าอัญมณีและไปที่ทางออก # โค้ดของ…" at bounding box center [451, 130] width 122 height 230
click at [429, 103] on div "# นี่คือเลเวลท้ายทายเกี่ยวกับอาร์กิวเม้นต์ # คว้าอัญมณีและไปที่ทางออก # โค้ดของ…" at bounding box center [451, 130] width 122 height 230
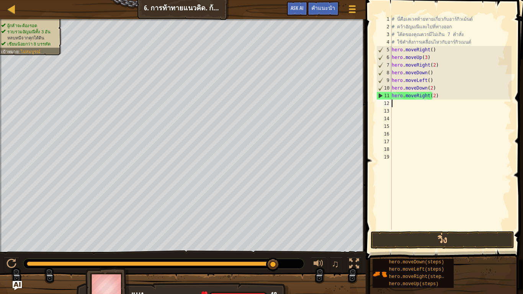
type textarea "h"
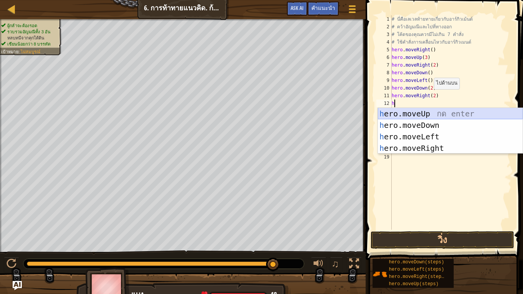
click at [434, 111] on div "h ero.moveUp กด enter h ero.moveDown กด enter h ero.moveLeft กด enter h ero.mov…" at bounding box center [450, 142] width 145 height 69
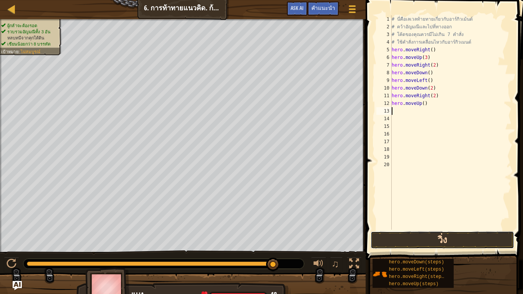
click at [421, 244] on button "วิ่ง" at bounding box center [443, 240] width 144 height 18
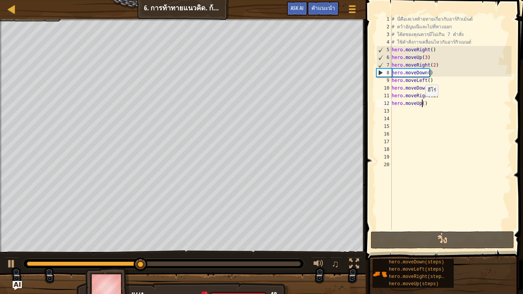
click at [422, 104] on div "# นี่คือเลเวลท้ายทายเกี่ยวกับอาร์กิวเม้นต์ # คว้าอัญมณีและไปที่ทางออก # โค้ดของ…" at bounding box center [451, 130] width 122 height 230
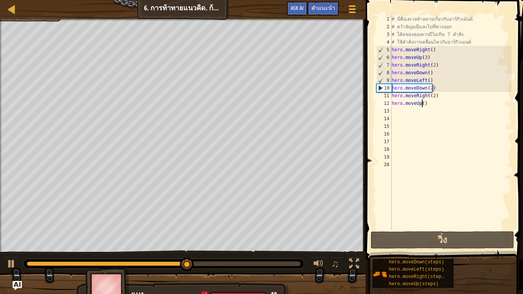
type textarea "hero.moveUp(2)"
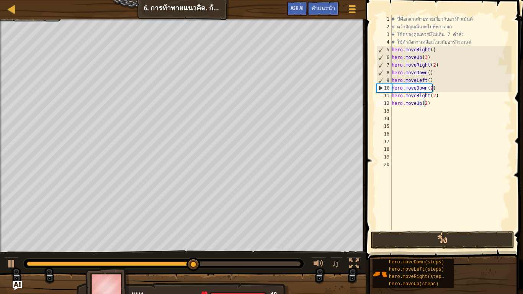
scroll to position [3, 3]
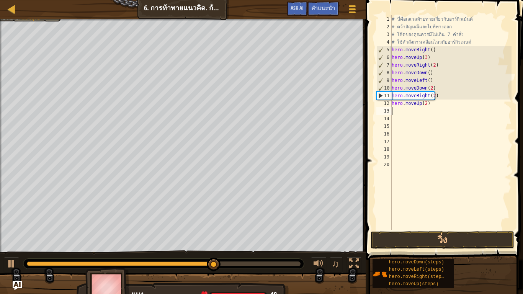
click at [410, 107] on div "# นี่คือเลเวลท้ายทายเกี่ยวกับอาร์กิวเม้นต์ # คว้าอัญมณีและไปที่ทางออก # โค้ดของ…" at bounding box center [451, 130] width 122 height 230
type textarea "h"
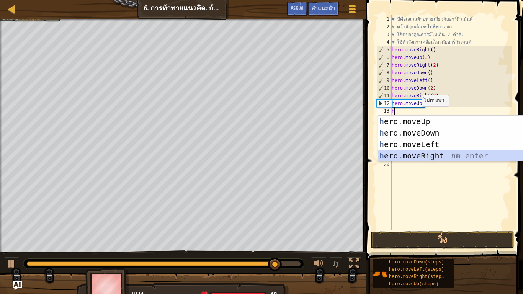
click at [436, 151] on div "h ero.moveUp กด enter h ero.moveDown กด enter h ero.moveLeft กด enter h ero.mov…" at bounding box center [450, 150] width 145 height 69
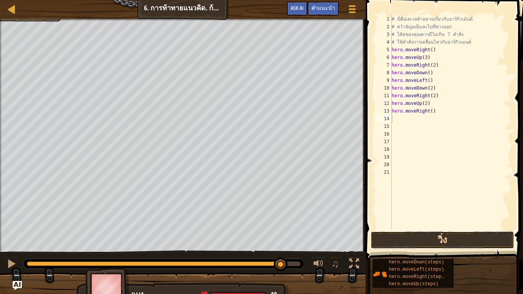
click at [436, 239] on button "วิ่ง" at bounding box center [443, 240] width 144 height 18
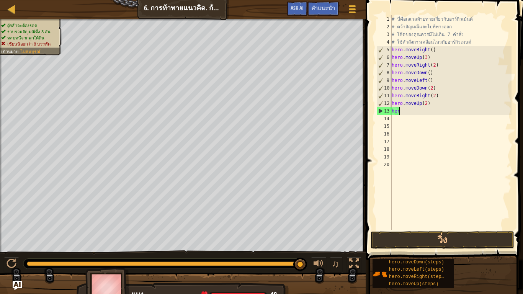
type textarea "h"
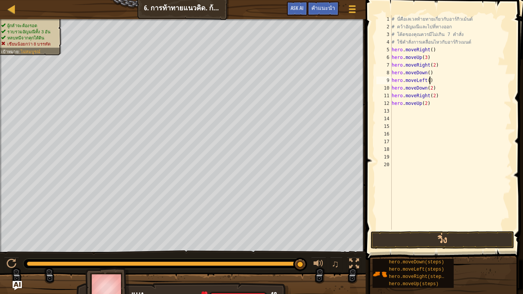
click at [437, 82] on div "# นี่คือเลเวลท้ายทายเกี่ยวกับอาร์กิวเม้นต์ # คว้าอัญมณีและไปที่ทางออก # โค้ดของ…" at bounding box center [451, 130] width 122 height 230
type textarea "h"
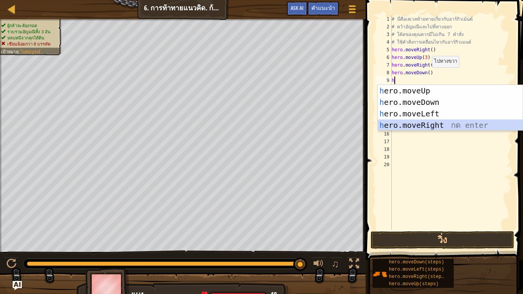
click at [440, 124] on div "h ero.moveUp กด enter h ero.moveDown กด enter h ero.moveLeft กด enter h ero.mov…" at bounding box center [450, 119] width 145 height 69
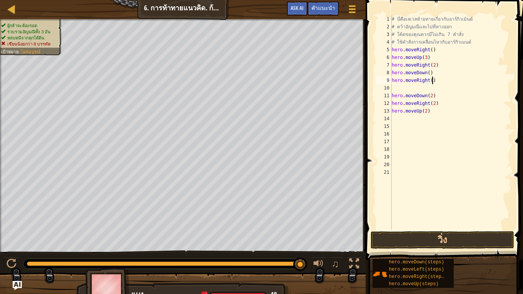
click at [431, 81] on div "# นี่คือเลเวลท้ายทายเกี่ยวกับอาร์กิวเม้นต์ # คว้าอัญมณีและไปที่ทางออก # โค้ดของ…" at bounding box center [451, 130] width 122 height 230
click at [429, 81] on div "# นี่คือเลเวลท้ายทายเกี่ยวกับอาร์กิวเม้นต์ # คว้าอัญมณีและไปที่ทางออก # โค้ดของ…" at bounding box center [451, 130] width 122 height 230
click at [443, 113] on div "# นี่คือเลเวลท้ายทายเกี่ยวกับอาร์กิวเม้นต์ # คว้าอัญมณีและไปที่ทางออก # โค้ดของ…" at bounding box center [451, 130] width 122 height 230
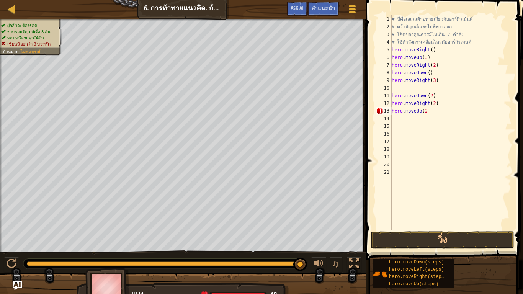
click at [424, 112] on div "# นี่คือเลเวลท้ายทายเกี่ยวกับอาร์กิวเม้นต์ # คว้าอัญมณีและไปที่ทางออก # โค้ดของ…" at bounding box center [451, 130] width 122 height 230
type textarea "h"
click at [439, 106] on div "# นี่คือเลเวลท้ายทายเกี่ยวกับอาร์กิวเม้นต์ # คว้าอัญมณีและไปที่ทางออก # โค้ดของ…" at bounding box center [451, 130] width 122 height 230
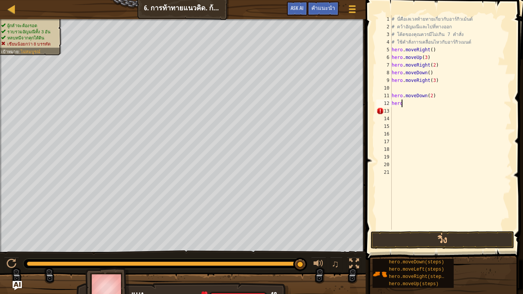
type textarea "h"
click at [436, 98] on div "# นี่คือเลเวลท้ายทายเกี่ยวกับอาร์กิวเม้นต์ # คว้าอัญมณีและไปที่ทางออก # โค้ดของ…" at bounding box center [451, 130] width 122 height 230
type textarea "h"
click at [419, 240] on button "วิ่ง" at bounding box center [443, 240] width 144 height 18
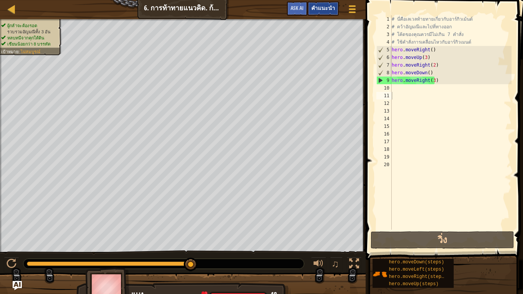
click at [322, 10] on span "คำแนะนำ" at bounding box center [323, 7] width 24 height 7
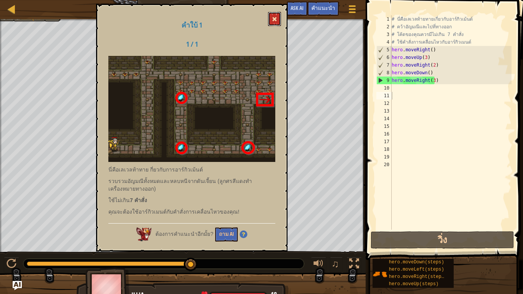
click at [277, 26] on button at bounding box center [274, 19] width 13 height 14
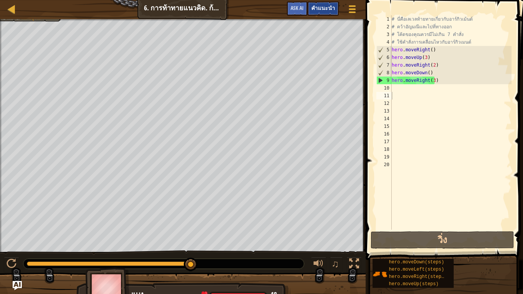
click at [325, 5] on div "คำแนะนำ" at bounding box center [323, 9] width 31 height 14
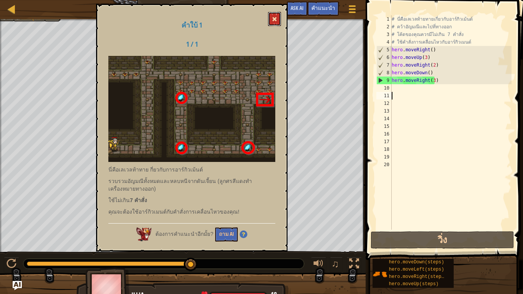
click at [268, 14] on button at bounding box center [274, 19] width 13 height 14
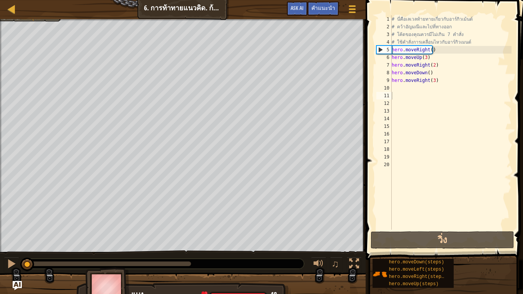
drag, startPoint x: 178, startPoint y: 259, endPoint x: 3, endPoint y: 262, distance: 174.7
click at [3, 245] on div "♫" at bounding box center [183, 262] width 366 height 23
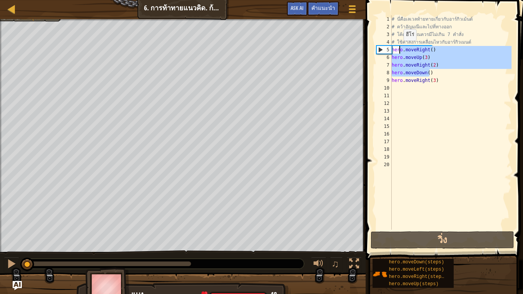
drag, startPoint x: 440, startPoint y: 76, endPoint x: 400, endPoint y: 48, distance: 49.3
click at [400, 48] on div "# นี่คือเลเวลท้ายทายเกี่ยวกับอาร์กิวเม้นต์ # คว้าอัญมณีและไปที่ทางออก # โค้ดของ…" at bounding box center [451, 130] width 122 height 230
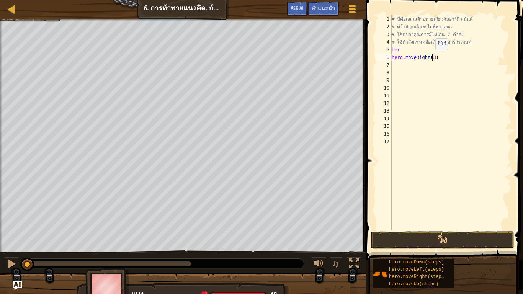
type textarea "hero.moveRight(3)"
drag, startPoint x: 406, startPoint y: 64, endPoint x: 391, endPoint y: 65, distance: 15.4
click at [391, 65] on div "7" at bounding box center [384, 65] width 15 height 8
drag, startPoint x: 391, startPoint y: 65, endPoint x: 473, endPoint y: 33, distance: 88.4
drag, startPoint x: 473, startPoint y: 33, endPoint x: 395, endPoint y: 125, distance: 120.7
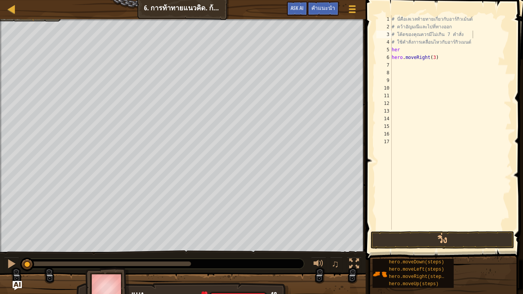
click at [517, 178] on span at bounding box center [445, 119] width 164 height 283
drag, startPoint x: 429, startPoint y: 55, endPoint x: 431, endPoint y: 62, distance: 7.4
click at [431, 62] on div "# นี่คือเลเวลท้ายทายเกี่ยวกับอาร์กิวเม้นต์ # คว้าอัญมณีและไปที่ทางออก # โค้ดของ…" at bounding box center [451, 130] width 122 height 230
click at [434, 58] on div "# นี่คือเลเวลท้ายทายเกี่ยวกับอาร์กิวเม้นต์ # คว้าอัญมณีและไปที่ทางออก # โค้ดของ…" at bounding box center [450, 122] width 121 height 214
drag, startPoint x: 434, startPoint y: 58, endPoint x: 384, endPoint y: 48, distance: 50.9
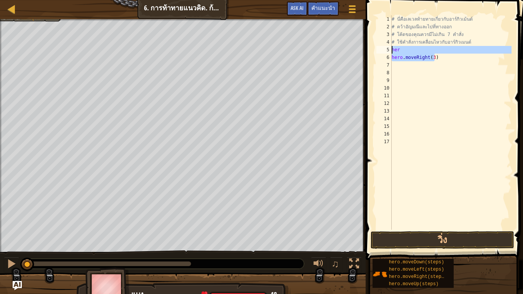
click at [384, 48] on div "hero.moveRight(3) 1 2 3 4 5 6 7 8 9 10 11 12 13 14 15 16 17 # นี่คือเลเวลท้ายทา…" at bounding box center [443, 122] width 137 height 214
type textarea "her hero.moveRight(3)"
click at [439, 48] on div "# นี่คือเลเวลท้ายทายเกี่ยวกับอาร์กิวเม้นต์ # คว้าอัญมณีและไปที่ทางออก # โค้ดของ…" at bounding box center [450, 122] width 121 height 214
click at [441, 47] on div "# นี่คือเลเวลท้ายทายเกี่ยวกับอาร์กิวเม้นต์ # คว้าอัญมณีและไปที่ทางออก # โค้ดของ…" at bounding box center [451, 130] width 122 height 230
type textarea "hero.moveRight()"
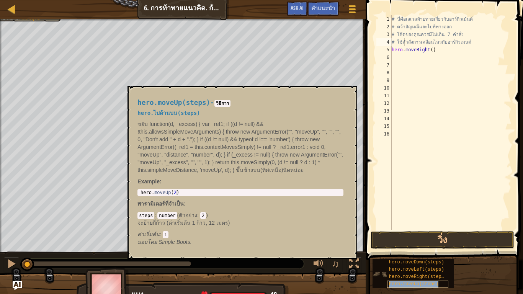
type textarea "hero.moveRight()"
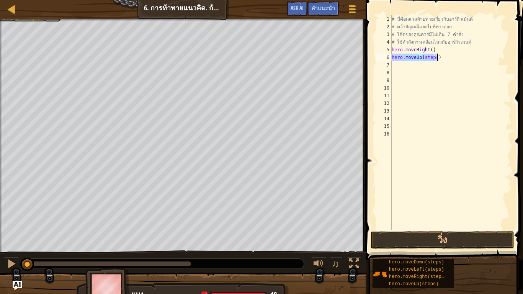
click at [434, 54] on div "# นี่คือเลเวลท้ายทายเกี่ยวกับอาร์กิวเม้นต์ # คว้าอัญมณีและไปที่ทางออก # โค้ดของ…" at bounding box center [450, 122] width 121 height 214
drag, startPoint x: 434, startPoint y: 54, endPoint x: 423, endPoint y: 55, distance: 10.8
click at [423, 55] on div "# นี่คือเลเวลท้ายทายเกี่ยวกับอาร์กิวเม้นต์ # คว้าอัญมณีและไปที่ทางออก # โค้ดของ…" at bounding box center [451, 130] width 122 height 230
click at [442, 63] on div "# นี่คือเลเวลท้ายทายเกี่ยวกับอาร์กิวเม้นต์ # คว้าอัญมณีและไปที่ทางออก # โค้ดของ…" at bounding box center [450, 122] width 121 height 214
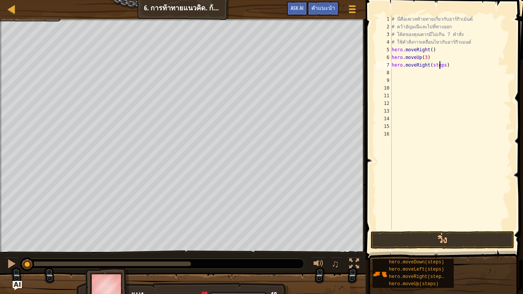
click at [440, 63] on div "# นี่คือเลเวลท้ายทายเกี่ยวกับอาร์กิวเม้นต์ # คว้าอัญมณีและไปที่ทางออก # โค้ดของ…" at bounding box center [451, 130] width 122 height 230
click at [440, 64] on div "# นี่คือเลเวลท้ายทายเกี่ยวกับอาร์กิวเม้นต์ # คว้าอัญมณีและไปที่ทางออก # โค้ดของ…" at bounding box center [451, 130] width 122 height 230
click at [438, 69] on div "# นี่คือเลเวลท้ายทายเกี่ยวกับอาร์กิวเม้นต์ # คว้าอัญมณีและไปที่ทางออก # โค้ดของ…" at bounding box center [450, 122] width 121 height 214
click at [438, 73] on div "# นี่คือเลเวลท้ายทายเกี่ยวกับอาร์กิวเม้นต์ # คว้าอัญมณีและไปที่ทางออก # โค้ดของ…" at bounding box center [451, 130] width 122 height 230
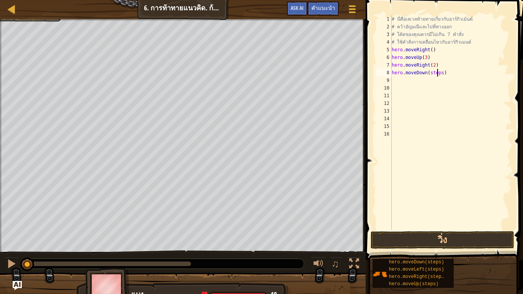
click at [438, 73] on div "# นี่คือเลเวลท้ายทายเกี่ยวกับอาร์กิวเม้นต์ # คว้าอัญมณีและไปที่ทางออก # โค้ดของ…" at bounding box center [451, 130] width 122 height 230
click at [438, 73] on div "# นี่คือเลเวลท้ายทายเกี่ยวกับอาร์กิวเม้นต์ # คว้าอัญมณีและไปที่ทางออก # โค้ดของ…" at bounding box center [450, 122] width 121 height 214
click at [438, 73] on div "# นี่คือเลเวลท้ายทายเกี่ยวกับอาร์กิวเม้นต์ # คว้าอัญมณีและไปที่ทางออก # โค้ดของ…" at bounding box center [451, 130] width 122 height 230
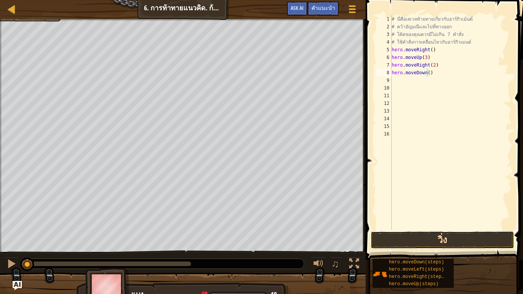
click at [463, 239] on button "วิ่ง" at bounding box center [443, 240] width 144 height 18
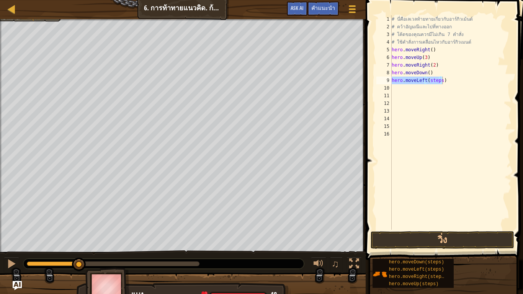
click at [439, 79] on div "# นี่คือเลเวลท้ายทายเกี่ยวกับอาร์กิวเม้นต์ # คว้าอัญมณีและไปที่ทางออก # โค้ดของ…" at bounding box center [450, 122] width 121 height 214
drag, startPoint x: 439, startPoint y: 79, endPoint x: 434, endPoint y: 79, distance: 4.2
click at [434, 79] on div "# นี่คือเลเวลท้ายทายเกี่ยวกับอาร์กิวเม้นต์ # คว้าอัญมณีและไปที่ทางออก # โค้ดของ…" at bounding box center [451, 130] width 122 height 230
click at [437, 85] on div "# นี่คือเลเวลท้ายทายเกี่ยวกับอาร์กิวเม้นต์ # คว้าอัญมณีและไปที่ทางออก # โค้ดของ…" at bounding box center [450, 122] width 121 height 214
click at [437, 85] on div "# นี่คือเลเวลท้ายทายเกี่ยวกับอาร์กิวเม้นต์ # คว้าอัญมณีและไปที่ทางออก # โค้ดของ…" at bounding box center [451, 130] width 122 height 230
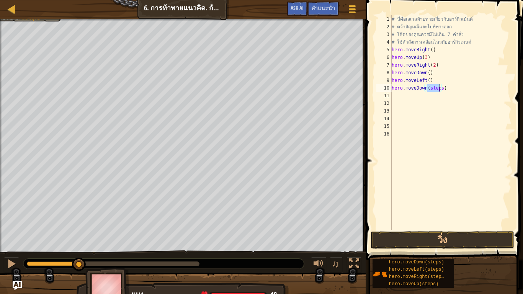
click at [437, 89] on div "# นี่คือเลเวลท้ายทายเกี่ยวกับอาร์กิวเม้นต์ # คว้าอัญมณีและไปที่ทางออก # โค้ดของ…" at bounding box center [450, 122] width 121 height 214
click at [439, 88] on div "# นี่คือเลเวลท้ายทายเกี่ยวกับอาร์กิวเม้นต์ # คว้าอัญมณีและไปที่ทางออก # โค้ดของ…" at bounding box center [451, 130] width 122 height 230
click at [440, 95] on div "# นี่คือเลเวลท้ายทายเกี่ยวกับอาร์กิวเม้นต์ # คว้าอัญมณีและไปที่ทางออก # โค้ดของ…" at bounding box center [450, 122] width 121 height 214
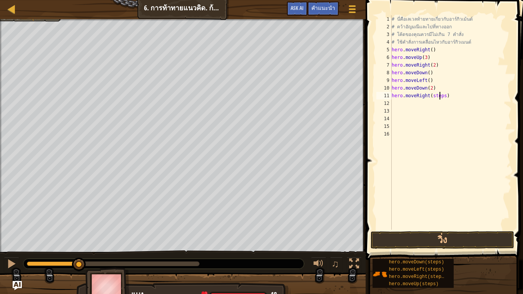
click at [441, 95] on div "# นี่คือเลเวลท้ายทายเกี่ยวกับอาร์กิวเม้นต์ # คว้าอัญมณีและไปที่ทางออก # โค้ดของ…" at bounding box center [451, 130] width 122 height 230
click at [473, 243] on button "วิ่ง" at bounding box center [443, 240] width 144 height 18
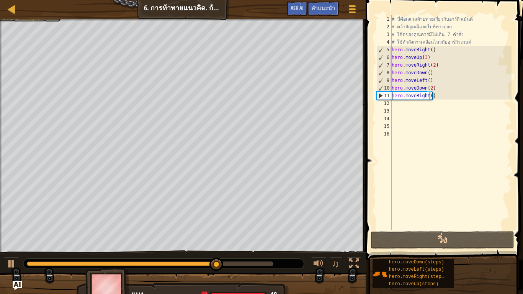
type textarea "hero.moveRight(2)"
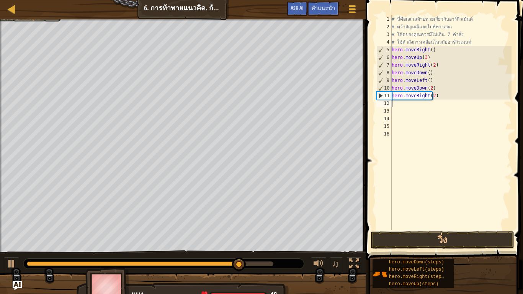
click at [413, 106] on div "# นี่คือเลเวลท้ายทายเกี่ยวกับอาร์กิวเม้นต์ # คว้าอัญมณีและไปที่ทางออก # โค้ดของ…" at bounding box center [451, 130] width 122 height 230
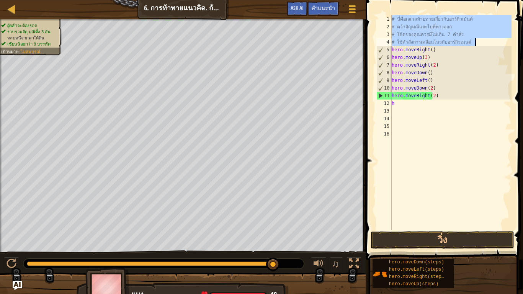
drag, startPoint x: 393, startPoint y: 17, endPoint x: 474, endPoint y: 46, distance: 86.4
click at [474, 46] on div "# นี่คือเลเวลท้ายทายเกี่ยวกับอาร์กิวเม้นต์ # คว้าอัญมณีและไปที่ทางออก # โค้ดของ…" at bounding box center [451, 130] width 122 height 230
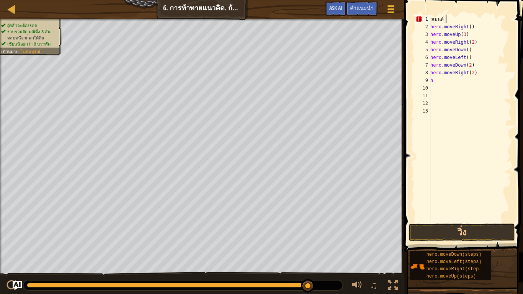
drag, startPoint x: 445, startPoint y: 20, endPoint x: 448, endPoint y: 17, distance: 4.9
click at [445, 20] on div "วเมนต์ hero . moveRight ( ) hero . moveUp ( 3 ) hero . moveRight ( 2 ) hero . m…" at bounding box center [470, 126] width 83 height 222
type textarea "ว"
click at [465, 50] on div "hero . moveRight ( ) hero . moveUp ( 3 ) hero . moveRight ( 2 ) hero . moveDown…" at bounding box center [470, 126] width 83 height 222
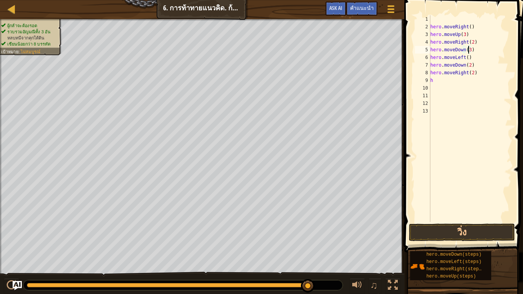
click at [469, 57] on div "hero . moveRight ( ) hero . moveUp ( 3 ) hero . moveRight ( 2 ) hero . moveDown…" at bounding box center [470, 126] width 83 height 222
click at [448, 84] on div "hero . moveRight ( ) hero . moveUp ( 3 ) hero . moveRight ( 2 ) hero . moveDown…" at bounding box center [470, 126] width 83 height 222
type textarea "h"
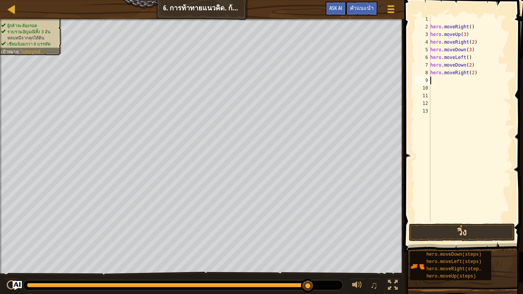
click at [470, 57] on div "hero . moveRight ( ) hero . moveUp ( 3 ) hero . moveRight ( 2 ) hero . moveDown…" at bounding box center [470, 126] width 83 height 222
click at [475, 50] on div "hero . moveRight ( ) hero . moveUp ( 3 ) hero . moveRight ( 2 ) hero . moveDown…" at bounding box center [470, 126] width 83 height 222
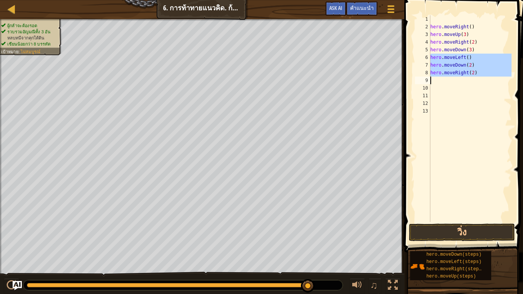
drag, startPoint x: 429, startPoint y: 56, endPoint x: 473, endPoint y: 75, distance: 47.9
click at [473, 75] on div "hero.moveDown(3) 1 2 3 4 5 6 7 8 9 10 11 12 13 hero . moveRight ( ) hero . move…" at bounding box center [463, 118] width 98 height 207
type textarea "hero.moveRight(2)"
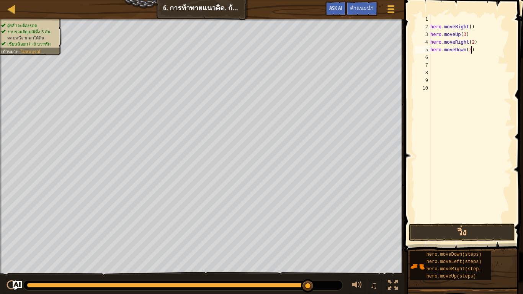
click at [478, 52] on div "hero . moveRight ( ) hero . moveUp ( 3 ) hero . moveRight ( 2 ) hero . moveDown…" at bounding box center [470, 126] width 83 height 222
click at [478, 57] on div "hero . moveRight ( ) hero . moveUp ( 3 ) hero . moveRight ( 2 ) hero . moveDown…" at bounding box center [470, 118] width 83 height 207
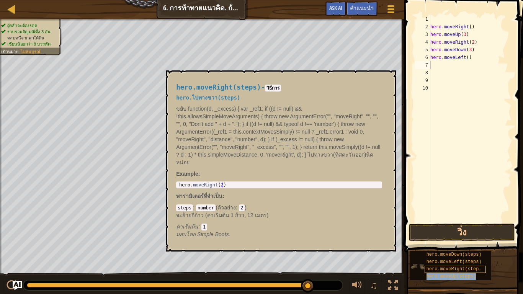
type textarea "hero.moveUp(steps)"
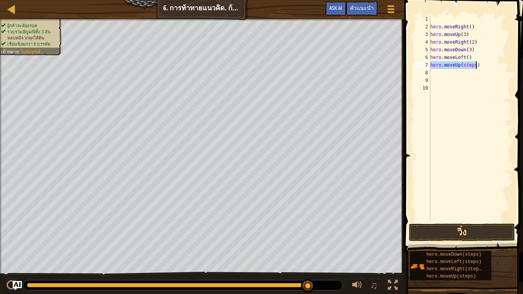
click at [472, 63] on div "hero . moveRight ( ) hero . moveUp ( 3 ) hero . moveRight ( 2 ) hero . moveDown…" at bounding box center [470, 118] width 83 height 207
click at [473, 69] on div "hero . moveRight ( ) hero . moveUp ( 3 ) hero . moveRight ( 2 ) hero . moveDown…" at bounding box center [470, 126] width 83 height 222
click at [474, 65] on div "hero . moveRight ( ) hero . moveUp ( 3 ) hero . moveRight ( 2 ) hero . moveDown…" at bounding box center [470, 126] width 83 height 222
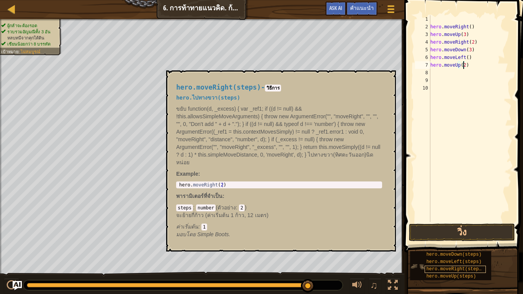
scroll to position [3, 3]
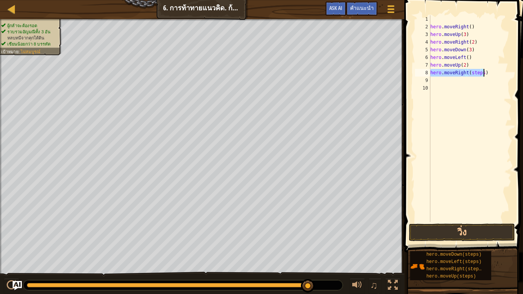
click at [481, 73] on div "hero . moveRight ( ) hero . moveUp ( 3 ) hero . moveRight ( 2 ) hero . moveDown…" at bounding box center [470, 118] width 83 height 207
type textarea "hero.moveRight(3)"
click at [451, 228] on button "วิ่ง" at bounding box center [462, 233] width 106 height 18
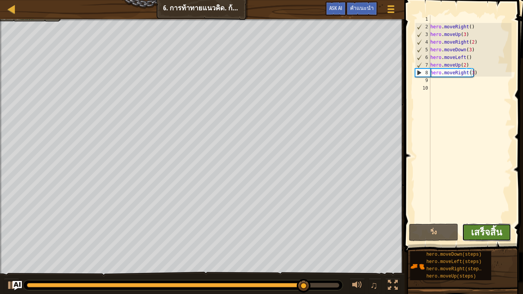
click at [491, 235] on span "เสร็จสิ้น" at bounding box center [486, 232] width 31 height 12
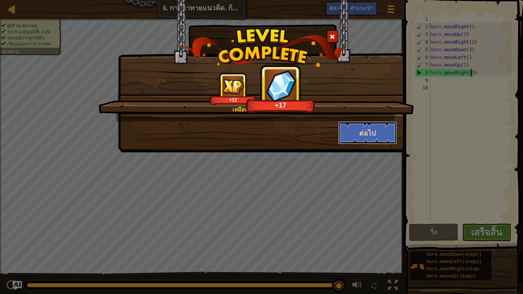
click at [373, 130] on button "ต่อไป" at bounding box center [367, 132] width 59 height 23
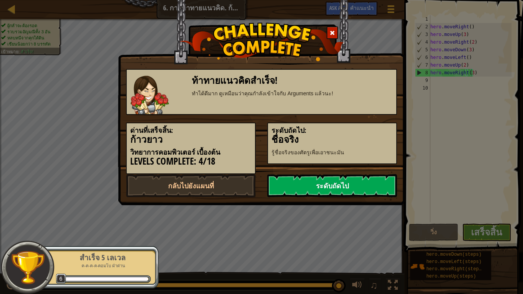
click at [350, 183] on link "ระดับถัดไป" at bounding box center [332, 185] width 130 height 23
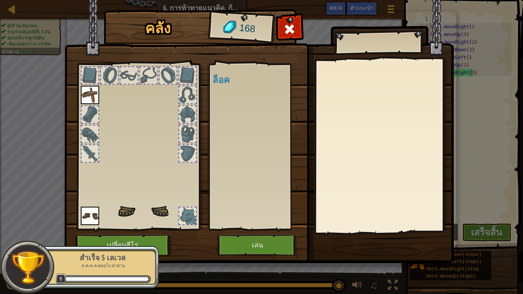
click at [334, 1] on body "แผนที่ วิทยาการคอมพิวเตอร์ เบื้องต้น 6. การท้าทายแนวคิด. ก้าวยาว เมนูเกม เสร็จส…" at bounding box center [261, 0] width 523 height 1
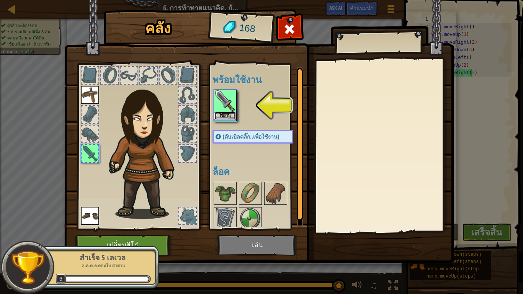
click at [223, 114] on button "ใช้งาน" at bounding box center [224, 116] width 21 height 8
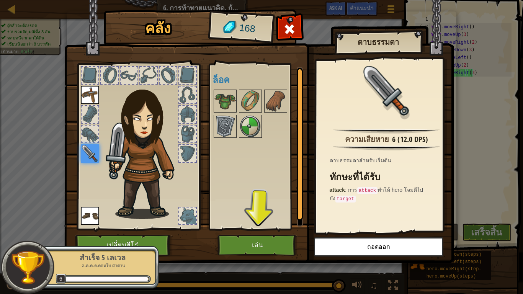
click at [237, 104] on div at bounding box center [261, 113] width 96 height 51
click at [227, 102] on img at bounding box center [224, 100] width 21 height 21
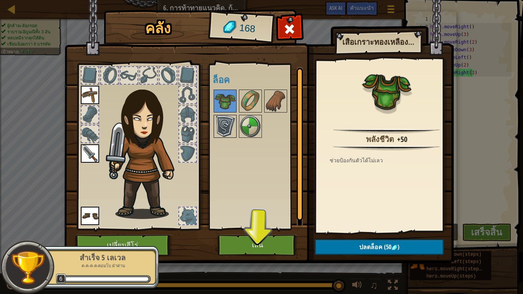
click at [224, 122] on img at bounding box center [224, 126] width 21 height 21
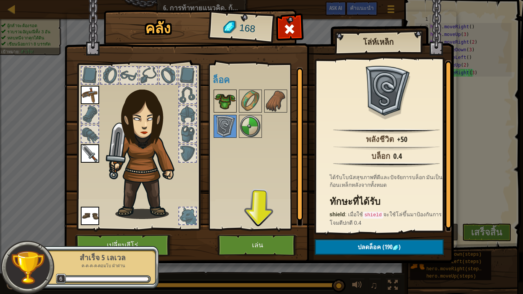
click at [227, 96] on img at bounding box center [224, 100] width 21 height 21
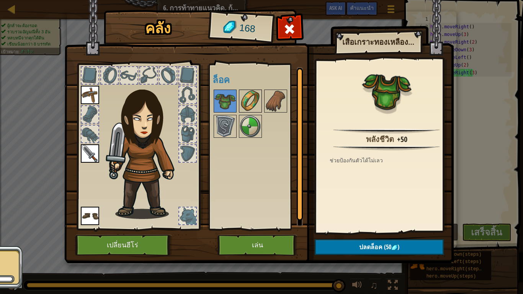
click at [241, 100] on img at bounding box center [250, 100] width 21 height 21
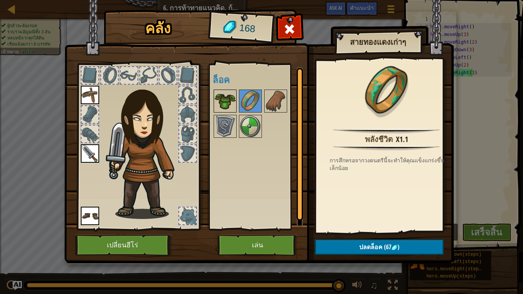
click at [228, 102] on img at bounding box center [224, 100] width 21 height 21
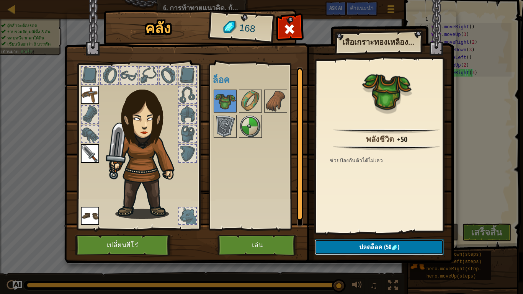
click at [376, 245] on span "ปลดล็อค" at bounding box center [370, 247] width 23 height 8
click at [238, 129] on div at bounding box center [261, 113] width 96 height 51
click at [221, 127] on img at bounding box center [224, 126] width 21 height 21
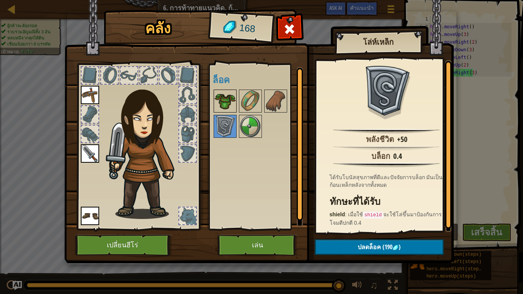
click at [231, 102] on img at bounding box center [224, 100] width 21 height 21
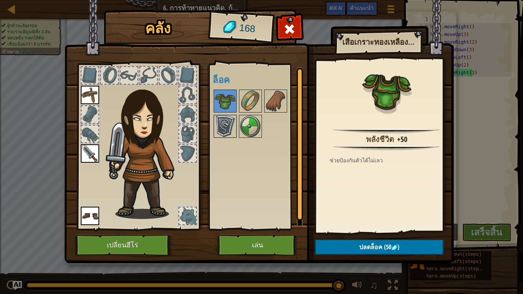
click at [229, 117] on img at bounding box center [224, 126] width 21 height 21
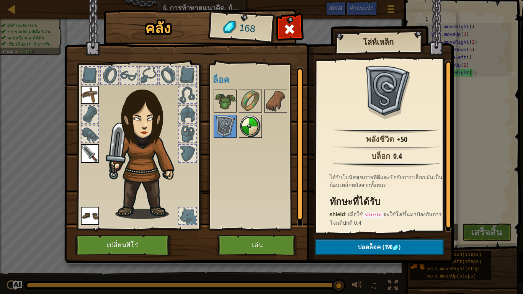
click at [251, 128] on img at bounding box center [250, 126] width 21 height 21
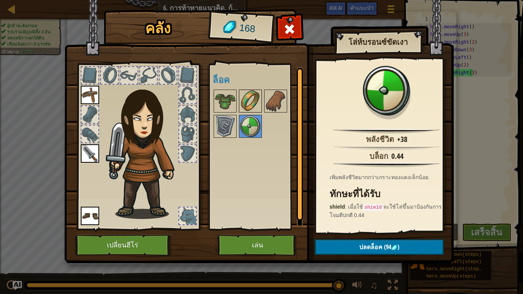
click at [255, 95] on img at bounding box center [250, 100] width 21 height 21
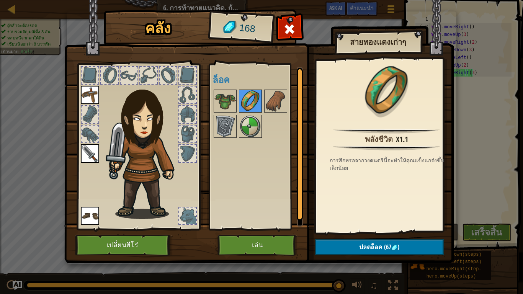
click at [249, 99] on img at bounding box center [250, 100] width 21 height 21
click at [230, 98] on img at bounding box center [224, 100] width 21 height 21
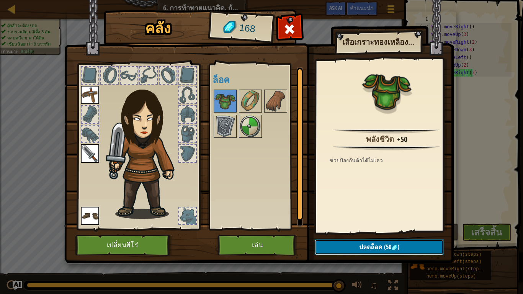
click at [384, 244] on span "(50" at bounding box center [387, 247] width 9 height 8
click at [253, 100] on img at bounding box center [250, 100] width 21 height 21
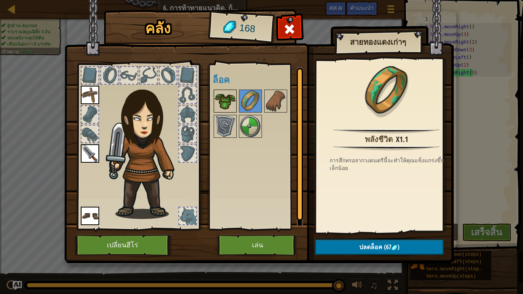
click at [235, 103] on img at bounding box center [224, 100] width 21 height 21
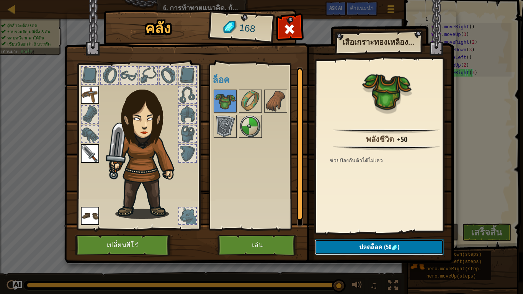
click at [361, 245] on span "ปลดล็อค" at bounding box center [370, 247] width 23 height 8
click at [361, 245] on button "ยืนยัน" at bounding box center [379, 247] width 129 height 16
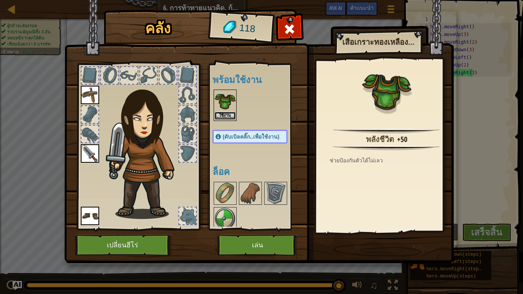
click at [233, 116] on button "ใช้งาน" at bounding box center [224, 116] width 21 height 8
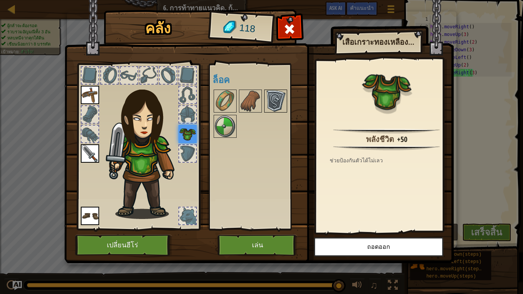
click at [270, 102] on img at bounding box center [275, 100] width 21 height 21
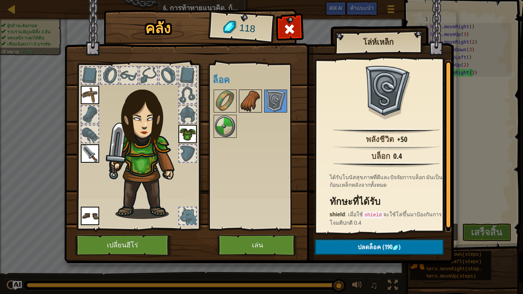
click at [244, 100] on img at bounding box center [250, 100] width 21 height 21
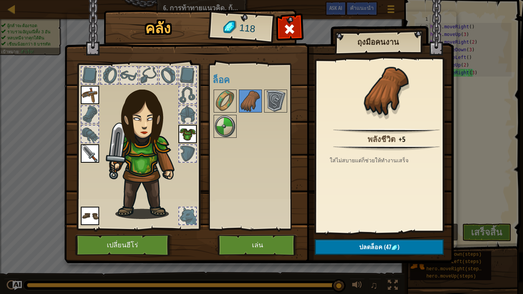
click at [224, 88] on div "พร้อมใช้งาน ใช้งาน ใช้งาน ใช้งาน ใช้งาน (ดับเบิลคลิ๊ก..เพื่อใช้งาน) ล็อค" at bounding box center [258, 147] width 90 height 160
click at [226, 95] on img at bounding box center [224, 100] width 21 height 21
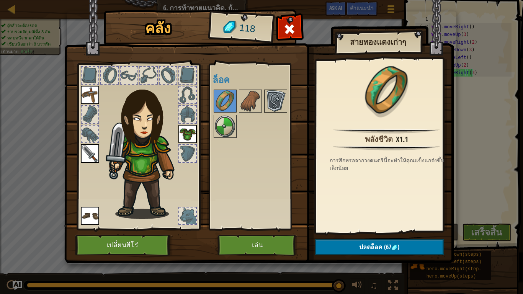
click at [265, 105] on img at bounding box center [275, 100] width 21 height 21
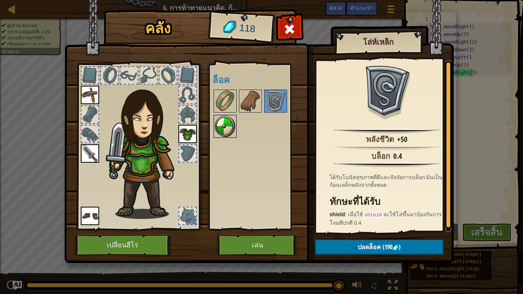
click at [229, 132] on img at bounding box center [224, 126] width 21 height 21
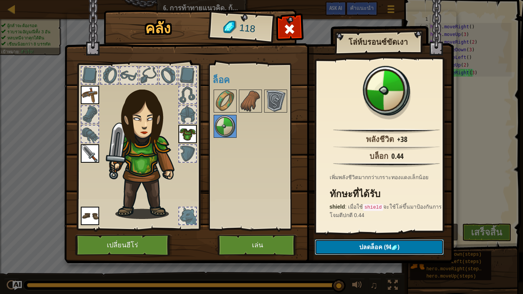
click at [359, 245] on span "ปลดล็อค" at bounding box center [370, 247] width 23 height 8
click at [343, 242] on button "ยืนยัน" at bounding box center [379, 247] width 129 height 16
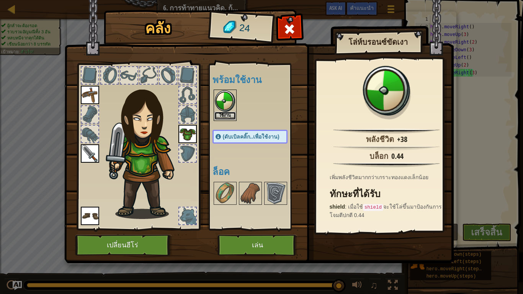
click at [228, 115] on button "ใช้งาน" at bounding box center [224, 116] width 21 height 8
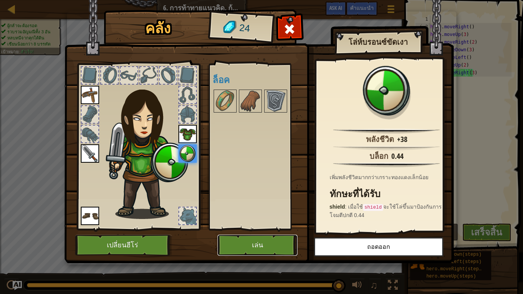
click at [233, 241] on button "เล่น" at bounding box center [258, 245] width 80 height 21
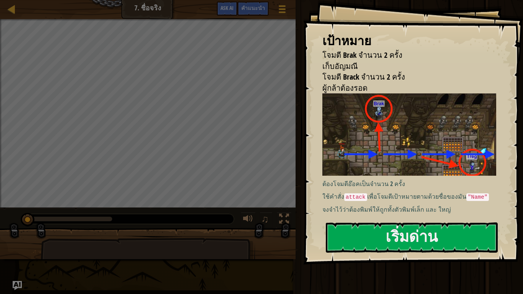
click at [378, 216] on div "เป้าหมาย โจมตี Brak จำนวน 2 ครั้ง เก็บอัญมณี โจมตี [PERSON_NAME] จำนวน 2 ครั้ง …" at bounding box center [413, 132] width 220 height 265
drag, startPoint x: 376, startPoint y: 227, endPoint x: 373, endPoint y: 233, distance: 6.9
click at [373, 233] on div "เป้าหมาย โจมตี Brak จำนวน 2 ครั้ง เก็บอัญมณี โจมตี [PERSON_NAME] จำนวน 2 ครั้ง …" at bounding box center [413, 132] width 220 height 265
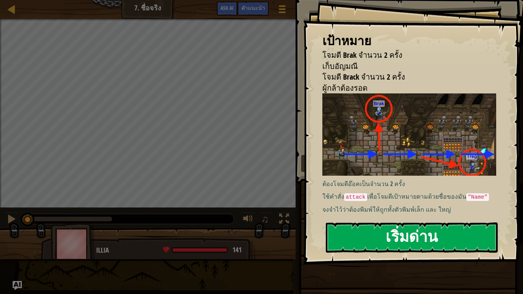
click at [372, 234] on button "เริ่มด่าน" at bounding box center [412, 238] width 172 height 30
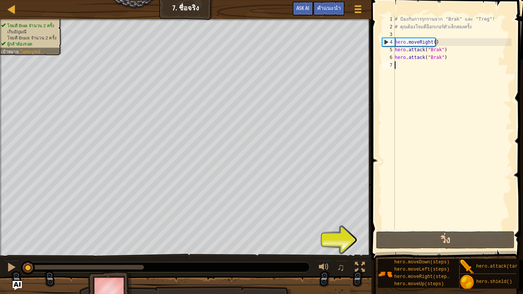
click at [427, 63] on div "# ป้องกันการรุกรานจาก "Brak" และ "Treg"! # คุณต้องโจมตีอ็อกเกอร์ตัวเล็กสองครั้ง…" at bounding box center [452, 130] width 118 height 230
click at [434, 42] on div "# ป้องกันการรุกรานจาก "Brak" และ "Treg"! # คุณต้องโจมตีอ็อกเกอร์ตัวเล็กสองครั้ง…" at bounding box center [452, 130] width 118 height 230
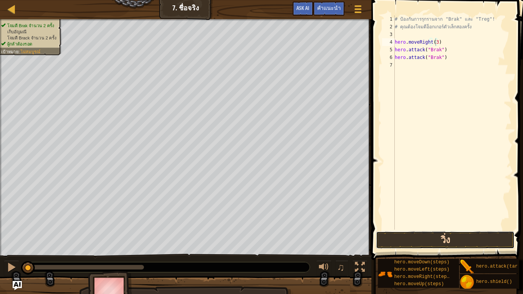
click at [416, 239] on button "วิ่ง" at bounding box center [445, 240] width 138 height 18
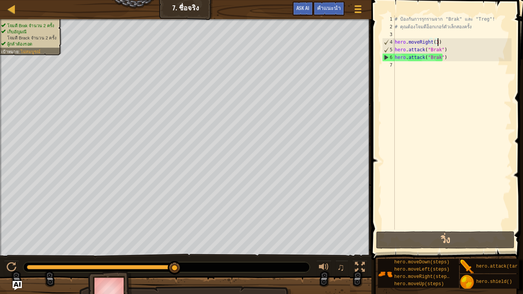
click at [440, 42] on div "# ป้องกันการรุกรานจาก "Brak" และ "Treg"! # คุณต้องโจมตีอ็อกเกอร์ตัวเล็กสองครั้ง…" at bounding box center [452, 130] width 118 height 230
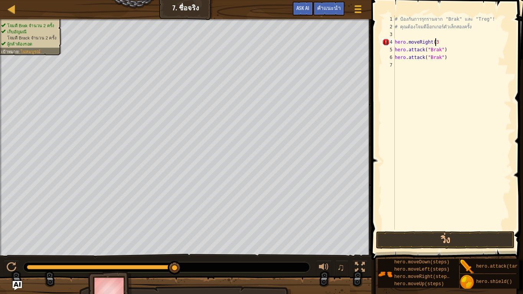
click at [440, 40] on div "# ป้องกันการรุกรานจาก "Brak" และ "Treg"! # คุณต้องโจมตีอ็อกเกอร์ตัวเล็กสองครั้ง…" at bounding box center [452, 130] width 118 height 230
type textarea "h"
click at [418, 64] on div "# ป้องกันการรุกรานจาก "Brak" และ "Treg"! # คุณต้องโจมตีอ็อกเกอร์ตัวเล็กสองครั้ง…" at bounding box center [452, 130] width 118 height 230
type textarea "h"
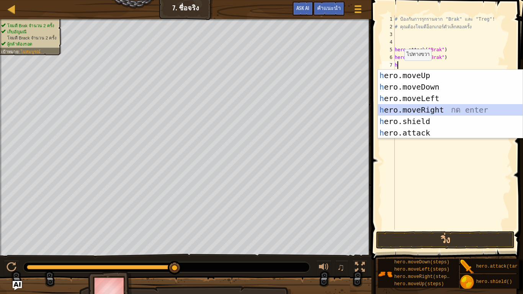
click at [408, 108] on div "h ero.moveUp กด enter h ero.moveDown กด enter h ero.moveLeft กด enter h ero.mov…" at bounding box center [450, 116] width 145 height 92
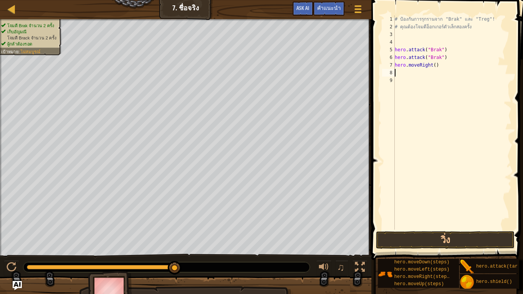
type textarea "h"
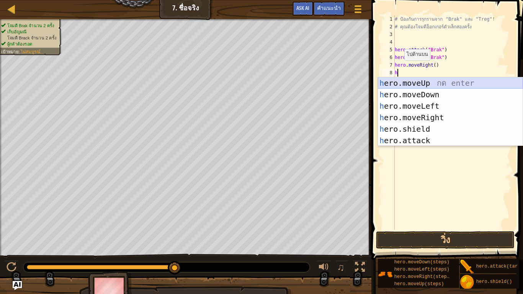
click at [411, 84] on div "h ero.moveUp กด enter h ero.moveDown กด enter h ero.moveLeft กด enter h ero.mov…" at bounding box center [450, 123] width 145 height 92
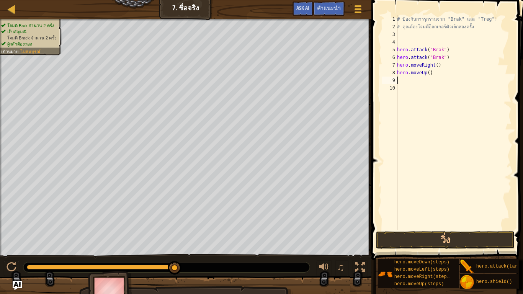
type textarea "h"
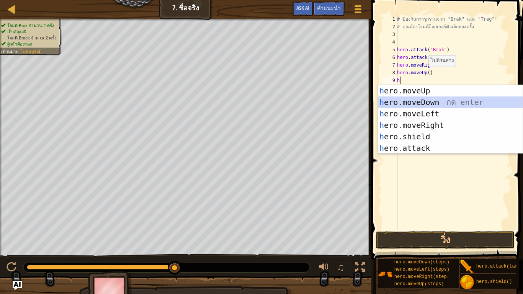
click at [418, 100] on div "h ero.moveUp กด enter h ero.moveDown กด enter h ero.moveLeft กด enter h ero.mov…" at bounding box center [450, 131] width 145 height 92
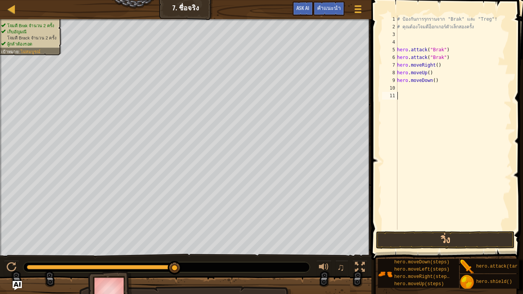
click at [416, 93] on div "# ป้องกันการรุกรานจาก "Brak" และ "Treg"! # คุณต้องโจมตีอ็อกเกอร์ตัวเล็กสองครั้ง…" at bounding box center [454, 130] width 116 height 230
click at [415, 86] on div "# ป้องกันการรุกรานจาก "Brak" และ "Treg"! # คุณต้องโจมตีอ็อกเกอร์ตัวเล็กสองครั้ง…" at bounding box center [454, 130] width 116 height 230
type textarea "h"
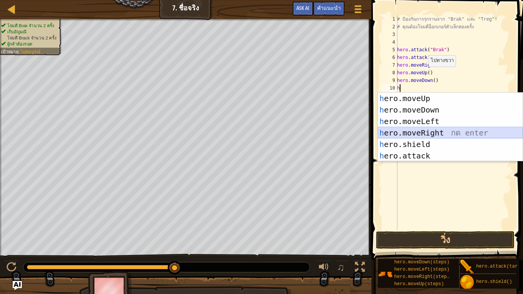
click at [426, 131] on div "h ero.moveUp กด enter h ero.moveDown กด enter h ero.moveLeft กด enter h ero.mov…" at bounding box center [450, 139] width 145 height 92
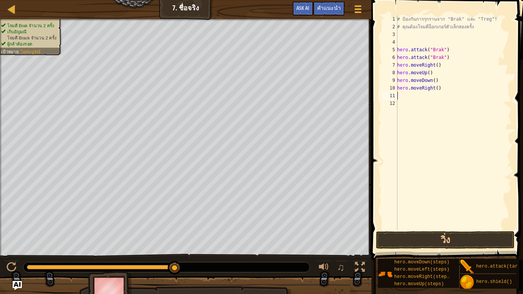
type textarea "4"
click at [434, 87] on div "# ป้องกันการรุกรานจาก "Brak" และ "Treg"! # คุณต้องโจมตีอ็อกเกอร์ตัวเล็กสองครั้ง…" at bounding box center [454, 130] width 116 height 230
click at [427, 233] on button "วิ่ง" at bounding box center [445, 240] width 138 height 18
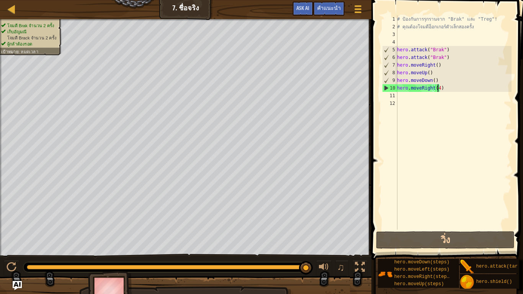
type textarea "hero.attack("Brak")"
click at [449, 60] on div "# ป้องกันการรุกรานจาก "Brak" และ "Treg"! # คุณต้องโจมตีอ็อกเกอร์ตัวเล็กสองครั้ง…" at bounding box center [454, 130] width 116 height 230
click at [414, 39] on div "# ป้องกันการรุกรานจาก "Brak" และ "Treg"! # คุณต้องโจมตีอ็อกเกอร์ตัวเล็กสองครั้ง…" at bounding box center [454, 130] width 116 height 230
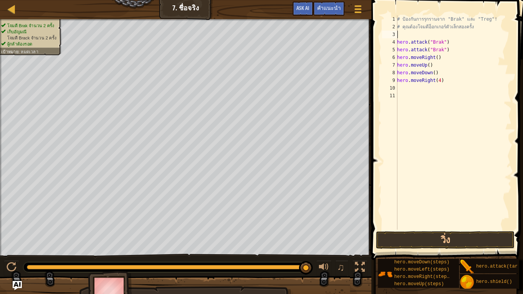
click at [413, 36] on div "# ป้องกันการรุกรานจาก "Brak" และ "Treg"! # คุณต้องโจมตีอ็อกเกอร์ตัวเล็กสองครั้ง…" at bounding box center [454, 130] width 116 height 230
click at [472, 27] on div "# ป้องกันการรุกรานจาก "Brak" และ "Treg"! # คุณต้องโจมตีอ็อกเกอร์ตัวเล็กสองครั้ง…" at bounding box center [454, 130] width 116 height 230
click at [467, 28] on div "# ป้องกันการรุกรานจาก "Brak" และ "Treg"! # คุณต้องโจมสองครั้ง hero . attack ( "…" at bounding box center [454, 130] width 116 height 230
type textarea "#"
click at [491, 19] on div "# ป้องกันการรุกรานจาก "Brak" และ "Treg"! hero . attack ( "Brak" ) hero . attack…" at bounding box center [454, 130] width 116 height 230
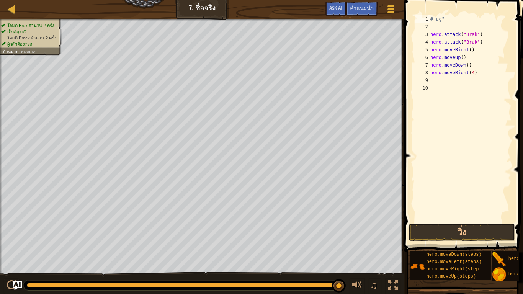
click at [453, 20] on div "# ปg"! hero . attack ( "Brak" ) hero . attack ( "Brak" ) hero . moveRight ( ) h…" at bounding box center [470, 126] width 83 height 222
type textarea "#"
click at [476, 74] on div "hero . attack ( "Brak" ) hero . attack ( "Brak" ) hero . moveRight ( ) hero . m…" at bounding box center [470, 126] width 83 height 222
click at [444, 231] on button "วิ่ง" at bounding box center [462, 233] width 106 height 18
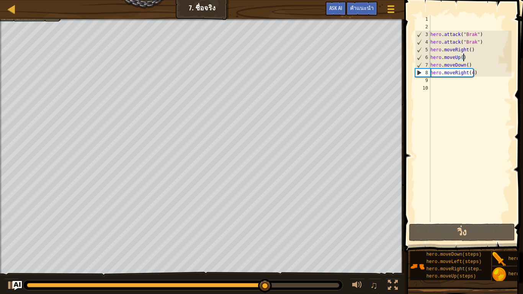
click at [463, 57] on div "hero . attack ( "Brak" ) hero . attack ( "Brak" ) hero . moveRight ( ) hero . m…" at bounding box center [470, 126] width 83 height 222
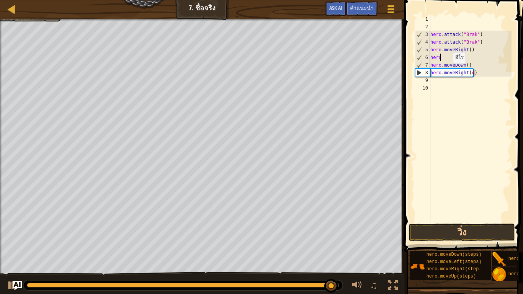
type textarea "h"
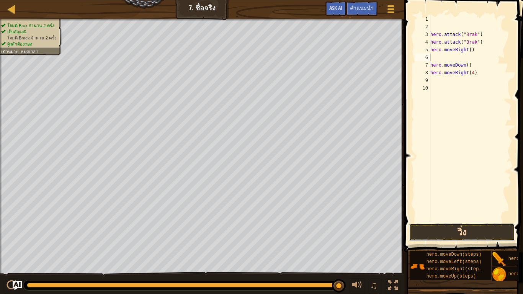
click at [456, 232] on button "วิ่ง" at bounding box center [462, 233] width 106 height 18
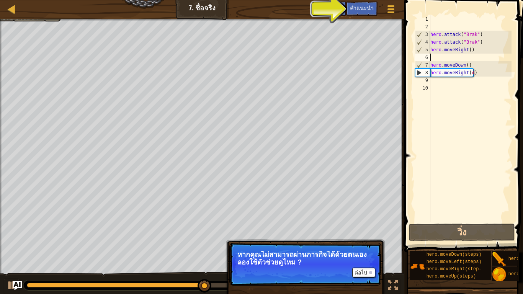
click at [480, 74] on div "hero . attack ( "Brak" ) hero . attack ( "Brak" ) hero . moveRight ( ) hero . m…" at bounding box center [470, 126] width 83 height 222
type textarea "hero.moveRight(4)"
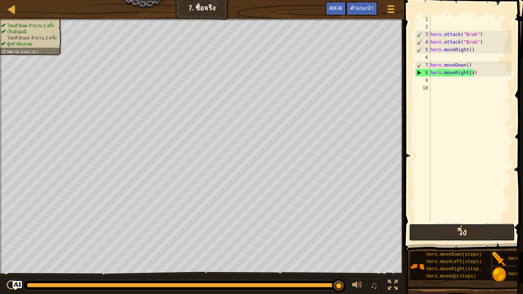
click at [425, 226] on button "วิ่ง" at bounding box center [462, 233] width 106 height 18
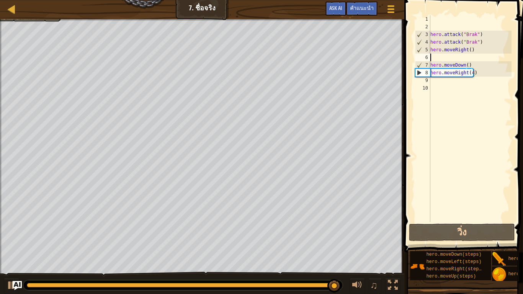
click at [462, 54] on div "hero . attack ( "Brak" ) hero . attack ( "Brak" ) hero . moveRight ( ) hero . m…" at bounding box center [470, 126] width 83 height 222
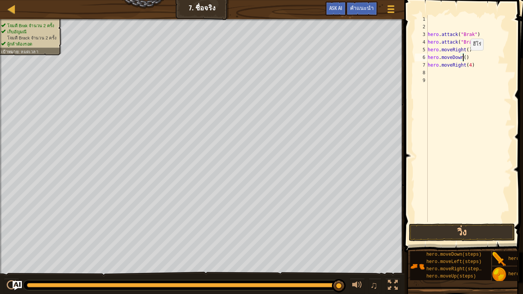
click at [464, 58] on div "hero . attack ( "Brak" ) hero . attack ( "Brak" ) hero . moveRight ( ) hero . m…" at bounding box center [468, 126] width 85 height 222
click at [469, 59] on div "hero . attack ( "Brak" ) hero . attack ( "Brak" ) hero . moveRight ( ) hero . m…" at bounding box center [468, 126] width 85 height 222
type textarea "h"
click at [472, 65] on div "hero . attack ( "Brak" ) hero . attack ( "Brak" ) hero . moveRight ( ) hero . m…" at bounding box center [468, 126] width 85 height 222
type textarea "h"
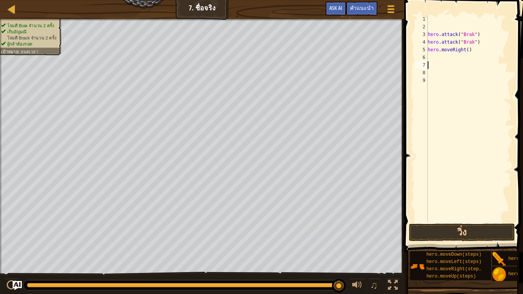
click at [459, 57] on div "hero . attack ( "Brak" ) hero . attack ( "Brak" ) hero . moveRight ( )" at bounding box center [468, 126] width 85 height 222
type textarea "h"
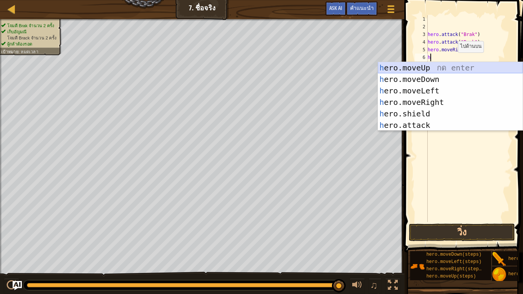
click at [433, 65] on div "h ero.moveUp กด enter h ero.moveDown กด enter h ero.moveLeft กด enter h ero.mov…" at bounding box center [450, 108] width 145 height 92
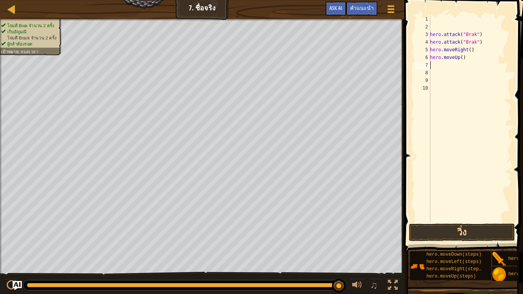
click at [431, 64] on div "hero . attack ( "Brak" ) hero . attack ( "Brak" ) hero . moveRight ( ) hero . m…" at bounding box center [470, 126] width 83 height 222
type textarea "h"
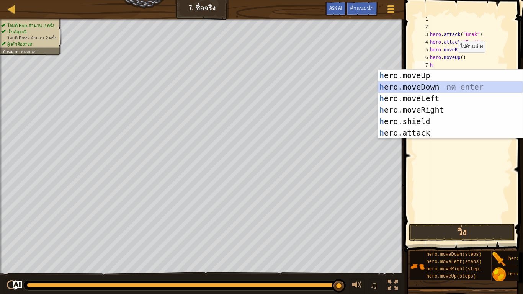
click at [431, 85] on div "h ero.moveUp กด enter h ero.moveDown กด enter h ero.moveLeft กด enter h ero.mov…" at bounding box center [450, 116] width 145 height 92
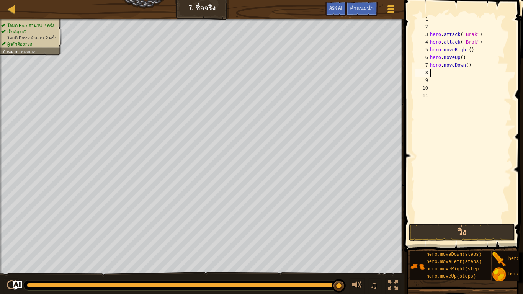
type textarea "h"
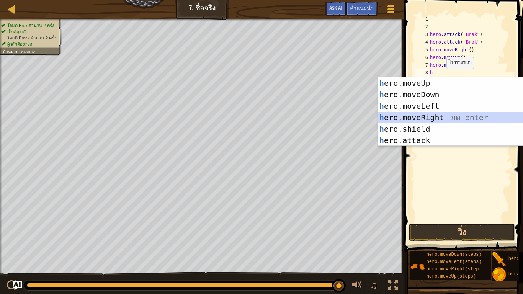
click at [437, 112] on div "h ero.moveUp กด enter h ero.moveDown กด enter h ero.moveLeft กด enter h ero.mov…" at bounding box center [450, 123] width 145 height 92
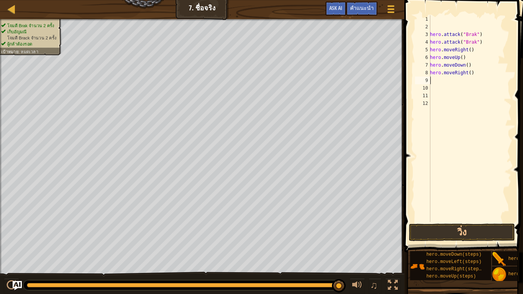
type textarea "h"
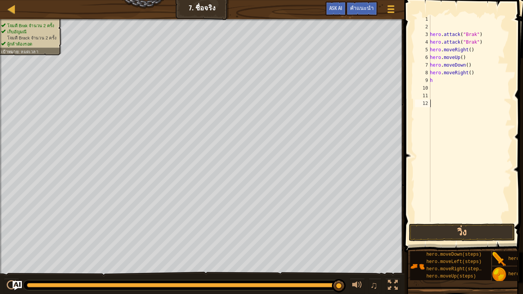
click at [448, 84] on div "hero . attack ( "Brak" ) hero . attack ( "Brak" ) hero . moveRight ( ) hero . m…" at bounding box center [470, 126] width 83 height 222
click at [449, 82] on div "hero . attack ( "Brak" ) hero . attack ( "Brak" ) hero . moveRight ( ) hero . m…" at bounding box center [470, 126] width 83 height 222
type textarea "h"
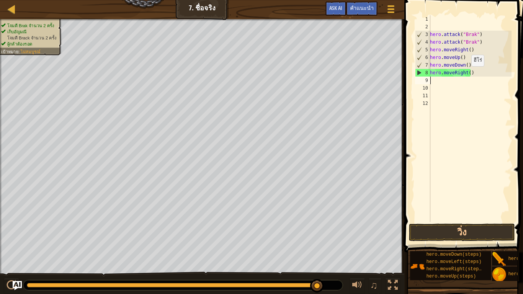
click at [467, 74] on div "hero . attack ( "Brak" ) hero . attack ( "Brak" ) hero . moveRight ( ) hero . m…" at bounding box center [470, 126] width 83 height 222
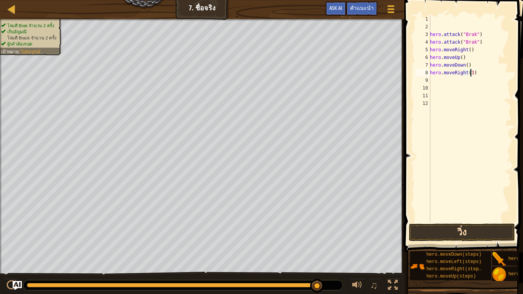
type textarea "hero.moveRight(3)"
click at [446, 233] on button "วิ่ง" at bounding box center [462, 233] width 106 height 18
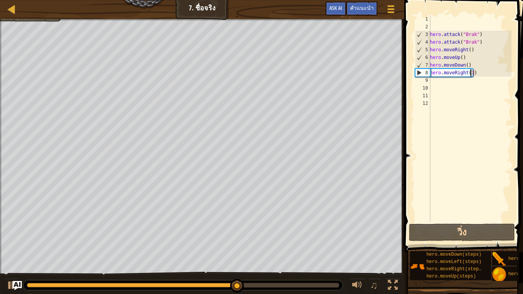
scroll to position [3, 3]
click at [472, 64] on div "hero . attack ( "Brak" ) hero . attack ( "Brak" ) hero . moveRight ( ) hero . m…" at bounding box center [470, 126] width 83 height 222
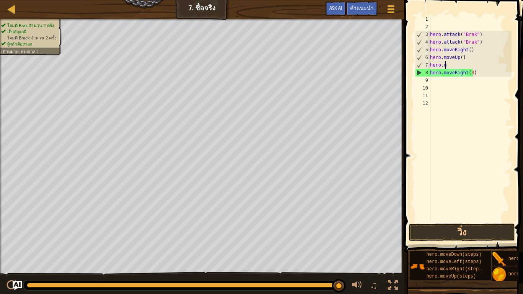
scroll to position [3, 0]
type textarea "h"
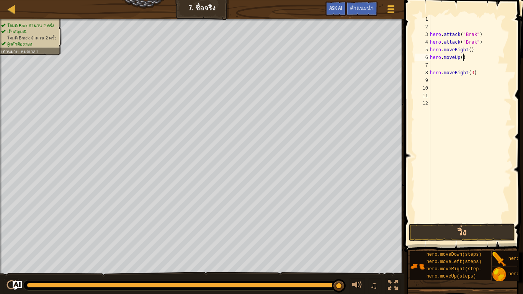
click at [472, 56] on div "hero . attack ( "Brak" ) hero . attack ( "Brak" ) hero . moveRight ( ) hero . m…" at bounding box center [470, 126] width 83 height 222
type textarea "h"
click at [449, 234] on button "วิ่ง" at bounding box center [462, 233] width 106 height 18
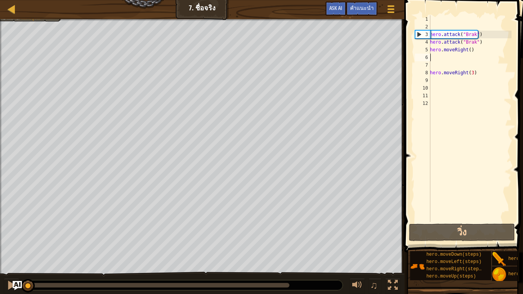
drag, startPoint x: 265, startPoint y: 281, endPoint x: 0, endPoint y: 294, distance: 265.4
click at [0, 294] on div "♫" at bounding box center [202, 283] width 404 height 23
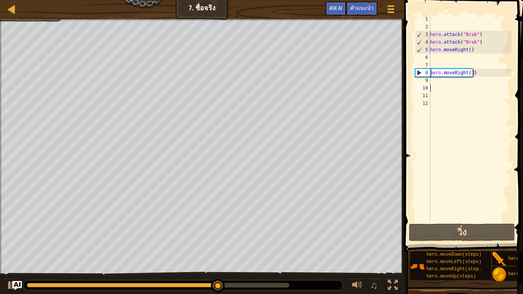
click at [454, 85] on div "hero . attack ( "Brak" ) hero . attack ( "Brak" ) hero . moveRight ( ) hero . m…" at bounding box center [470, 126] width 83 height 222
click at [452, 84] on div "hero . attack ( "Brak" ) hero . attack ( "Brak" ) hero . moveRight ( ) hero . m…" at bounding box center [470, 126] width 83 height 222
type textarea "h"
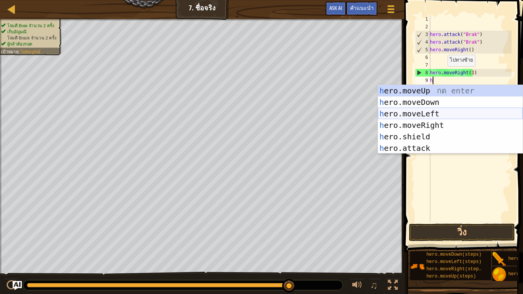
click at [426, 115] on div "h ero.moveUp กด enter h ero.moveDown กด enter h ero.moveLeft กด enter h ero.mov…" at bounding box center [450, 131] width 145 height 92
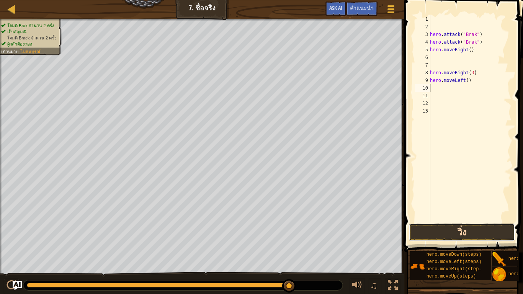
click at [440, 229] on button "วิ่ง" at bounding box center [462, 233] width 106 height 18
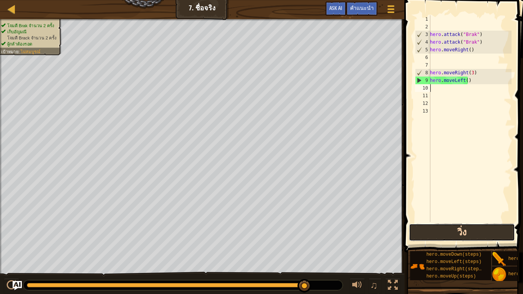
click at [461, 234] on button "วิ่ง" at bounding box center [462, 233] width 106 height 18
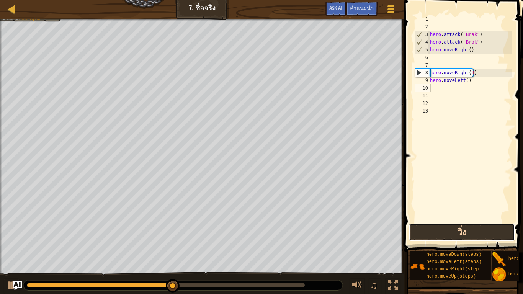
click at [443, 237] on button "วิ่ง" at bounding box center [462, 233] width 106 height 18
click at [437, 234] on button "วิ่ง" at bounding box center [462, 233] width 106 height 18
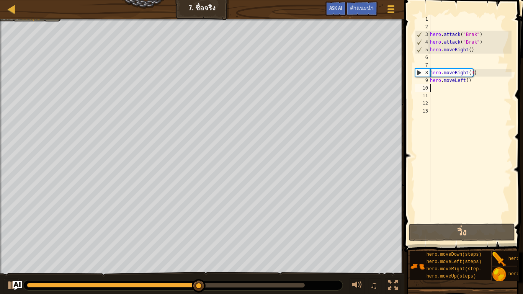
click at [475, 81] on div "hero . attack ( "Brak" ) hero . attack ( "Brak" ) hero . moveRight ( ) hero . m…" at bounding box center [470, 126] width 83 height 222
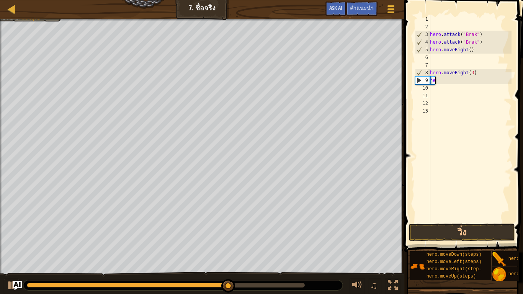
type textarea "h"
click at [483, 76] on div "hero . attack ( "Brak" ) hero . attack ( "Brak" ) hero . moveRight ( ) hero . m…" at bounding box center [470, 126] width 83 height 222
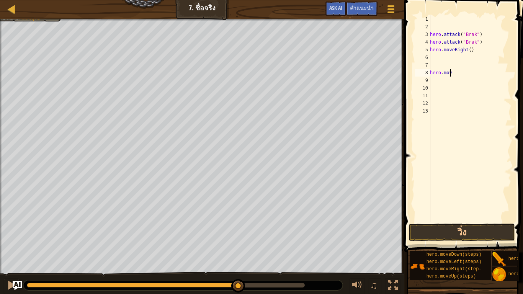
type textarea "h"
click at [469, 52] on div "hero . attack ( "Brak" ) hero . attack ( "Brak" ) hero . moveRight ( )" at bounding box center [470, 126] width 83 height 222
type textarea "hero.moveRight(3)"
click at [442, 55] on div "hero . attack ( "Brak" ) hero . attack ( "Brak" ) hero . moveRight ( 3 )" at bounding box center [470, 126] width 83 height 222
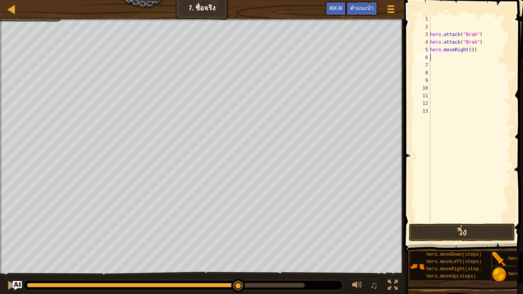
scroll to position [3, 0]
type textarea "h"
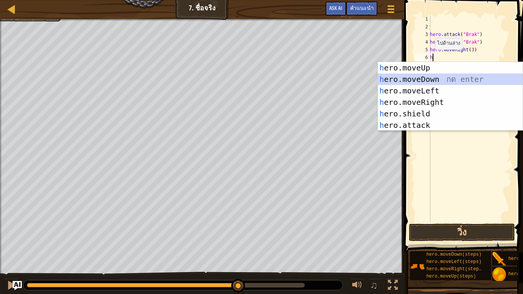
click at [426, 78] on div "h ero.moveUp กด enter h ero.moveDown กด enter h ero.moveLeft กด enter h ero.mov…" at bounding box center [450, 108] width 145 height 92
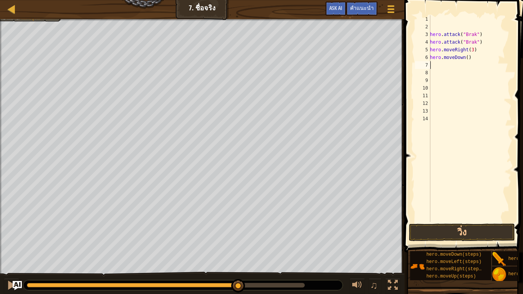
click at [455, 70] on div "hero . attack ( "Brak" ) hero . attack ( "Brak" ) hero . moveRight ( 3 ) hero .…" at bounding box center [470, 126] width 83 height 222
click at [452, 66] on div "hero . attack ( "Brak" ) hero . attack ( "Brak" ) hero . moveRight ( 3 ) hero .…" at bounding box center [470, 126] width 83 height 222
type textarea "h"
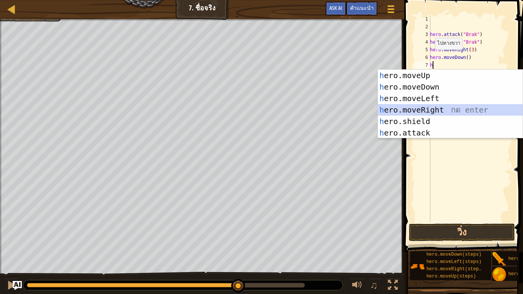
click at [444, 104] on div "h ero.moveUp กด enter h ero.moveDown กด enter h ero.moveLeft กด enter h ero.mov…" at bounding box center [450, 116] width 145 height 92
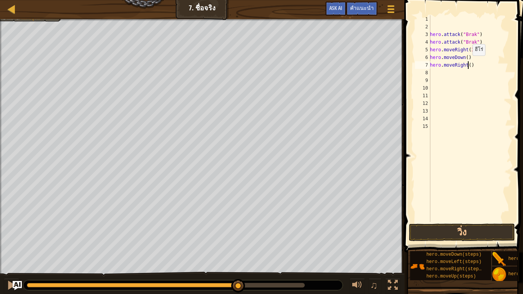
click at [469, 63] on div "hero . attack ( "Brak" ) hero . attack ( "Brak" ) hero . moveRight ( 3 ) hero .…" at bounding box center [470, 126] width 83 height 222
type textarea "hero.moveRight(2)"
click at [458, 76] on div "hero . attack ( "Brak" ) hero . attack ( "Brak" ) hero . moveRight ( 3 ) hero .…" at bounding box center [470, 126] width 83 height 222
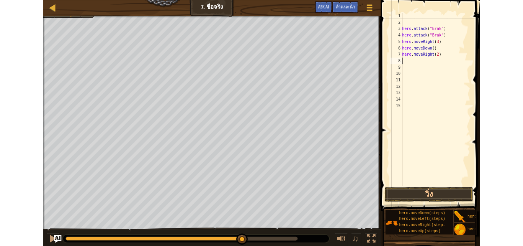
scroll to position [3, 0]
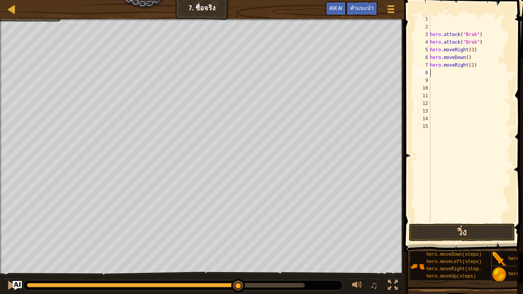
type textarea "h"
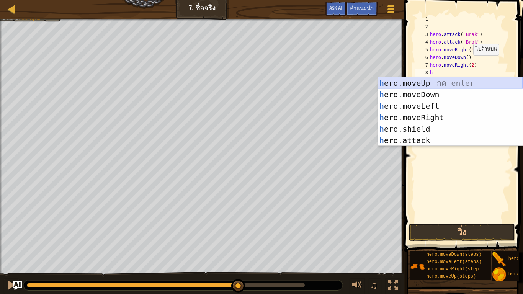
click at [432, 82] on div "h ero.moveUp กด enter h ero.moveDown กด enter h ero.moveLeft กด enter h ero.mov…" at bounding box center [450, 123] width 145 height 92
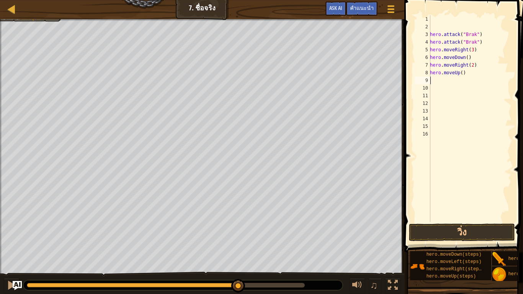
click at [441, 81] on div "hero . attack ( "Brak" ) hero . attack ( "Brak" ) hero . moveRight ( 3 ) hero .…" at bounding box center [470, 126] width 83 height 222
type textarea "h"
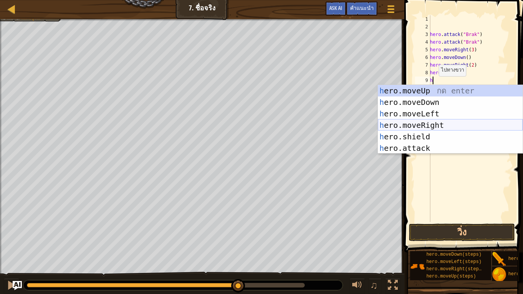
click at [441, 123] on div "h ero.moveUp กด enter h ero.moveDown กด enter h ero.moveLeft กด enter h ero.mov…" at bounding box center [450, 131] width 145 height 92
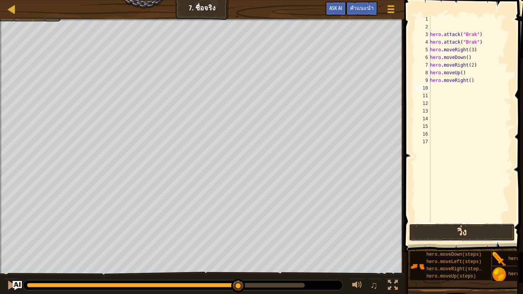
click at [418, 231] on button "วิ่ง" at bounding box center [462, 233] width 106 height 18
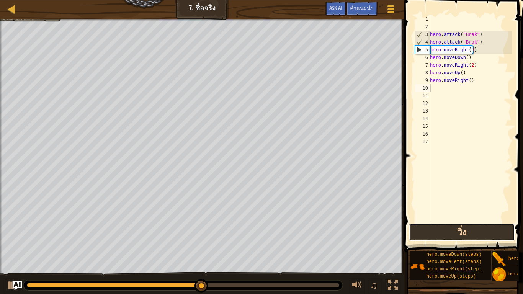
click at [413, 230] on button "วิ่ง" at bounding box center [462, 233] width 106 height 18
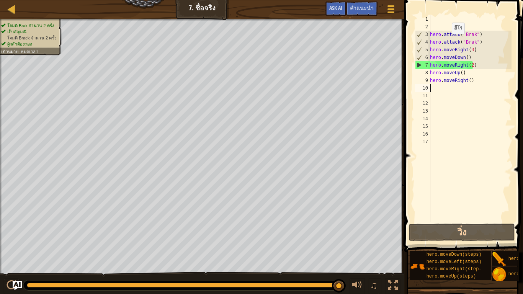
click at [448, 42] on div "hero . attack ( "Brak" ) hero . attack ( "Brak" ) hero . moveRight ( 3 ) hero .…" at bounding box center [470, 126] width 83 height 222
drag, startPoint x: 444, startPoint y: 44, endPoint x: 460, endPoint y: 44, distance: 16.1
click at [460, 44] on div "hero . attack ( "Brak" ) hero . attack ( "Brak" ) hero . moveRight ( 3 ) hero .…" at bounding box center [470, 126] width 83 height 222
click at [490, 77] on div "hero . attack ( "Brak" ) hero . attack ( "Brak" ) hero . moveRight ( 3 ) hero .…" at bounding box center [470, 126] width 83 height 222
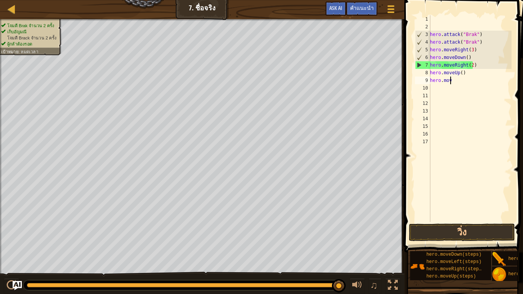
type textarea "h"
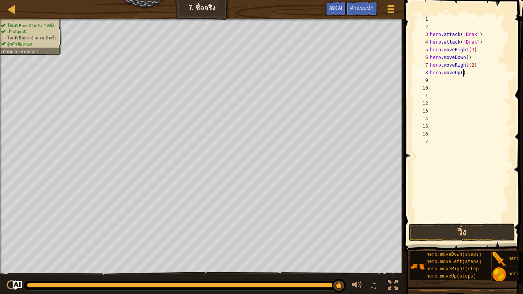
click at [463, 76] on div "hero . attack ( "Brak" ) hero . attack ( "Brak" ) hero . moveRight ( 3 ) hero .…" at bounding box center [470, 126] width 83 height 222
type textarea "h"
click at [476, 66] on div "hero . attack ( "Brak" ) hero . attack ( "Brak" ) hero . moveRight ( 3 ) hero .…" at bounding box center [470, 126] width 83 height 222
click at [475, 58] on div "hero . attack ( "Brak" ) hero . attack ( "Brak" ) hero . moveRight ( 3 ) hero .…" at bounding box center [470, 126] width 83 height 222
type textarea "h"
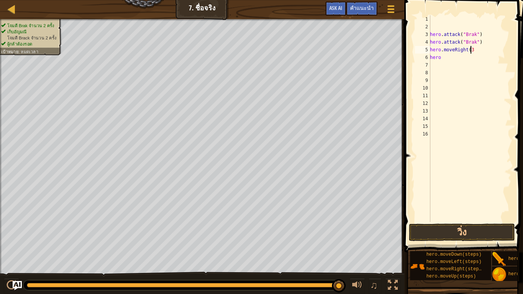
type textarea "hero.moveRight("
click at [469, 73] on div "hero . attack ( "Brak" ) hero . attack ( "Brak" ) hero . moveRight ( 3 hero" at bounding box center [470, 126] width 83 height 222
type textarea "h"
click at [470, 64] on div "hero . attack ( "Brak" ) hero . attack ( "Brak" ) hero . moveRight ( he" at bounding box center [470, 126] width 83 height 222
click at [475, 57] on div "hero . attack ( "Brak" ) hero . attack ( "Brak" ) hero . moveRight ( h" at bounding box center [470, 126] width 83 height 222
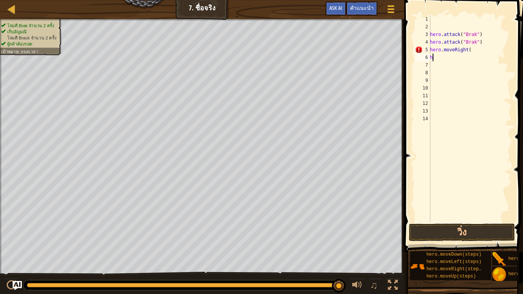
type textarea "h"
click at [479, 49] on div "hero . attack ( "Brak" ) hero . attack ( "Brak" ) hero . moveRight (" at bounding box center [470, 126] width 83 height 222
type textarea "h"
click at [428, 228] on button "วิ่ง" at bounding box center [462, 233] width 106 height 18
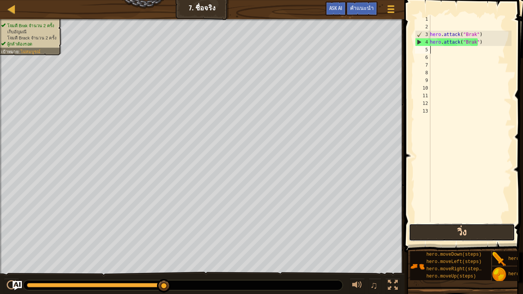
click at [440, 230] on button "วิ่ง" at bounding box center [462, 233] width 106 height 18
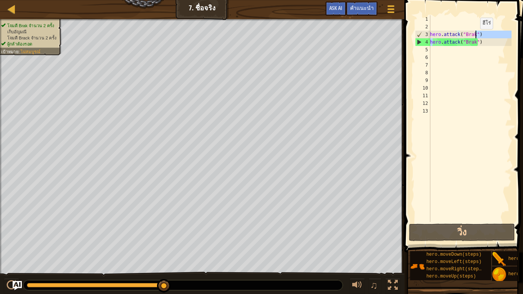
drag, startPoint x: 432, startPoint y: 41, endPoint x: 476, endPoint y: 37, distance: 44.7
click at [476, 37] on div "hero . attack ( "Brak" ) hero . attack ( "Brak" )" at bounding box center [470, 126] width 83 height 222
click at [466, 228] on button "วิ่ง" at bounding box center [462, 233] width 106 height 18
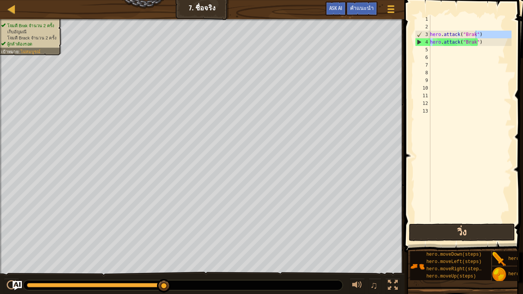
type textarea "hero.attack("Brak")"
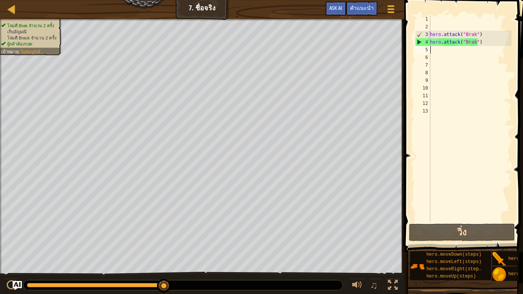
click at [435, 47] on div "hero . attack ( "Brak" ) hero . attack ( "Brak" )" at bounding box center [470, 126] width 83 height 222
type textarea "h"
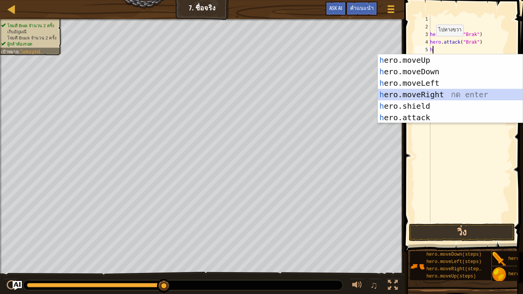
click at [426, 93] on div "h ero.moveUp กด enter h ero.moveDown กด enter h ero.moveLeft กด enter h ero.mov…" at bounding box center [450, 100] width 145 height 92
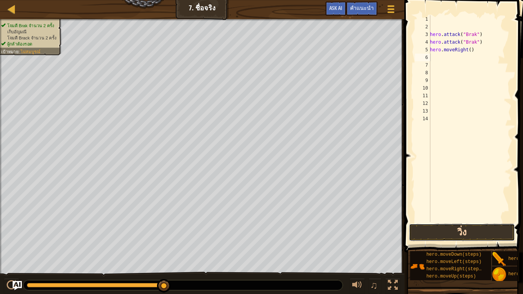
click at [457, 229] on button "วิ่ง" at bounding box center [462, 233] width 106 height 18
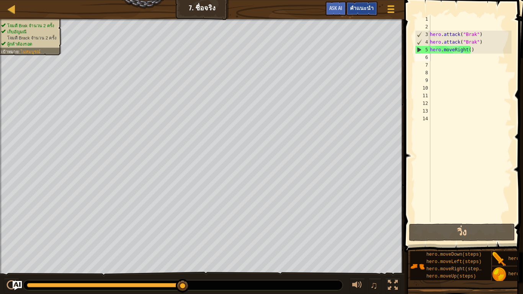
click at [365, 11] on span "คำแนะนำ" at bounding box center [362, 7] width 24 height 7
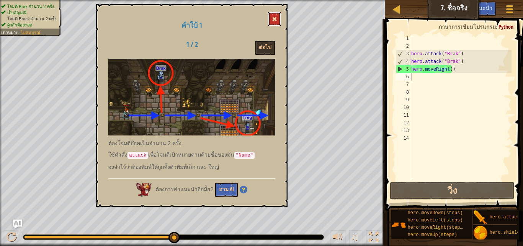
click at [271, 14] on button at bounding box center [274, 19] width 13 height 14
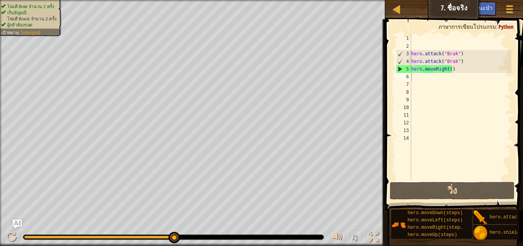
click at [452, 69] on div "hero . attack ( "Brak" ) hero . attack ( "Brak" ) hero . moveRight ( )" at bounding box center [461, 114] width 102 height 161
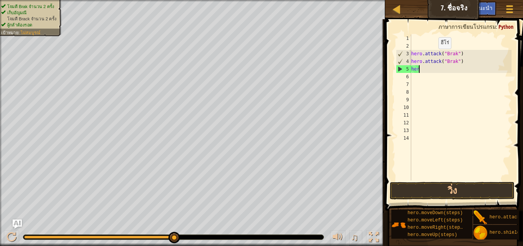
type textarea "h"
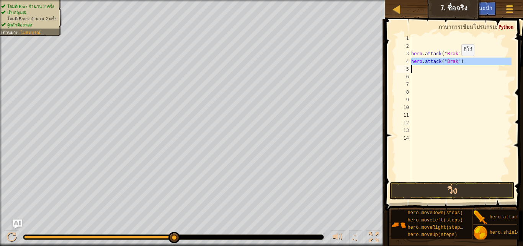
drag, startPoint x: 411, startPoint y: 61, endPoint x: 458, endPoint y: 63, distance: 47.2
click at [458, 63] on div "1 2 3 4 5 6 7 8 9 10 11 12 13 14 hero . attack ( "Brak" ) hero . attack ( "Brak…" at bounding box center [453, 107] width 117 height 146
click at [458, 62] on div "hero . attack ( "Brak" ) hero . attack ( "Brak" )" at bounding box center [461, 107] width 102 height 146
click at [458, 62] on div "hero . attack ( "Brak" ) hero . attack ( "Brak" )" at bounding box center [461, 114] width 102 height 161
click at [410, 62] on div "hero.attack("Brak") 1 2 3 4 5 6 7 8 9 10 11 12 13 14 hero . attack ( "Brak" ) h…" at bounding box center [453, 107] width 117 height 146
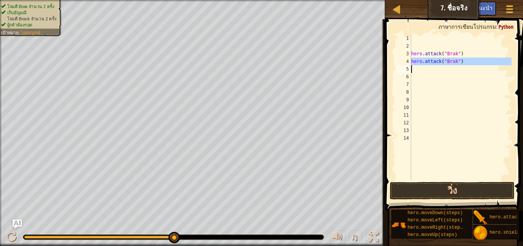
drag, startPoint x: 409, startPoint y: 61, endPoint x: 460, endPoint y: 66, distance: 51.6
click at [460, 66] on div "hero.attack("Brak") 1 2 3 4 5 6 7 8 9 10 11 12 13 14 hero . attack ( "Brak" ) h…" at bounding box center [453, 107] width 117 height 146
click at [433, 64] on div "hero . attack ( "Brak" ) hero . attack ( "Brak" )" at bounding box center [461, 107] width 102 height 146
click at [433, 63] on div "hero . attack ( "Brak" ) hero . attack ( "Brak" )" at bounding box center [461, 114] width 102 height 161
click at [413, 64] on div "hero . attack ( "Brak" ) hero . attack ( "Brak" )" at bounding box center [461, 114] width 102 height 161
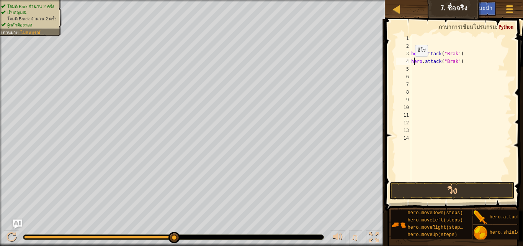
click at [411, 64] on div "4" at bounding box center [403, 61] width 15 height 8
drag, startPoint x: 411, startPoint y: 58, endPoint x: 470, endPoint y: 61, distance: 59.1
click at [470, 61] on div "hero.attack("Brak") 1 2 3 4 5 6 7 8 9 10 11 12 13 14 hero . attack ( "Brak" ) h…" at bounding box center [453, 107] width 117 height 146
click at [470, 61] on div "hero . attack ( "Brak" ) hero . attack ( "Brak" )" at bounding box center [461, 107] width 102 height 146
click at [470, 61] on div "hero . attack ( "Brak" ) hero . attack ( "Brak" )" at bounding box center [461, 114] width 102 height 161
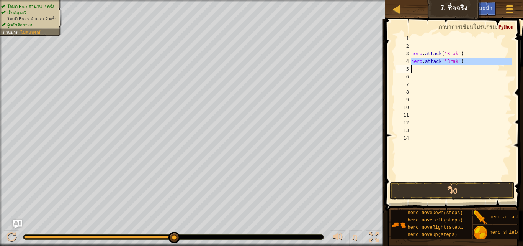
drag, startPoint x: 410, startPoint y: 62, endPoint x: 498, endPoint y: 61, distance: 87.7
click at [498, 61] on div "hero.attack("Brak") 1 2 3 4 5 6 7 8 9 10 11 12 13 14 hero . attack ( "Brak" ) h…" at bounding box center [453, 107] width 117 height 146
type textarea "hero.attack("Brak")"
click at [430, 71] on div "hero . attack ( "Brak" ) hero . attack ( "Brak" )" at bounding box center [461, 107] width 102 height 146
drag, startPoint x: 416, startPoint y: 60, endPoint x: 418, endPoint y: 68, distance: 8.5
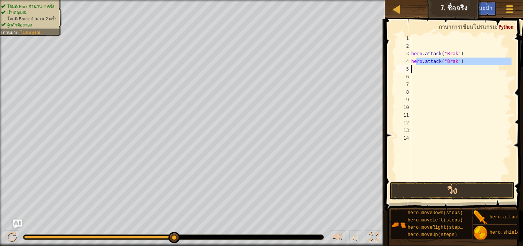
click at [418, 68] on div "hero . attack ( "Brak" ) hero . attack ( "Brak" )" at bounding box center [461, 114] width 102 height 161
drag, startPoint x: 411, startPoint y: 59, endPoint x: 492, endPoint y: 71, distance: 81.7
click at [492, 71] on div "hero.attack("Brak") 1 2 3 4 5 6 7 8 9 10 11 12 13 14 hero . attack ( "Brak" ) h…" at bounding box center [453, 107] width 117 height 146
click at [455, 53] on div "hero . attack ( "Brak" ) hero . attack ( "Brak" )" at bounding box center [461, 114] width 102 height 161
type textarea "hero.attack("Brak")"
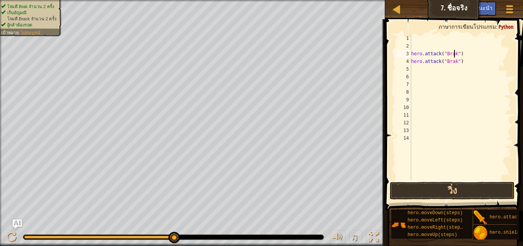
click at [465, 56] on div "hero . attack ( "Brak" ) hero . attack ( "Brak" )" at bounding box center [461, 114] width 102 height 161
click at [458, 69] on div "hero . attack ( "Brak" ) hero . attack ( "Brak" )" at bounding box center [461, 114] width 102 height 161
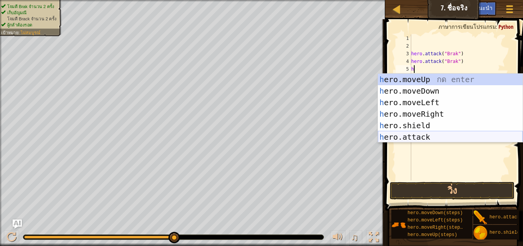
click at [420, 135] on div "h ero.moveUp กด enter h ero.moveDown กด enter h ero.moveLeft กด enter h ero.mov…" at bounding box center [450, 120] width 145 height 92
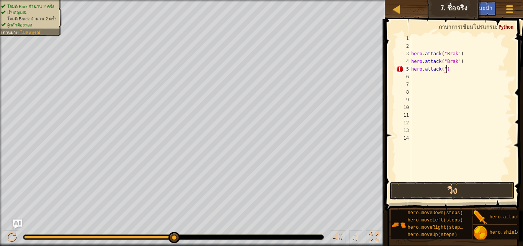
click at [446, 70] on div "hero . attack ( "Brak" ) hero . attack ( "Brak" ) hero . attack ( ")" at bounding box center [461, 114] width 102 height 161
type textarea "h"
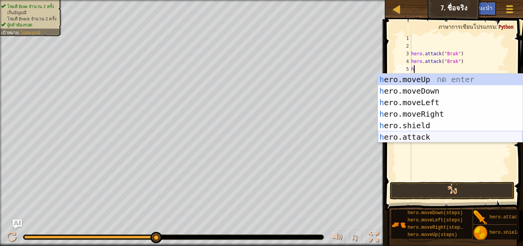
click at [414, 136] on div "h ero.moveUp กด enter h ero.moveDown กด enter h ero.moveLeft กด enter h ero.mov…" at bounding box center [450, 120] width 145 height 92
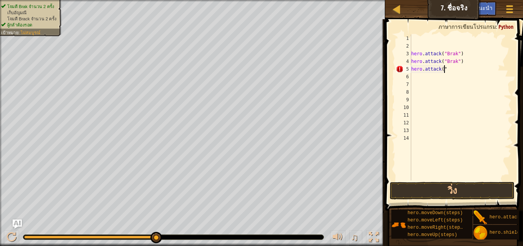
click at [448, 71] on div "hero . attack ( "Brak" ) hero . attack ( "Brak" ) hero . attack ( "" at bounding box center [461, 114] width 102 height 161
type textarea "h"
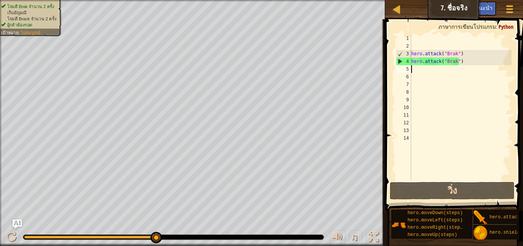
type textarea "y"
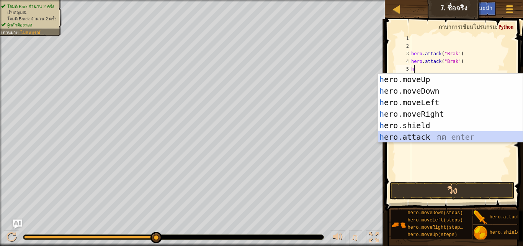
click at [431, 135] on div "h ero.moveUp กด enter h ero.moveDown กด enter h ero.moveLeft กด enter h ero.mov…" at bounding box center [450, 120] width 145 height 92
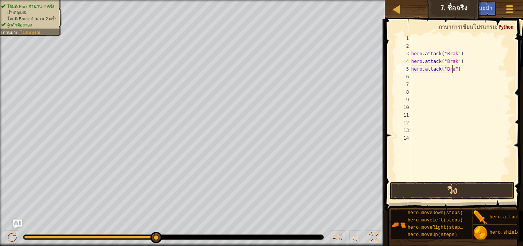
scroll to position [3, 3]
click at [413, 190] on button "วิ่ง" at bounding box center [452, 191] width 125 height 18
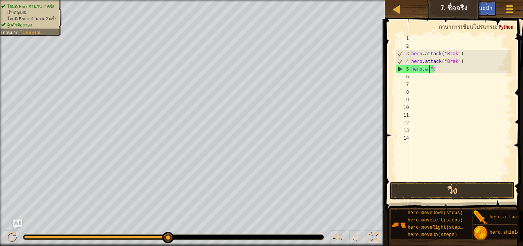
scroll to position [3, 1]
type textarea "hero.")"
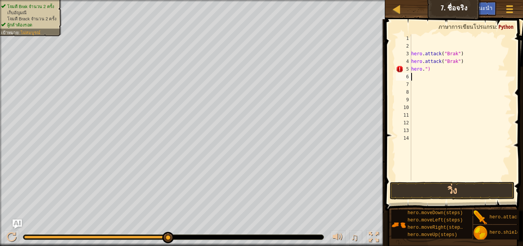
click at [453, 74] on div "hero . attack ( "Brak" ) hero . attack ( "Brak" ) hero . ")" at bounding box center [461, 114] width 102 height 161
click at [452, 74] on div "hero . attack ( "Brak" ) hero . attack ( "Brak" ) hero . ")" at bounding box center [461, 114] width 102 height 161
click at [432, 67] on div "hero . attack ( "Brak" ) hero . attack ( "Brak" ) hero . ")" at bounding box center [461, 114] width 102 height 161
type textarea "h"
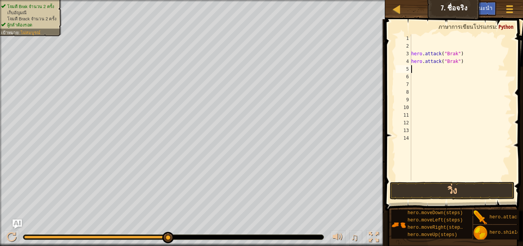
type textarea "h"
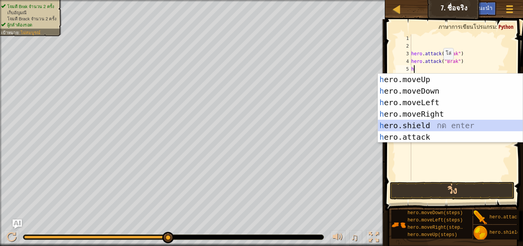
click at [427, 125] on div "h ero.moveUp กด enter h ero.moveDown กด enter h ero.moveLeft กด enter h ero.mov…" at bounding box center [450, 120] width 145 height 92
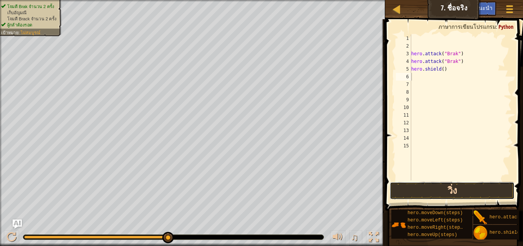
click at [414, 185] on button "วิ่ง" at bounding box center [452, 191] width 125 height 18
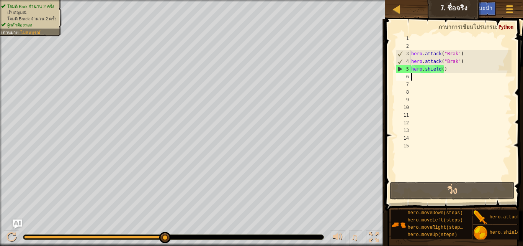
click at [440, 86] on div "hero . attack ( "Brak" ) hero . attack ( "Brak" ) hero . shield ( )" at bounding box center [461, 114] width 102 height 161
click at [439, 83] on div "hero . attack ( "Brak" ) hero . attack ( "Brak" ) hero . shield ( )" at bounding box center [461, 114] width 102 height 161
click at [436, 80] on div "hero . attack ( "Brak" ) hero . attack ( "Brak" ) hero . shield ( )" at bounding box center [461, 114] width 102 height 161
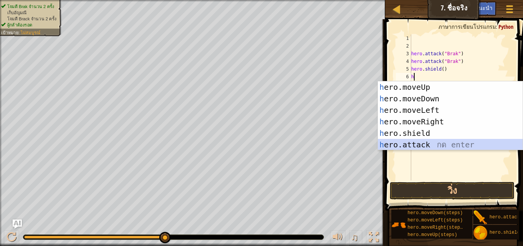
click at [437, 143] on div "h ero.moveUp กด enter h ero.moveDown กด enter h ero.moveLeft กด enter h ero.mov…" at bounding box center [450, 127] width 145 height 92
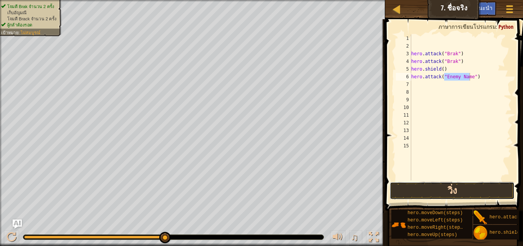
click at [431, 190] on button "วิ่ง" at bounding box center [452, 191] width 125 height 18
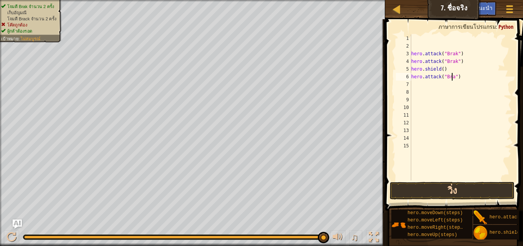
scroll to position [3, 3]
click at [421, 187] on button "วิ่ง" at bounding box center [452, 191] width 125 height 18
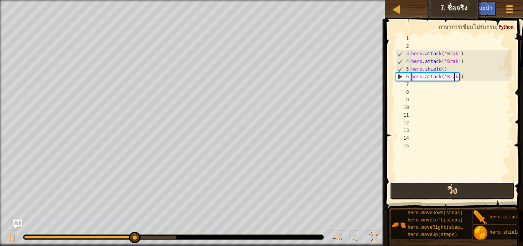
click at [417, 188] on button "วิ่ง" at bounding box center [452, 191] width 125 height 18
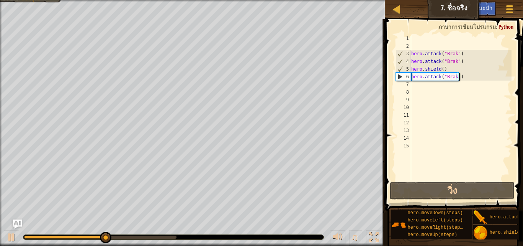
click at [475, 80] on div "hero . attack ( "Brak" ) hero . attack ( "Brak" ) hero . shield ( ) hero . atta…" at bounding box center [461, 114] width 102 height 161
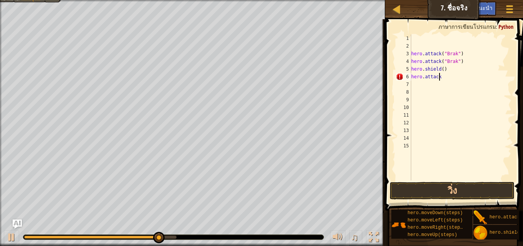
scroll to position [3, 1]
type textarea "h"
click at [461, 76] on div "hero . attack ( "Brak" ) hero . attack ( "Brak" ) hero . shield ( )" at bounding box center [461, 114] width 102 height 161
type textarea "h"
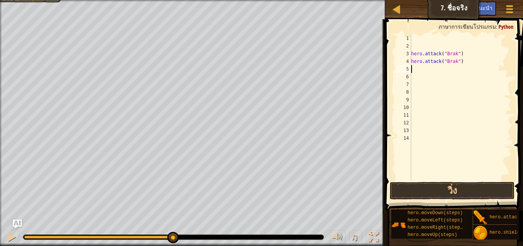
type textarea "h"
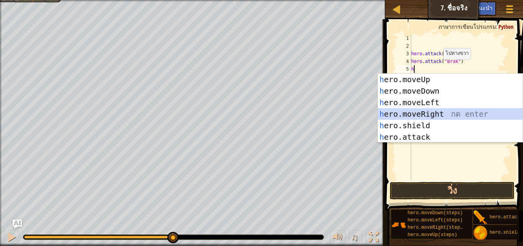
click at [427, 114] on div "h ero.moveUp กด enter h ero.moveDown กด enter h ero.moveLeft กด enter h ero.mov…" at bounding box center [450, 120] width 145 height 92
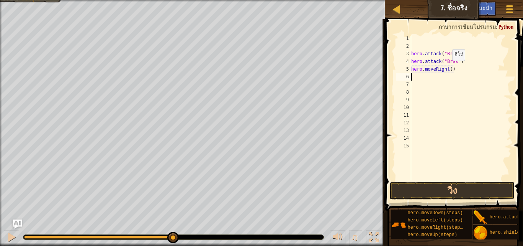
click at [449, 68] on div "hero . attack ( "Brak" ) hero . attack ( "Brak" ) hero . moveRight ( )" at bounding box center [461, 114] width 102 height 161
type textarea "hero.moveRight(2)"
click at [452, 187] on button "วิ่ง" at bounding box center [452, 191] width 125 height 18
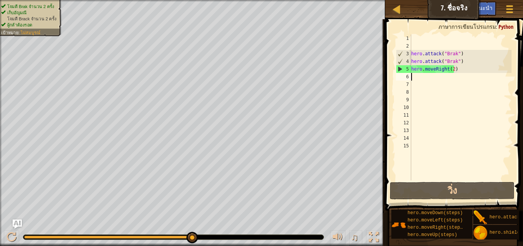
click at [455, 79] on div "hero . attack ( "Brak" ) hero . attack ( "Brak" ) hero . moveRight ( 2 )" at bounding box center [461, 114] width 102 height 161
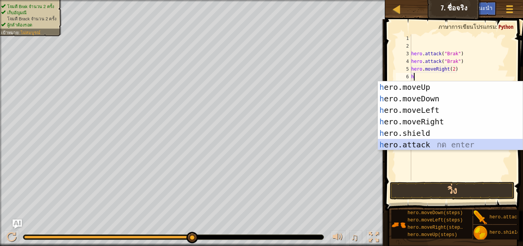
click at [449, 147] on div "h ero.moveUp กด enter h ero.moveDown กด enter h ero.moveLeft กด enter h ero.mov…" at bounding box center [450, 127] width 145 height 92
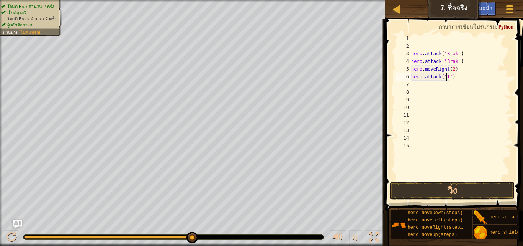
scroll to position [3, 3]
type textarea "hero.attack("Treg")"
drag, startPoint x: 463, startPoint y: 77, endPoint x: 410, endPoint y: 77, distance: 52.9
click at [410, 77] on div "hero.attack("Treg") 1 2 3 4 5 6 7 8 9 10 11 12 13 14 15 hero . attack ( "Brak" …" at bounding box center [453, 107] width 117 height 146
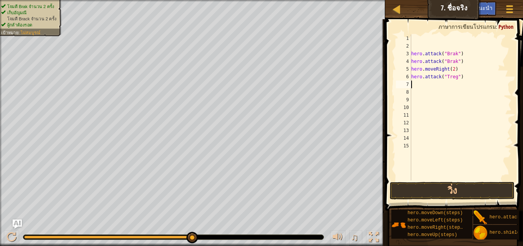
click at [413, 86] on div "hero . attack ( "Brak" ) hero . attack ( "Brak" ) hero . moveRight ( 2 ) hero .…" at bounding box center [461, 114] width 102 height 161
paste textarea "hero.attack("Treg")"
type textarea "hero.attack("Treg")"
click at [476, 87] on div "hero . attack ( "Brak" ) hero . attack ( "Brak" ) hero . moveRight ( 2 ) hero .…" at bounding box center [461, 114] width 102 height 161
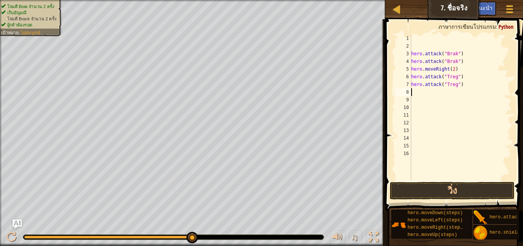
type textarea "h"
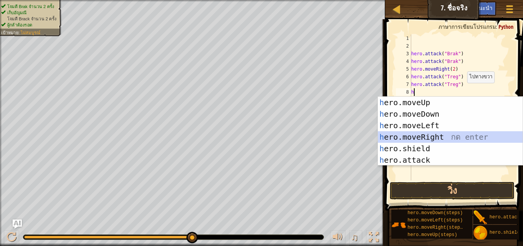
click at [442, 142] on div "h ero.moveUp กด enter h ero.moveDown กด enter h ero.moveLeft กด enter h ero.mov…" at bounding box center [450, 143] width 145 height 92
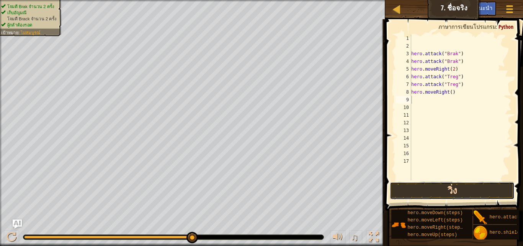
click at [453, 191] on button "วิ่ง" at bounding box center [452, 191] width 125 height 18
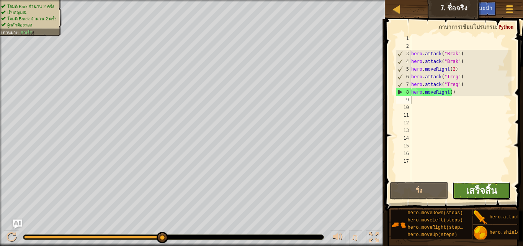
click at [473, 190] on span "เสร็จสิ้น" at bounding box center [481, 190] width 31 height 12
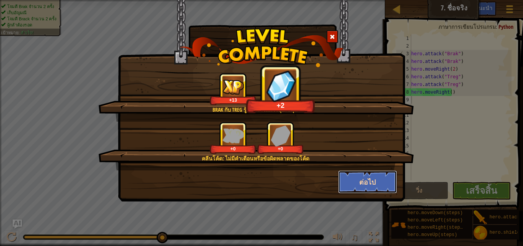
click at [371, 180] on button "ต่อไป" at bounding box center [367, 181] width 59 height 23
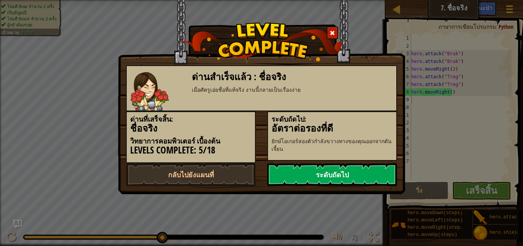
click at [348, 173] on link "ระดับถัดไป" at bounding box center [332, 174] width 130 height 23
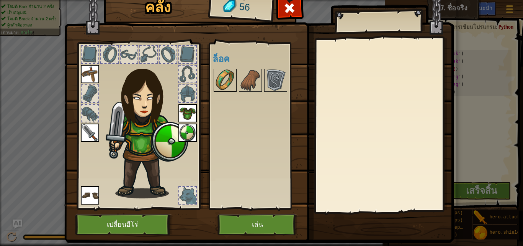
drag, startPoint x: 225, startPoint y: 74, endPoint x: 233, endPoint y: 72, distance: 8.2
click at [231, 74] on img at bounding box center [224, 79] width 21 height 21
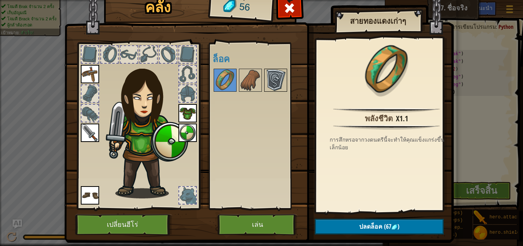
click at [277, 77] on img at bounding box center [275, 79] width 21 height 21
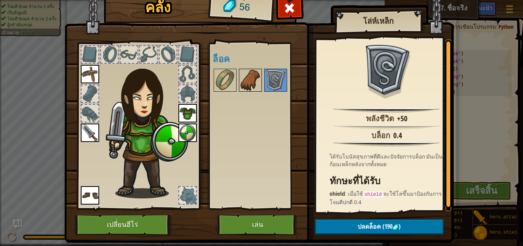
click at [242, 88] on img at bounding box center [250, 79] width 21 height 21
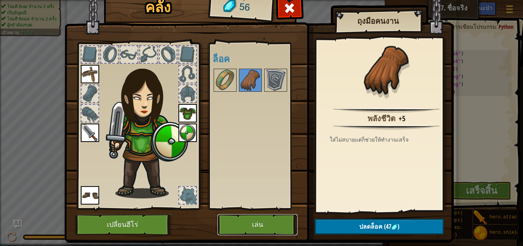
click at [227, 219] on button "เล่น" at bounding box center [258, 224] width 80 height 21
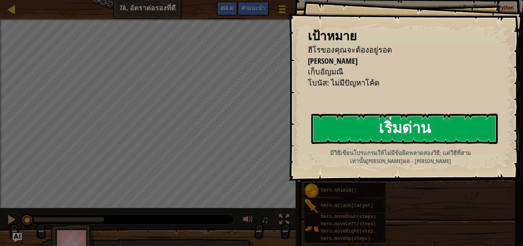
click at [334, 134] on button "เริ่มด่าน" at bounding box center [404, 128] width 187 height 30
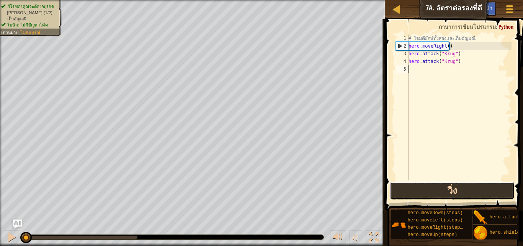
click at [439, 195] on button "วิ่ง" at bounding box center [452, 191] width 125 height 18
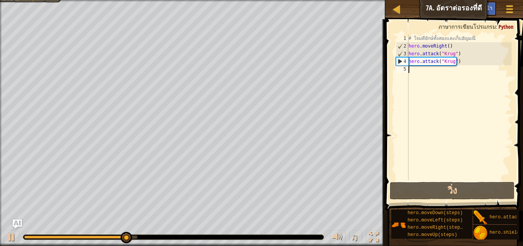
type textarea "h"
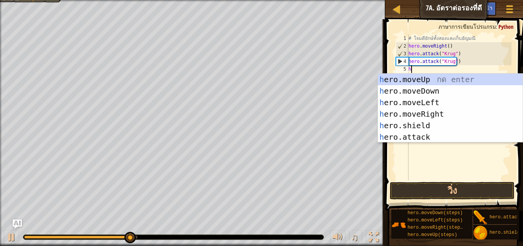
scroll to position [3, 0]
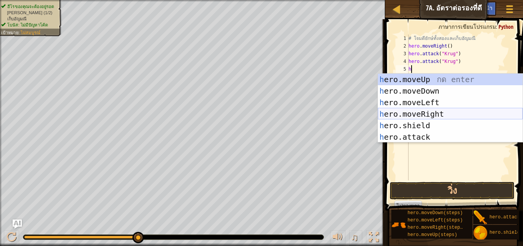
click at [424, 111] on div "h ero.moveUp กด enter h ero.moveDown กด enter h ero.moveLeft กด enter h ero.mov…" at bounding box center [450, 120] width 145 height 92
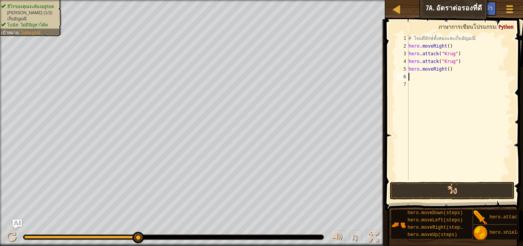
type textarea "h"
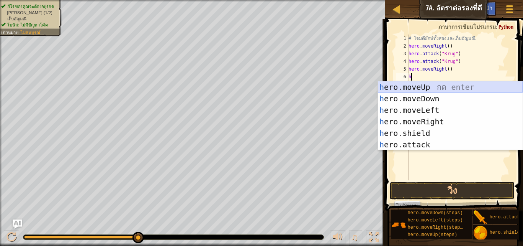
click at [422, 87] on div "h ero.moveUp กด enter h ero.moveDown กด enter h ero.moveLeft กด enter h ero.mov…" at bounding box center [450, 127] width 145 height 92
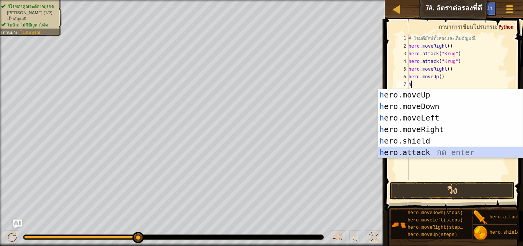
drag, startPoint x: 416, startPoint y: 152, endPoint x: 427, endPoint y: 141, distance: 14.9
click at [418, 151] on div "h ero.moveUp กด enter h ero.moveDown กด enter h ero.moveLeft กด enter h ero.mov…" at bounding box center [450, 135] width 145 height 92
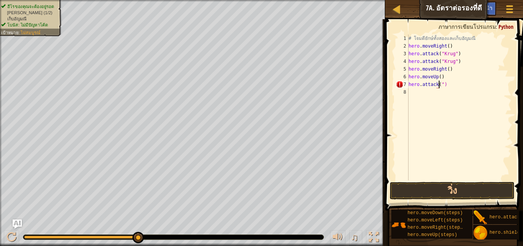
click at [452, 82] on div "# โจมตียักษ์ทั้งสองและเก็บอัญมณี hero . moveRight ( ) hero . attack ( "Krug" ) …" at bounding box center [459, 114] width 105 height 161
type textarea "h"
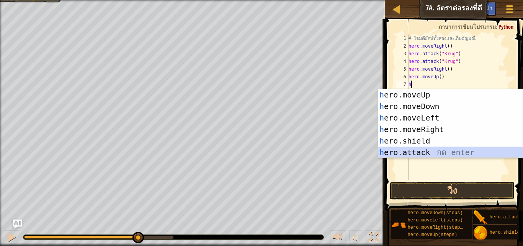
click at [435, 149] on div "h ero.moveUp กด enter h ero.moveDown กด enter h ero.moveLeft กด enter h ero.mov…" at bounding box center [450, 135] width 145 height 92
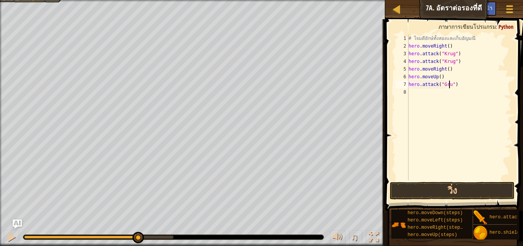
scroll to position [3, 3]
type textarea "hero.attack("Grump")"
click at [418, 95] on div "# โจมตียักษ์ทั้งสองและเก็บอัญมณี hero . moveRight ( ) hero . attack ( "Krug" ) …" at bounding box center [459, 114] width 105 height 161
type textarea "h"
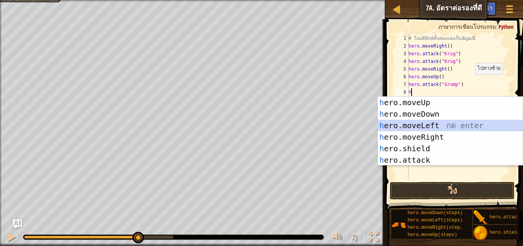
click at [407, 120] on div "h ero.moveUp กด enter h ero.moveDown กด enter h ero.moveLeft กด enter h ero.mov…" at bounding box center [450, 143] width 145 height 92
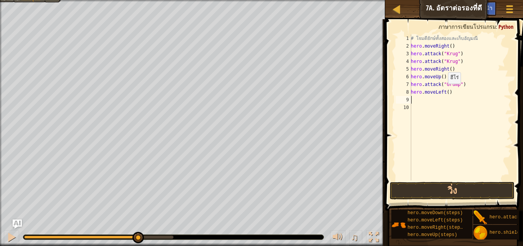
click at [444, 91] on div "# โจมตียักษ์ทั้งสองและเก็บอัญมณี hero . moveRight ( ) hero . attack ( "Krug" ) …" at bounding box center [460, 114] width 102 height 161
click at [445, 91] on div "# โจมตียักษ์ทั้งสองและเก็บอัญมณี hero . moveRight ( ) hero . attack ( "Krug" ) …" at bounding box center [460, 114] width 102 height 161
click at [470, 188] on button "วิ่ง" at bounding box center [452, 191] width 125 height 18
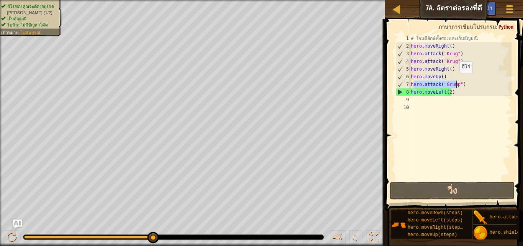
drag, startPoint x: 413, startPoint y: 83, endPoint x: 458, endPoint y: 84, distance: 44.8
click at [458, 82] on div "# โจมตียักษ์ทั้งสองและเก็บอัญมณี hero . moveRight ( ) hero . attack ( "Krug" ) …" at bounding box center [460, 114] width 102 height 161
click at [457, 92] on div "# โจมตียักษ์ทั้งสองและเก็บอัญมณี hero . moveRight ( ) hero . attack ( "Krug" ) …" at bounding box center [460, 114] width 102 height 161
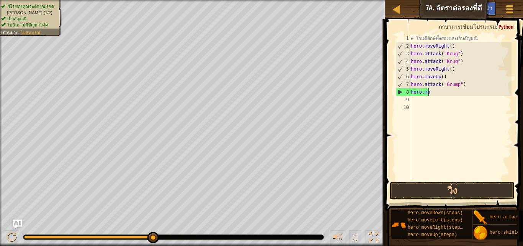
scroll to position [3, 1]
type textarea "h"
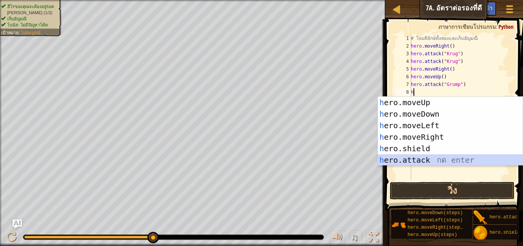
click at [432, 160] on div "h ero.moveUp กด enter h ero.moveDown กด enter h ero.moveLeft กด enter h ero.mov…" at bounding box center [450, 143] width 145 height 92
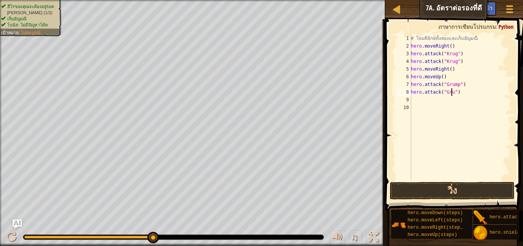
scroll to position [3, 3]
type textarea "hero.attack("Grump")"
click at [447, 101] on div "# โจมตียักษ์ทั้งสองและเก็บอัญมณี hero . moveRight ( ) hero . attack ( "Krug" ) …" at bounding box center [460, 114] width 102 height 161
type textarea "h"
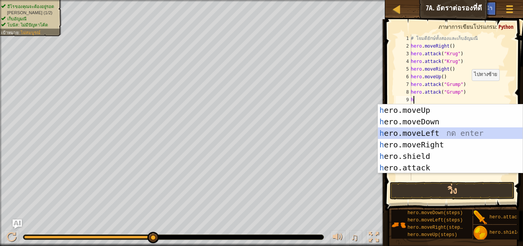
click at [431, 130] on div "h ero.moveUp กด enter h ero.moveDown กด enter h ero.moveLeft กด enter h ero.mov…" at bounding box center [450, 150] width 145 height 92
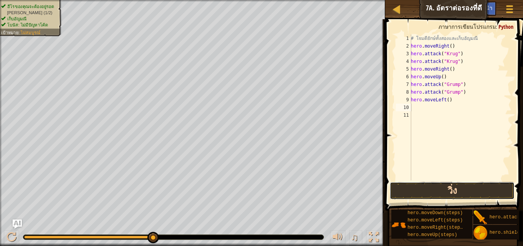
click at [439, 187] on button "วิ่ง" at bounding box center [452, 191] width 125 height 18
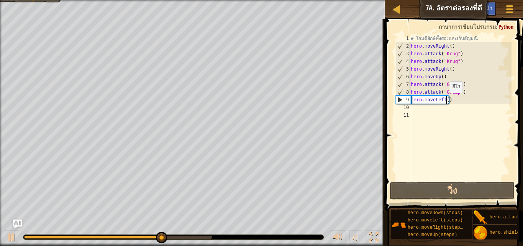
click at [446, 100] on div "# โจมตียักษ์ทั้งสองและเก็บอัญมณี hero . moveRight ( ) hero . attack ( "Krug" ) …" at bounding box center [460, 114] width 102 height 161
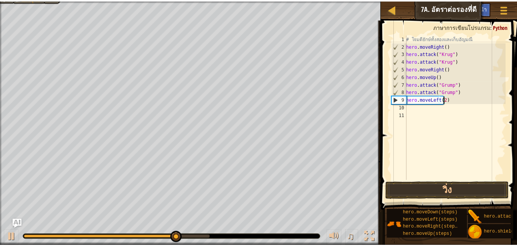
scroll to position [3, 3]
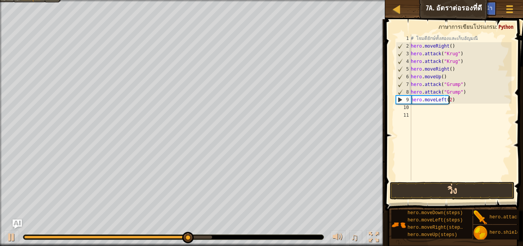
type textarea "hero.moveLeft(2)"
click at [435, 192] on button "วิ่ง" at bounding box center [452, 191] width 125 height 18
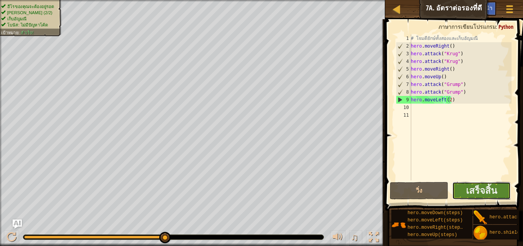
click at [463, 189] on button "เสร็จสิ้น" at bounding box center [481, 191] width 59 height 18
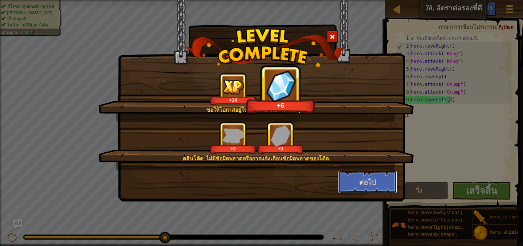
click at [365, 177] on button "ต่อไป" at bounding box center [367, 181] width 59 height 23
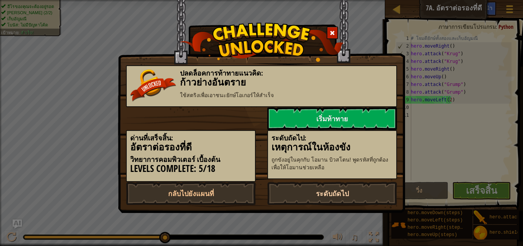
click at [324, 195] on link "ระดับถัดไป" at bounding box center [332, 193] width 130 height 23
click at [324, 194] on link "ระดับถัดไป" at bounding box center [332, 193] width 130 height 23
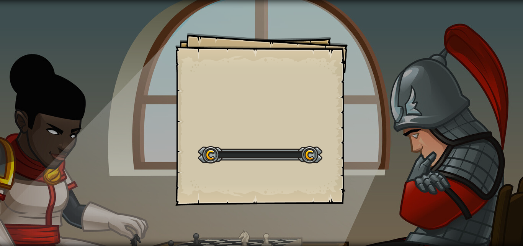
click at [328, 118] on div "Goals Start Level เกิดข้อผิดพลาดในการโหลดจากเซิร์ฟเวอร์ ลองรีเฟรชหน้า ต้องมีการ…" at bounding box center [261, 119] width 172 height 172
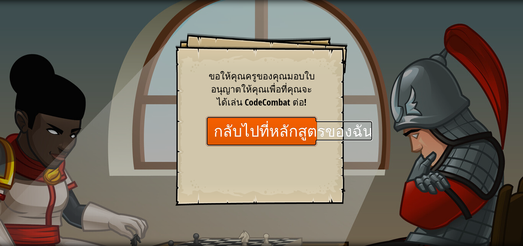
click at [285, 134] on link "กลับไปที่หลักสูตรของฉัน" at bounding box center [261, 130] width 111 height 29
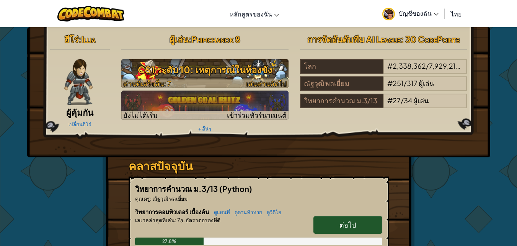
click at [225, 62] on h3 "CS1 ระดับ 10: เหตุการณ์ในห้องขัง" at bounding box center [204, 69] width 167 height 17
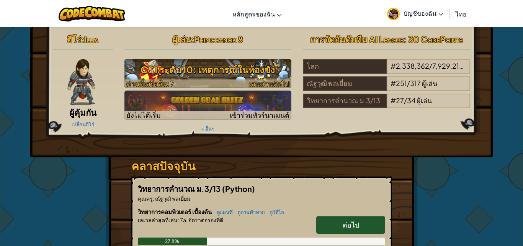
select select "th"
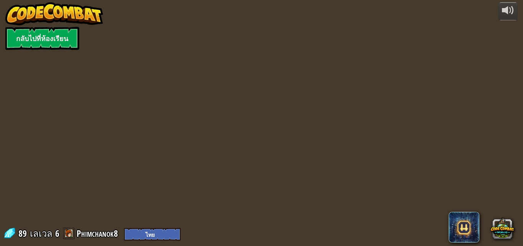
select select "th"
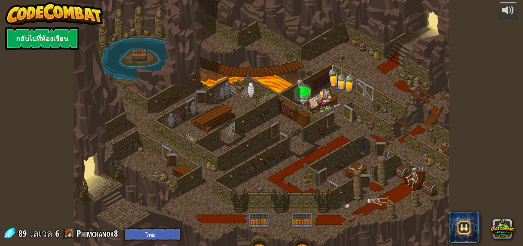
select select "th"
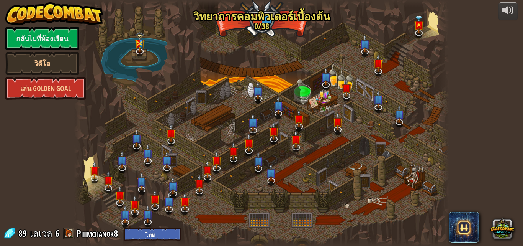
select select "th"
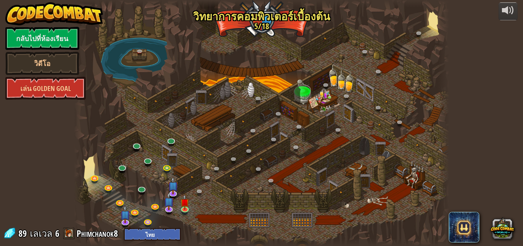
select select "th"
drag, startPoint x: 193, startPoint y: 191, endPoint x: 190, endPoint y: 195, distance: 5.2
click at [193, 192] on div at bounding box center [262, 123] width 376 height 246
drag, startPoint x: 179, startPoint y: 201, endPoint x: 200, endPoint y: 212, distance: 23.8
click at [198, 210] on div at bounding box center [262, 123] width 376 height 246
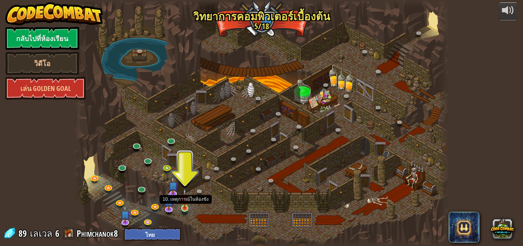
click at [185, 207] on img at bounding box center [184, 198] width 9 height 20
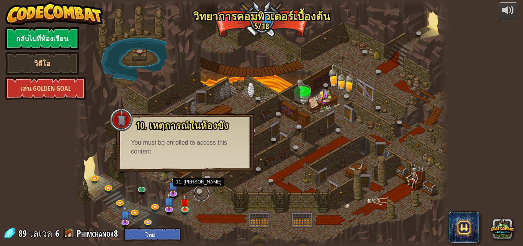
click at [198, 190] on link at bounding box center [201, 192] width 15 height 15
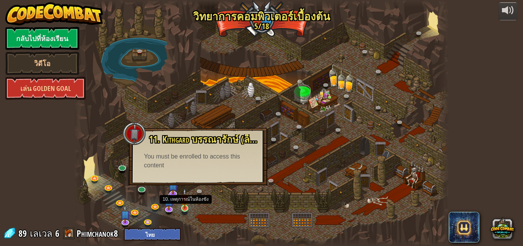
click at [181, 201] on img at bounding box center [184, 198] width 9 height 20
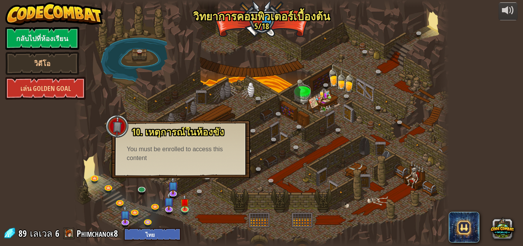
click at [233, 180] on div at bounding box center [262, 123] width 376 height 246
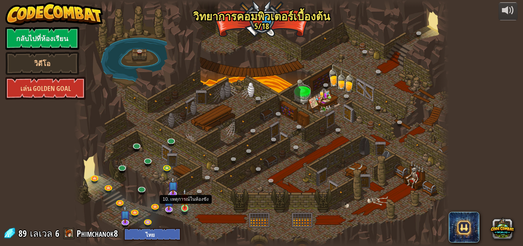
click at [186, 204] on img at bounding box center [184, 198] width 9 height 20
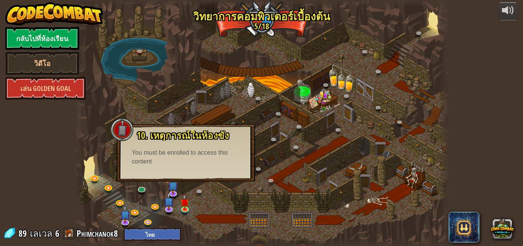
click at [147, 157] on div "You must be enrolled to access this content" at bounding box center [186, 157] width 108 height 18
click at [195, 217] on div at bounding box center [262, 123] width 376 height 246
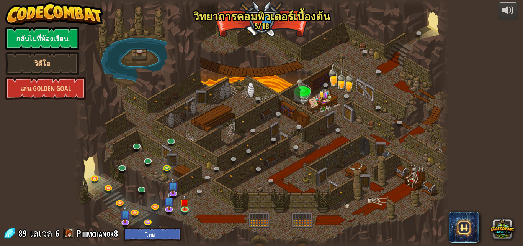
drag, startPoint x: 236, startPoint y: 223, endPoint x: 223, endPoint y: 223, distance: 13.0
click at [230, 223] on div at bounding box center [262, 123] width 376 height 246
click at [183, 208] on img at bounding box center [184, 198] width 9 height 20
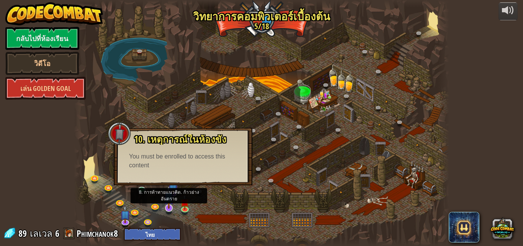
click at [171, 208] on img at bounding box center [169, 196] width 10 height 23
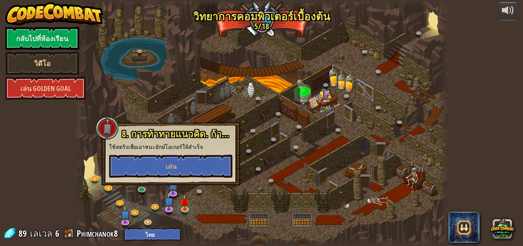
click at [179, 203] on div at bounding box center [262, 123] width 376 height 246
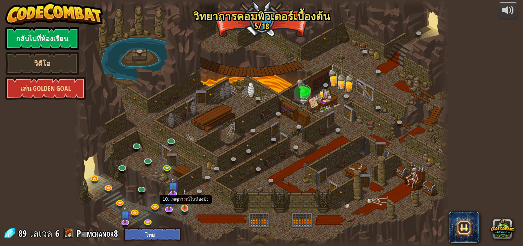
click at [182, 206] on img at bounding box center [184, 198] width 9 height 20
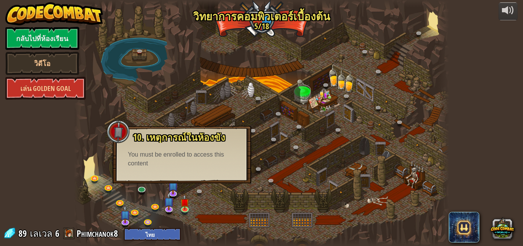
click at [205, 186] on div at bounding box center [262, 123] width 376 height 246
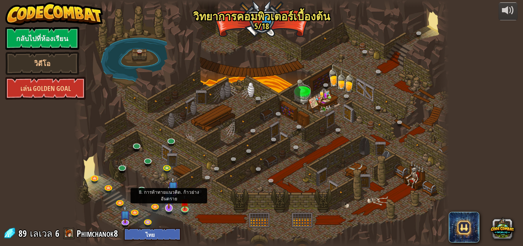
click at [169, 208] on div at bounding box center [169, 208] width 8 height 8
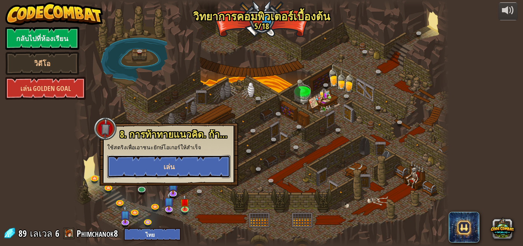
click at [173, 170] on span "เล่น" at bounding box center [169, 167] width 11 height 10
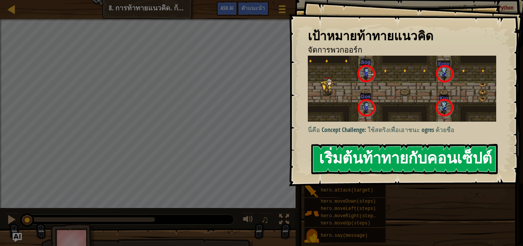
click at [349, 162] on button "เริ่มต้นท้าทายกับคอนเซ็ปต์" at bounding box center [404, 159] width 187 height 30
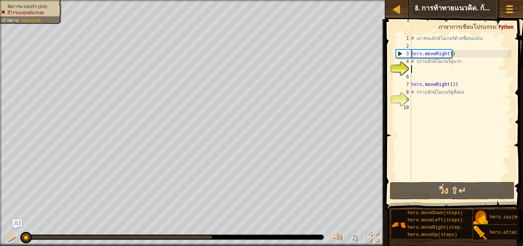
type textarea "h"
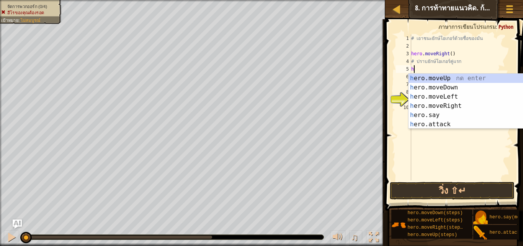
click at [451, 141] on div "# เอาชนะยักษ์โอเกอร์ด้วยชื่อของมัน hero . moveRight ( ) # ปราบยักษ์โอเกอร์คู่แร…" at bounding box center [461, 114] width 102 height 161
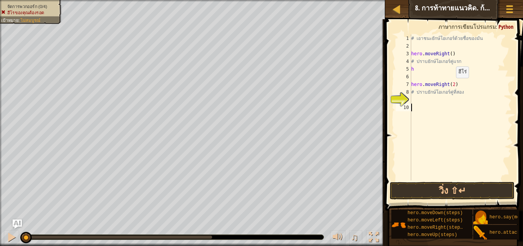
click at [452, 85] on div "# เอาชนะยักษ์โอเกอร์ด้วยชื่อของมัน hero . moveRight ( ) # ปราบยักษ์โอเกอร์คู่แร…" at bounding box center [461, 114] width 102 height 161
click at [447, 189] on button "วิ่ง ⇧↵" at bounding box center [452, 191] width 125 height 18
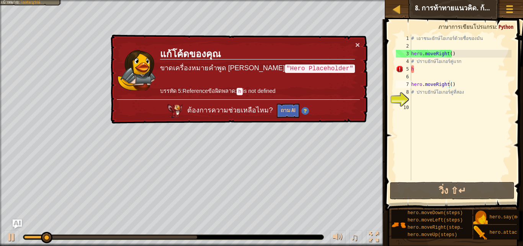
click at [362, 39] on div "× แก้โค้ดของคุณ ขาดเครื่องหมายคำพูด ลอง "Hero Placeholder" บรรทัด 5:Referenceข้…" at bounding box center [238, 78] width 259 height 89
click at [360, 41] on div "× แก้โค้ดของคุณ ขาดเครื่องหมายคำพูด ลอง "Hero Placeholder" บรรทัด 5:Referenceข้…" at bounding box center [238, 78] width 259 height 89
click at [355, 43] on td "แก้โค้ดของคุณ ขาดเครื่องหมายคำพูด ลอง "Hero Placeholder" บรรทัด 5:Referenceข้อผ…" at bounding box center [258, 70] width 196 height 59
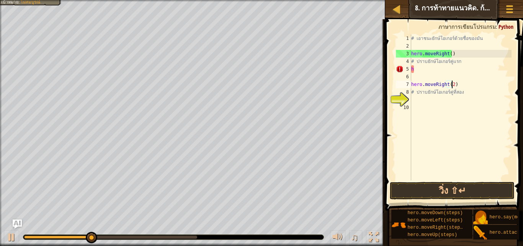
scroll to position [3, 3]
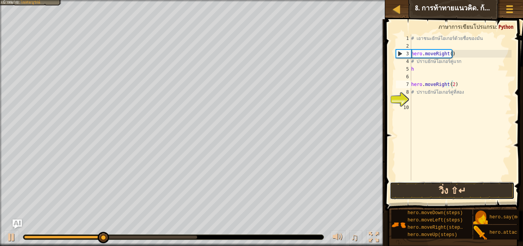
click at [438, 193] on button "วิ่ง ⇧↵" at bounding box center [452, 191] width 125 height 18
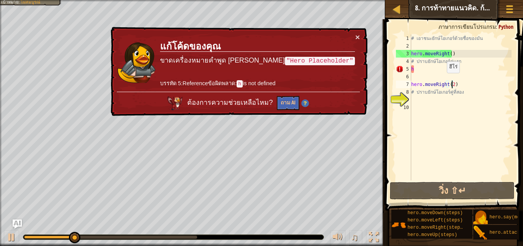
click at [443, 80] on div "# เอาชนะยักษ์โอเกอร์ด้วยชื่อของมัน hero . moveRight ( ) # ปราบยักษ์โอเกอร์คู่แร…" at bounding box center [461, 114] width 102 height 161
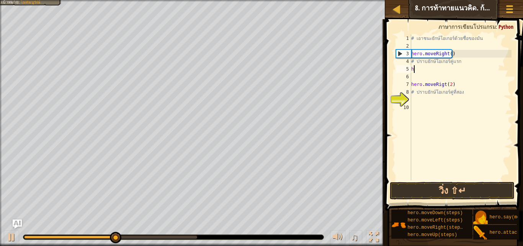
click at [432, 69] on div "# เอาชนะยักษ์โอเกอร์ด้วยชื่อของมัน hero . moveRight ( ) # ปราบยักษ์โอเกอร์คู่แร…" at bounding box center [461, 114] width 102 height 161
type textarea "h"
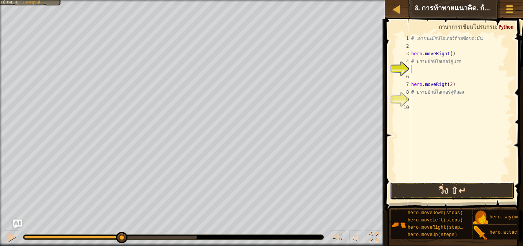
click at [439, 198] on button "วิ่ง ⇧↵" at bounding box center [452, 191] width 125 height 18
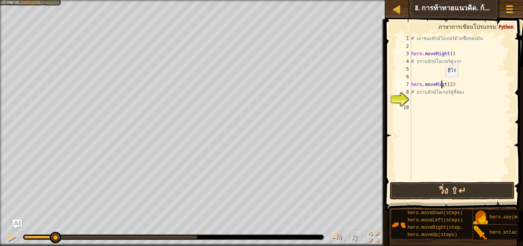
drag, startPoint x: 442, startPoint y: 84, endPoint x: 448, endPoint y: 85, distance: 6.6
click at [442, 85] on div "# เอาชนะยักษ์โอเกอร์ด้วยชื่อของมัน hero . moveRight ( ) # ปราบยักษ์โอเกอร์คู่แร…" at bounding box center [461, 114] width 102 height 161
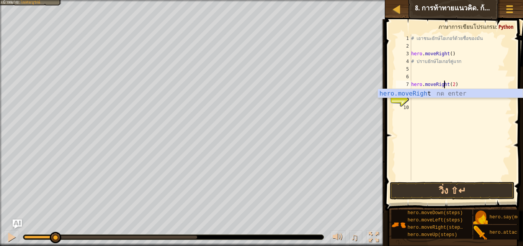
scroll to position [3, 3]
type textarea "hero.moveRight(2)"
click at [435, 186] on button "วิ่ง ⇧↵" at bounding box center [452, 191] width 125 height 18
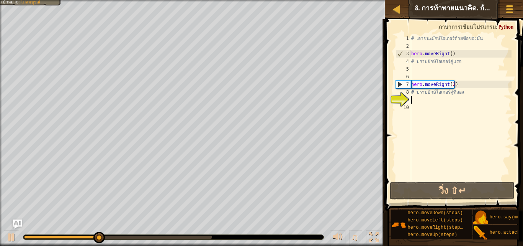
click at [433, 99] on div "# เอาชนะยักษ์โอเกอร์ด้วยชื่อของมัน hero . moveRight ( ) # ปราบยักษ์โอเกอร์คู่แร…" at bounding box center [461, 114] width 102 height 161
drag, startPoint x: 462, startPoint y: 92, endPoint x: 478, endPoint y: 154, distance: 63.6
click at [462, 93] on div "# เอาชนะยักษ์โอเกอร์ด้วยชื่อของมัน hero . moveRight ( ) # ปราบยักษ์โอเกอร์คู่แร…" at bounding box center [461, 114] width 102 height 161
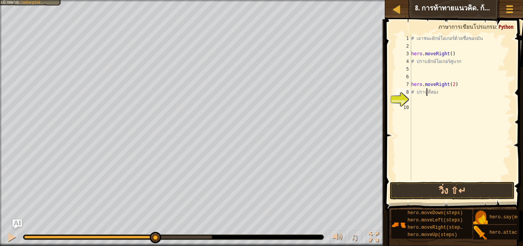
click at [440, 94] on div "# เอาชนะยักษ์โอเกอร์ด้วยชื่อของมัน hero . moveRight ( ) # ปราบยักษ์โอเกอร์คู่แร…" at bounding box center [461, 114] width 102 height 161
type textarea "อง"
click at [439, 96] on div "# เอาชนะยักษ์โอเกอร์ด้วยชื่อของมัน hero . moveRight ( ) # ปราบยักษ์โอเกอร์คู่แร…" at bounding box center [461, 114] width 102 height 161
click at [456, 95] on div "# เอาชนะยักษ์โอเกอร์ด้วยชื่อของมัน hero . moveRight ( ) # ปราบยักษ์โอเกอร์คู่แร…" at bounding box center [461, 114] width 102 height 161
type textarea "อ"
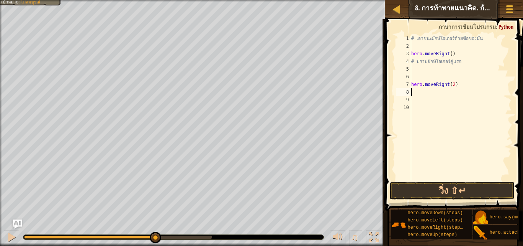
click at [426, 72] on div "# เอาชนะยักษ์โอเกอร์ด้วยชื่อของมัน hero . moveRight ( ) # ปราบยักษ์โอเกอร์คู่แร…" at bounding box center [461, 114] width 102 height 161
click at [432, 73] on div "# เอาชนะยักษ์โอเกอร์ด้วยชื่อของมัน hero . moveRight ( ) # ปราบยักษ์โอเกอร์คู่แร…" at bounding box center [461, 114] width 102 height 161
click at [455, 64] on div "# เอาชนะยักษ์โอเกอร์ด้วยชื่อของมัน hero . moveRight ( ) # ปราบยักษ์โอเกอร์คู่แร…" at bounding box center [459, 114] width 105 height 161
drag, startPoint x: 437, startPoint y: 64, endPoint x: 435, endPoint y: 68, distance: 4.7
click at [437, 64] on div "# เอาชนะยักษ์โอเกอร์ด้วยชื่อของมัน hero . moveRight ( ) # ปู่แรก hero . moveRig…" at bounding box center [459, 114] width 105 height 161
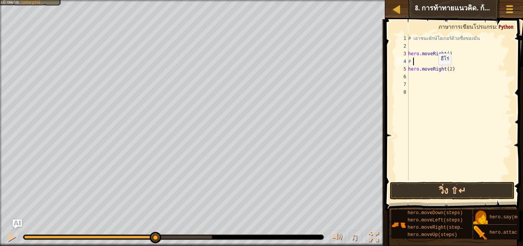
type textarea "#"
type textarea "hero.moveRight()"
drag, startPoint x: 413, startPoint y: 66, endPoint x: 418, endPoint y: 66, distance: 5.4
click at [414, 66] on div "# เอาชนะยักษ์โอเกอร์ด้วยชื่อของมัน hero . moveRight ( ) hero . moveRight ( 2 )" at bounding box center [459, 114] width 105 height 161
type textarea "h"
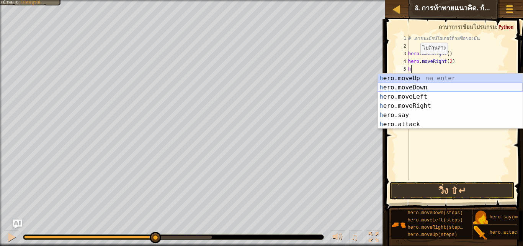
click at [426, 84] on div "h ero.moveUp กด enter h ero.moveDown กด enter h ero.moveLeft กด enter h ero.mov…" at bounding box center [450, 111] width 145 height 74
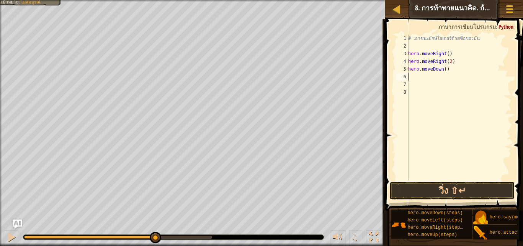
click at [426, 76] on div "# เอาชนะยักษ์โอเกอร์ด้วยชื่อของมัน hero . moveRight ( ) hero . moveRight ( 2 ) …" at bounding box center [459, 114] width 105 height 161
type textarea "h"
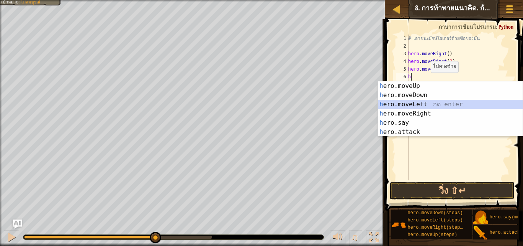
click at [421, 101] on div "h ero.moveUp กด enter h ero.moveDown กด enter h ero.moveLeft กด enter h ero.mov…" at bounding box center [450, 118] width 145 height 74
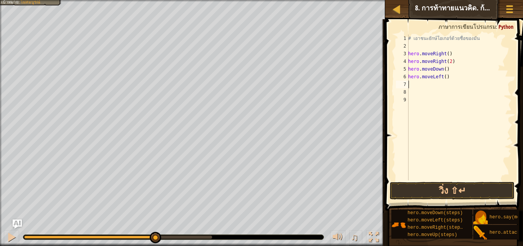
type textarea "h"
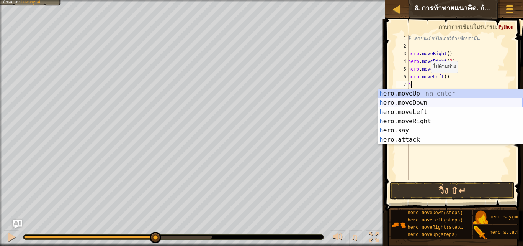
click at [424, 102] on div "h ero.moveUp กด enter h ero.moveDown กด enter h ero.moveLeft กด enter h ero.mov…" at bounding box center [450, 126] width 145 height 74
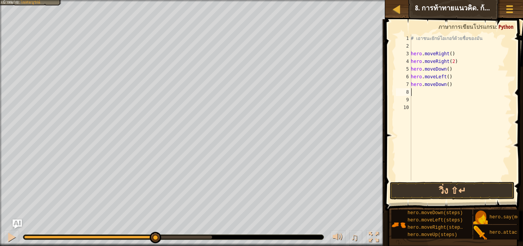
type textarea "h"
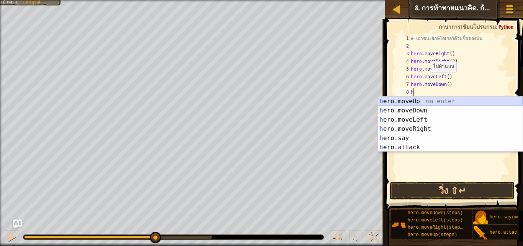
click at [423, 99] on div "h ero.moveUp กด enter h ero.moveDown กด enter h ero.moveLeft กด enter h ero.mov…" at bounding box center [450, 134] width 145 height 74
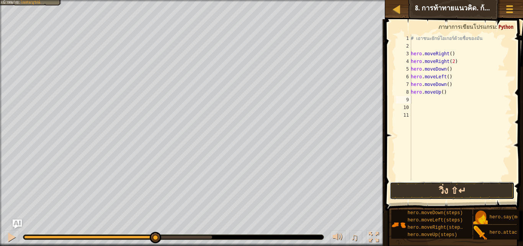
click at [437, 188] on button "วิ่ง ⇧↵" at bounding box center [452, 191] width 125 height 18
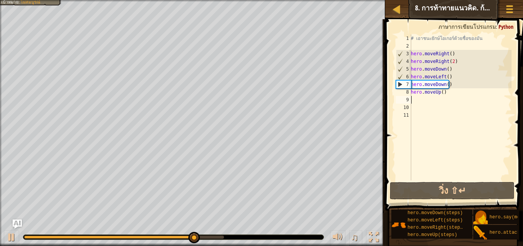
click at [461, 99] on div "# เอาชนะยักษ์โอเกอร์ด้วยชื่อของมัน hero . moveRight ( ) hero . moveRight ( 2 ) …" at bounding box center [460, 114] width 102 height 161
click at [444, 97] on div "# เอาชนะยักษ์โอเกอร์ด้วยชื่อของมัน hero . moveRight ( ) hero . moveRight ( 2 ) …" at bounding box center [460, 114] width 102 height 161
click at [447, 94] on div "# เอาชนะยักษ์โอเกอร์ด้วยชื่อของมัน hero . moveRight ( ) hero . moveRight ( 2 ) …" at bounding box center [460, 114] width 102 height 161
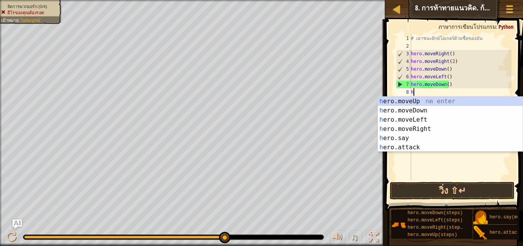
click at [452, 81] on div "# เอาชนะยักษ์โอเกอร์ด้วยชื่อของมัน hero . moveRight ( ) hero . moveRight ( 2 ) …" at bounding box center [460, 114] width 102 height 161
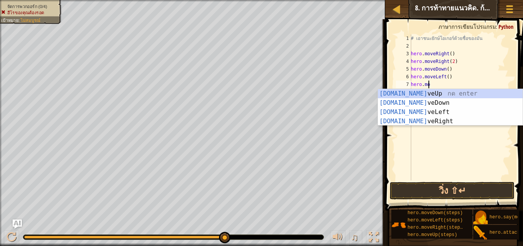
type textarea "h"
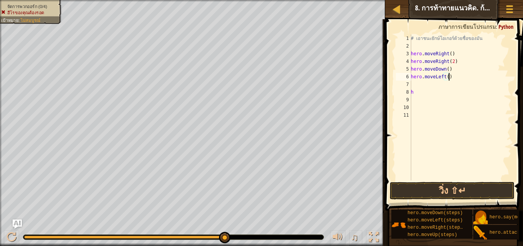
click at [457, 76] on div "# เอาชนะยักษ์โอเกอร์ด้วยชื่อของมัน hero . moveRight ( ) hero . moveRight ( 2 ) …" at bounding box center [460, 114] width 102 height 161
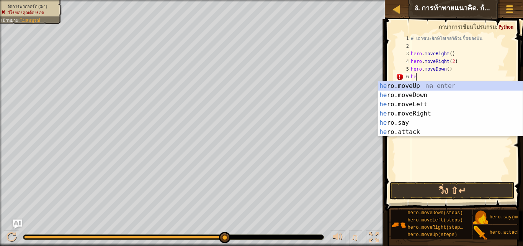
type textarea "h"
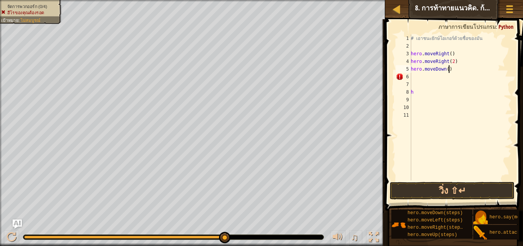
click at [457, 69] on div "# เอาชนะยักษ์โอเกอร์ด้วยชื่อของมัน hero . moveRight ( ) hero . moveRight ( 2 ) …" at bounding box center [460, 114] width 102 height 161
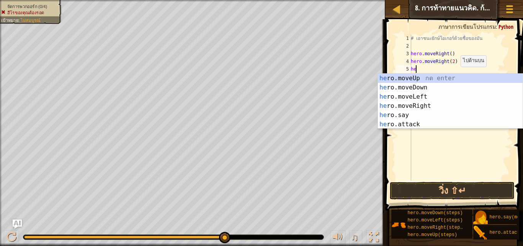
type textarea "h"
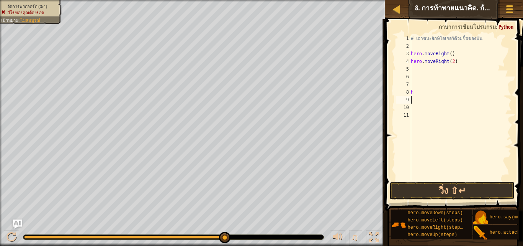
click at [431, 97] on div "# เอาชนะยักษ์โอเกอร์ด้วยชื่อของมัน hero . moveRight ( ) hero . moveRight ( 2 ) h" at bounding box center [460, 114] width 102 height 161
type textarea "h"
click at [434, 90] on div "# เอาชนะยักษ์โอเกอร์ด้วยชื่อของมัน hero . moveRight ( ) hero . moveRight ( 2 ) h" at bounding box center [460, 114] width 102 height 161
click at [416, 73] on div "# เอาชนะยักษ์โอเกอร์ด้วยชื่อของมัน hero . moveRight ( ) hero . moveRight ( 2 )" at bounding box center [460, 114] width 102 height 161
drag, startPoint x: 416, startPoint y: 70, endPoint x: 416, endPoint y: 74, distance: 4.6
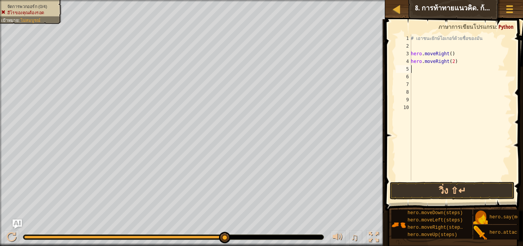
click at [416, 74] on div "# เอาชนะยักษ์โอเกอร์ด้วยชื่อของมัน hero . moveRight ( ) hero . moveRight ( 2 )" at bounding box center [460, 114] width 102 height 161
click at [416, 76] on div "# เอาชนะยักษ์โอเกอร์ด้วยชื่อของมัน hero . moveRight ( ) hero . moveRight ( 2 )" at bounding box center [460, 107] width 102 height 146
click at [421, 69] on div "# เอาชนะยักษ์โอเกอร์ด้วยชื่อของมัน hero . moveRight ( ) hero . moveRight ( 2 )" at bounding box center [460, 114] width 102 height 161
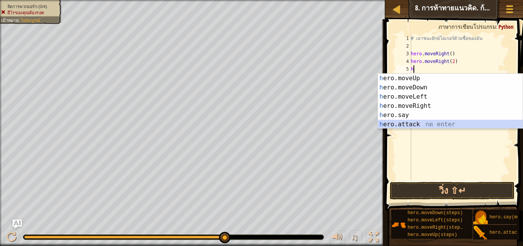
click at [399, 120] on div "h ero.moveUp กด enter h ero.moveDown กด enter h ero.moveLeft กด enter h ero.mov…" at bounding box center [450, 111] width 145 height 74
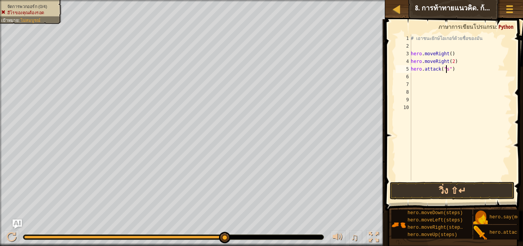
scroll to position [3, 3]
type textarea "hero.attack("sog")"
click at [447, 80] on div "# เอาชนะยักษ์โอเกอร์ด้วยชื่อของมัน hero . moveRight ( ) hero . moveRight ( 2 ) …" at bounding box center [460, 114] width 102 height 161
click at [446, 77] on div "# เอาชนะยักษ์โอเกอร์ด้วยชื่อของมัน hero . moveRight ( ) hero . moveRight ( 2 ) …" at bounding box center [460, 114] width 102 height 161
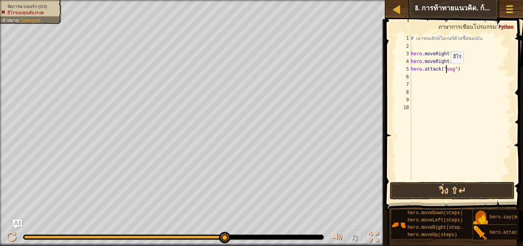
drag, startPoint x: 447, startPoint y: 70, endPoint x: 455, endPoint y: 71, distance: 8.1
click at [447, 70] on div "# เอาชนะยักษ์โอเกอร์ด้วยชื่อของมัน hero . moveRight ( ) hero . moveRight ( 2 ) …" at bounding box center [460, 114] width 102 height 161
type textarea "hero.attack("Sog")"
click at [416, 75] on div "# เอาชนะยักษ์โอเกอร์ด้วยชื่อของมัน hero . moveRight ( ) hero . moveRight ( 2 ) …" at bounding box center [460, 114] width 102 height 161
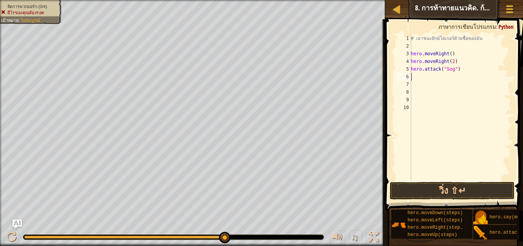
scroll to position [3, 0]
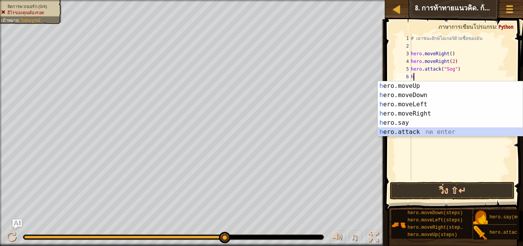
click at [423, 130] on div "h ero.moveUp กด enter h ero.moveDown กด enter h ero.moveLeft กด enter h ero.mov…" at bounding box center [450, 118] width 145 height 74
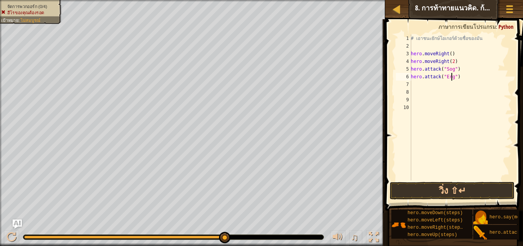
scroll to position [3, 3]
type textarea "hero.attack("Ergo")"
click at [457, 194] on button "วิ่ง ⇧↵" at bounding box center [452, 191] width 125 height 18
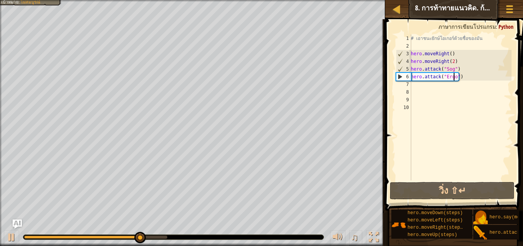
click at [450, 94] on div "# เอาชนะยักษ์โอเกอร์ด้วยชื่อของมัน hero . moveRight ( ) hero . moveRight ( 2 ) …" at bounding box center [460, 114] width 102 height 161
click at [450, 92] on div "# เอาชนะยักษ์โอเกอร์ด้วยชื่อของมัน hero . moveRight ( ) hero . moveRight ( 2 ) …" at bounding box center [460, 114] width 102 height 161
click at [450, 88] on div "# เอาชนะยักษ์โอเกอร์ด้วยชื่อของมัน hero . moveRight ( ) hero . moveRight ( 2 ) …" at bounding box center [460, 114] width 102 height 161
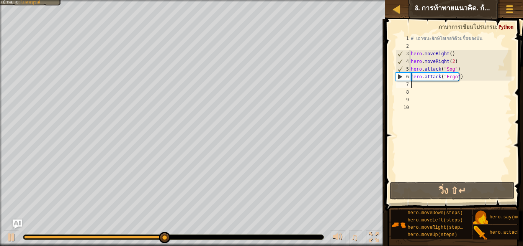
click at [450, 84] on div "# เอาชนะยักษ์โอเกอร์ด้วยชื่อของมัน hero . moveRight ( ) hero . moveRight ( 2 ) …" at bounding box center [460, 114] width 102 height 161
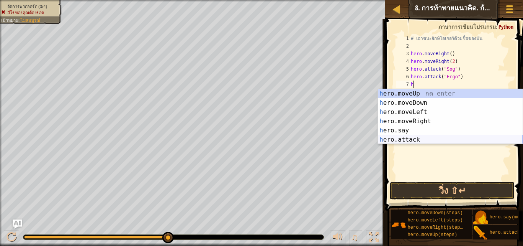
click at [444, 142] on div "h ero.moveUp กด enter h ero.moveDown กด enter h ero.moveLeft กด enter h ero.mov…" at bounding box center [450, 126] width 145 height 74
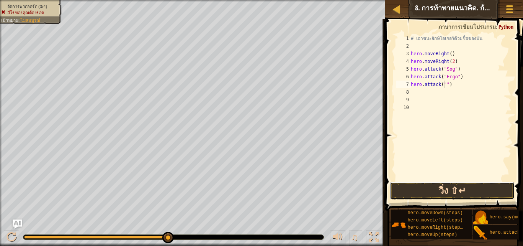
click at [424, 190] on button "วิ่ง ⇧↵" at bounding box center [452, 191] width 125 height 18
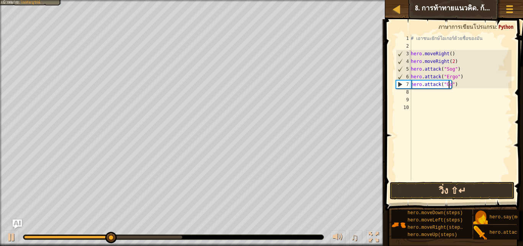
scroll to position [3, 3]
type textarea "hero.attack("Gos")"
click at [433, 192] on button "วิ่ง ⇧↵" at bounding box center [452, 191] width 125 height 18
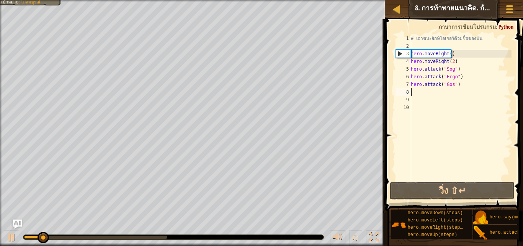
click at [420, 92] on div "# เอาชนะยักษ์โอเกอร์ด้วยชื่อของมัน hero . moveRight ( ) hero . moveRight ( 2 ) …" at bounding box center [460, 114] width 102 height 161
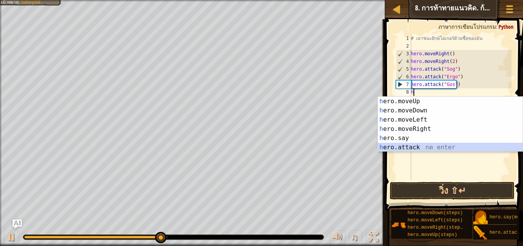
click at [413, 145] on div "h ero.moveUp กด enter h ero.moveDown กด enter h ero.moveLeft กด enter h ero.mov…" at bounding box center [450, 134] width 145 height 74
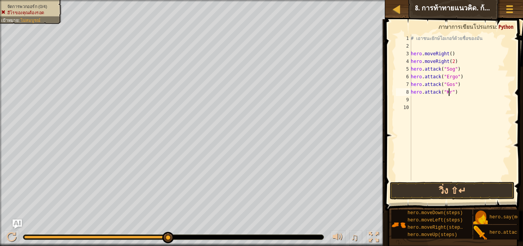
scroll to position [3, 3]
click at [443, 193] on button "วิ่ง ⇧↵" at bounding box center [452, 191] width 125 height 18
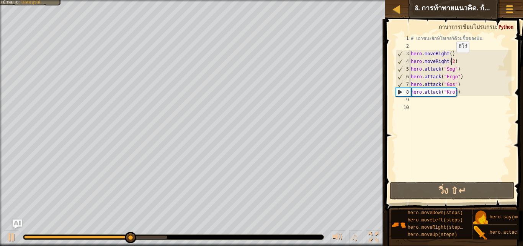
click at [452, 60] on div "# เอาชนะยักษ์โอเกอร์ด้วยชื่อของมัน hero . moveRight ( ) hero . moveRight ( 2 ) …" at bounding box center [460, 114] width 102 height 161
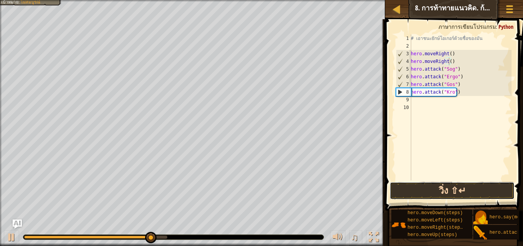
click at [439, 185] on button "วิ่ง ⇧↵" at bounding box center [452, 191] width 125 height 18
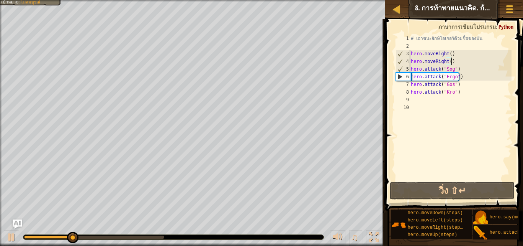
click at [467, 63] on div "# เอาชนะยักษ์โอเกอร์ด้วยชื่อของมัน hero . moveRight ( ) hero . moveRight ( ) he…" at bounding box center [460, 114] width 102 height 161
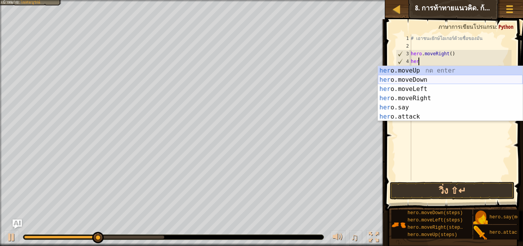
scroll to position [3, 0]
type textarea "h"
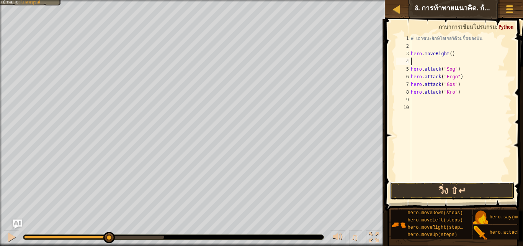
click at [438, 184] on button "วิ่ง ⇧↵" at bounding box center [452, 191] width 125 height 18
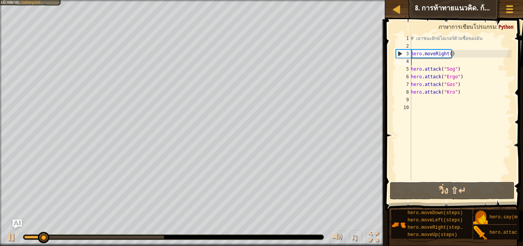
click at [468, 57] on div "# เอาชนะยักษ์โอเกอร์ด้วยชื่อของมัน hero . moveRight ( ) hero . attack ( "Sog" )…" at bounding box center [460, 114] width 102 height 161
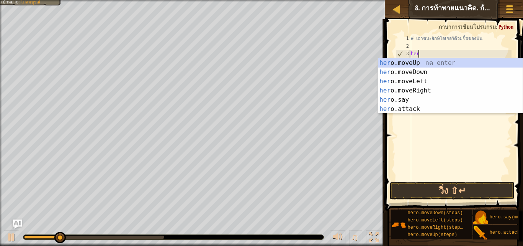
type textarea "h"
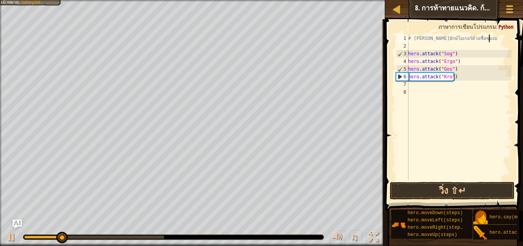
type textarea "# เอาชนะยักษ์โอเกอร์ด้วยชื่อขอ"
click at [441, 180] on div "# เอาชนะยักษ์โอเกอร์ด้วยชื่อขอ hero . attack ( "Sog" ) hero . attack ( "Ergo" )…" at bounding box center [459, 114] width 105 height 161
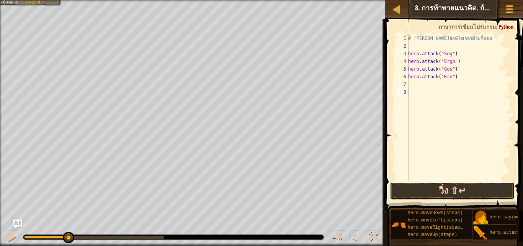
click at [439, 188] on button "วิ่ง ⇧↵" at bounding box center [452, 191] width 125 height 18
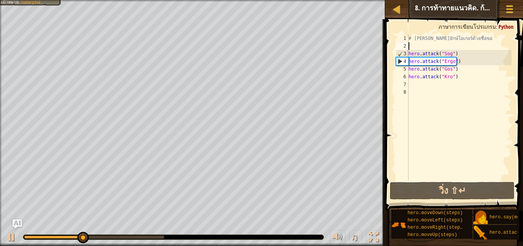
click at [460, 48] on div "# เอาชนะยักษ์โอเกอร์ด้วยชื่อขอ hero . attack ( "Sog" ) hero . attack ( "Ergo" )…" at bounding box center [459, 114] width 105 height 161
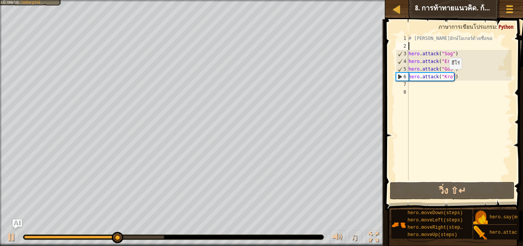
type textarea "h"
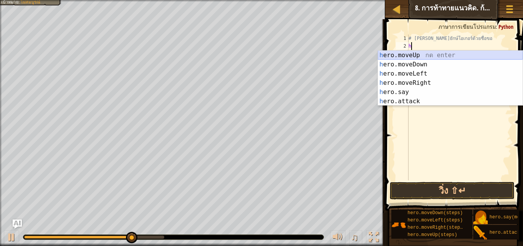
click at [427, 53] on div "h ero.moveUp กด enter h ero.moveDown กด enter h ero.moveLeft กด enter h ero.mov…" at bounding box center [450, 88] width 145 height 74
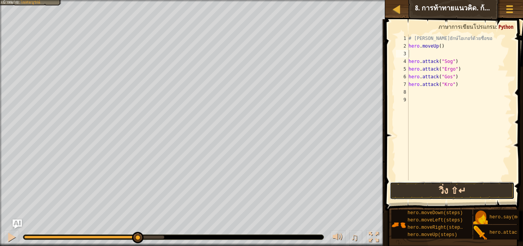
click at [416, 192] on button "วิ่ง ⇧↵" at bounding box center [452, 191] width 125 height 18
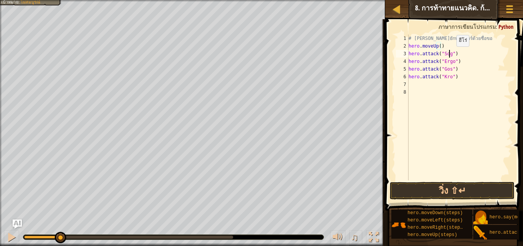
click at [450, 54] on div "# เอาชนะยักษ์โอเกอร์ด้วยชื่อขอ hero . moveUp ( ) hero . attack ( "Sog" ) hero .…" at bounding box center [459, 114] width 105 height 161
click at [450, 49] on div "# เอาชนะยักษ์โอเกอร์ด้วยชื่อขอ hero . moveUp ( ) hero . attack ( "Sog" ) hero .…" at bounding box center [459, 114] width 105 height 161
type textarea "# เอาชนะยักษ์โอเกอร์ด้วยชื่")"
